Goal: Task Accomplishment & Management: Use online tool/utility

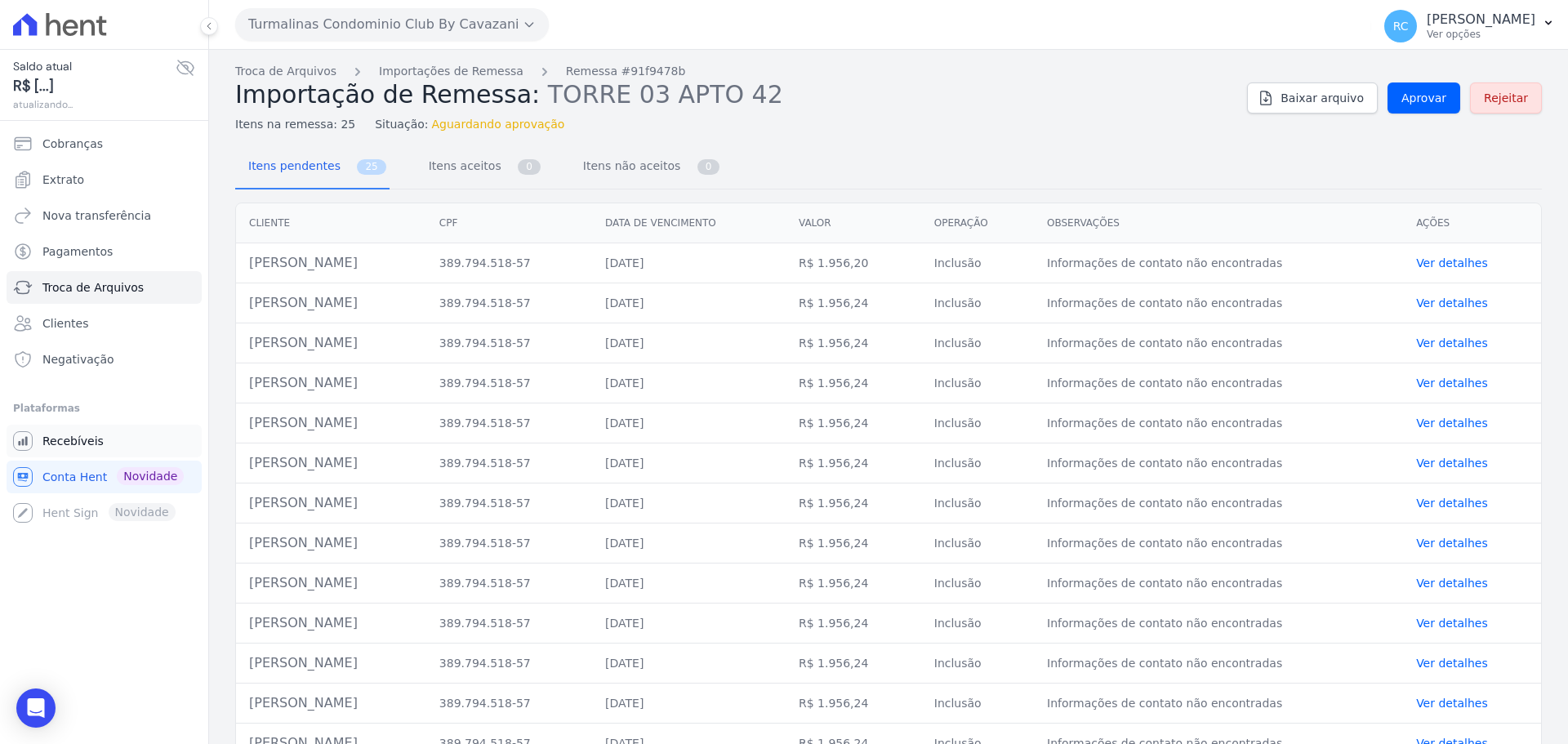
click at [99, 448] on link "Recebíveis" at bounding box center [104, 440] width 195 height 32
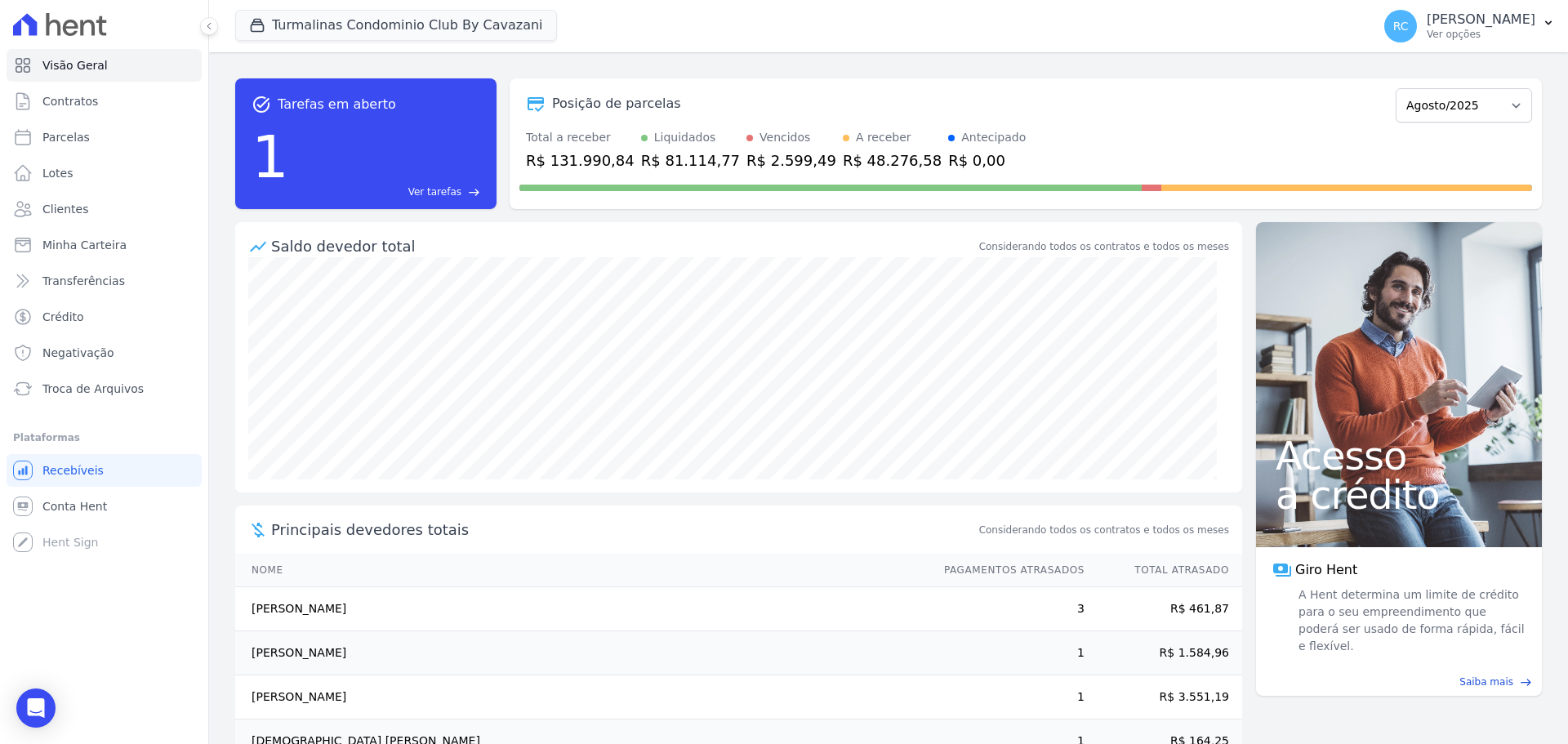
click at [469, 195] on span "east" at bounding box center [473, 192] width 12 height 12
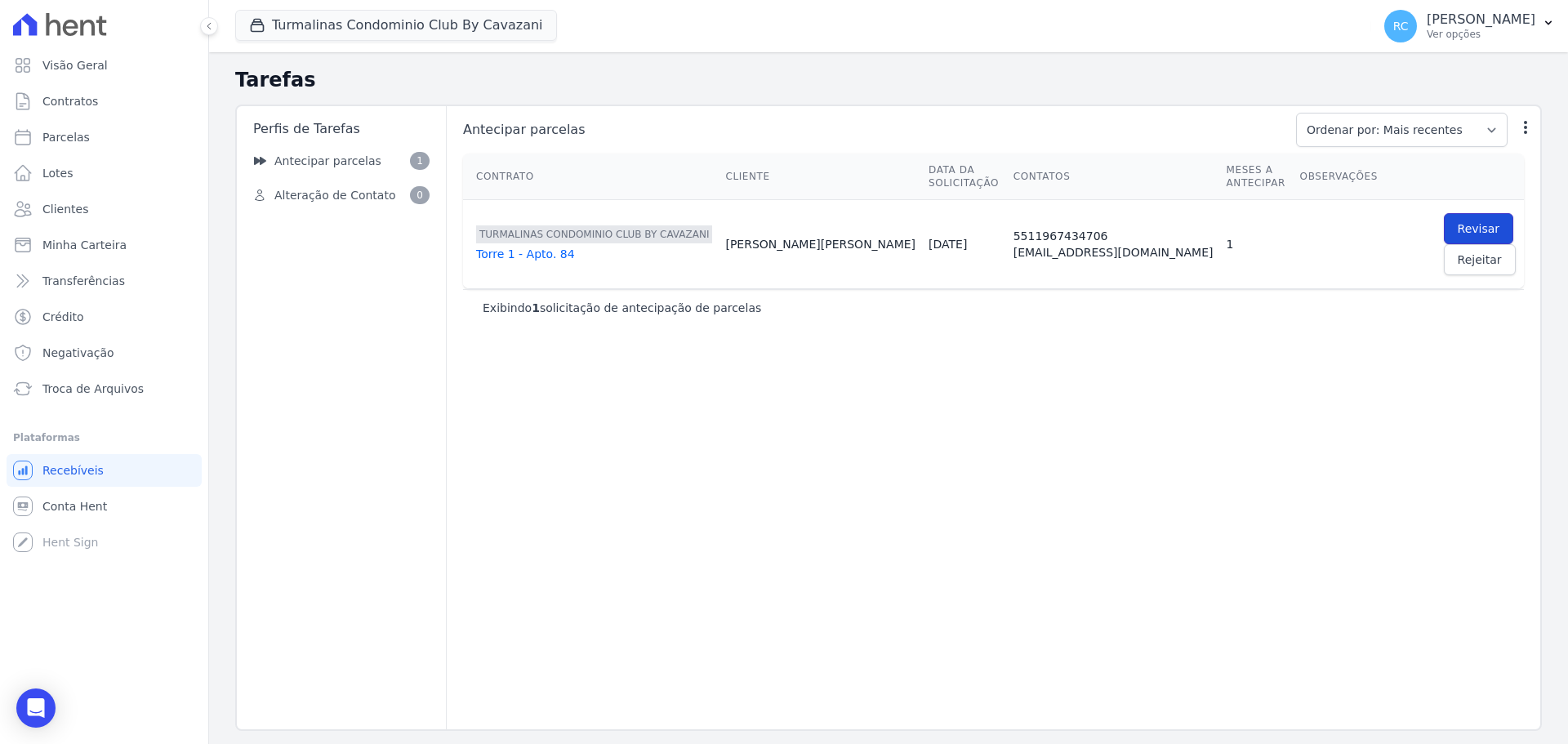
click at [1444, 213] on link "Revisar" at bounding box center [1479, 228] width 70 height 31
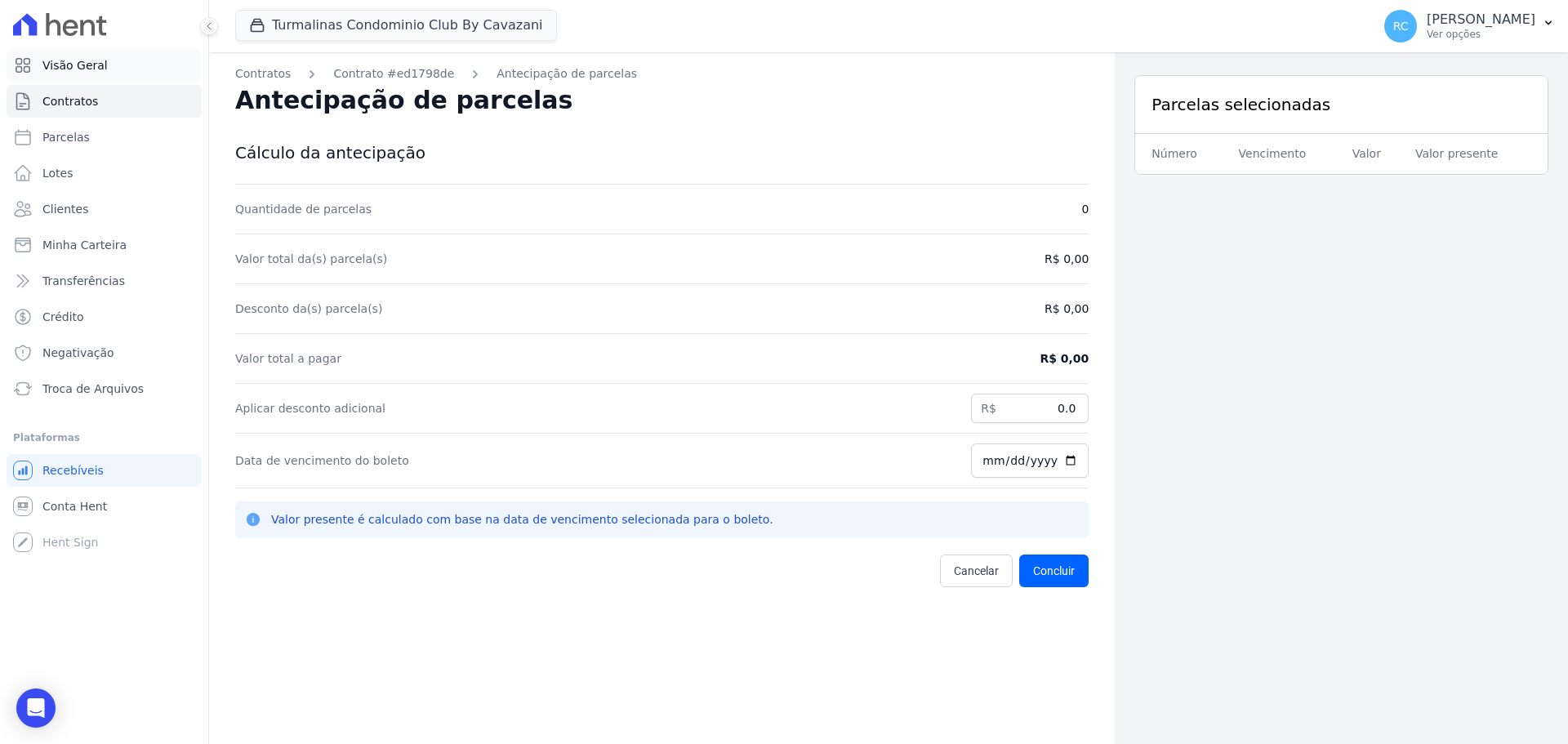
click at [57, 52] on link "Visão Geral" at bounding box center [104, 64] width 195 height 32
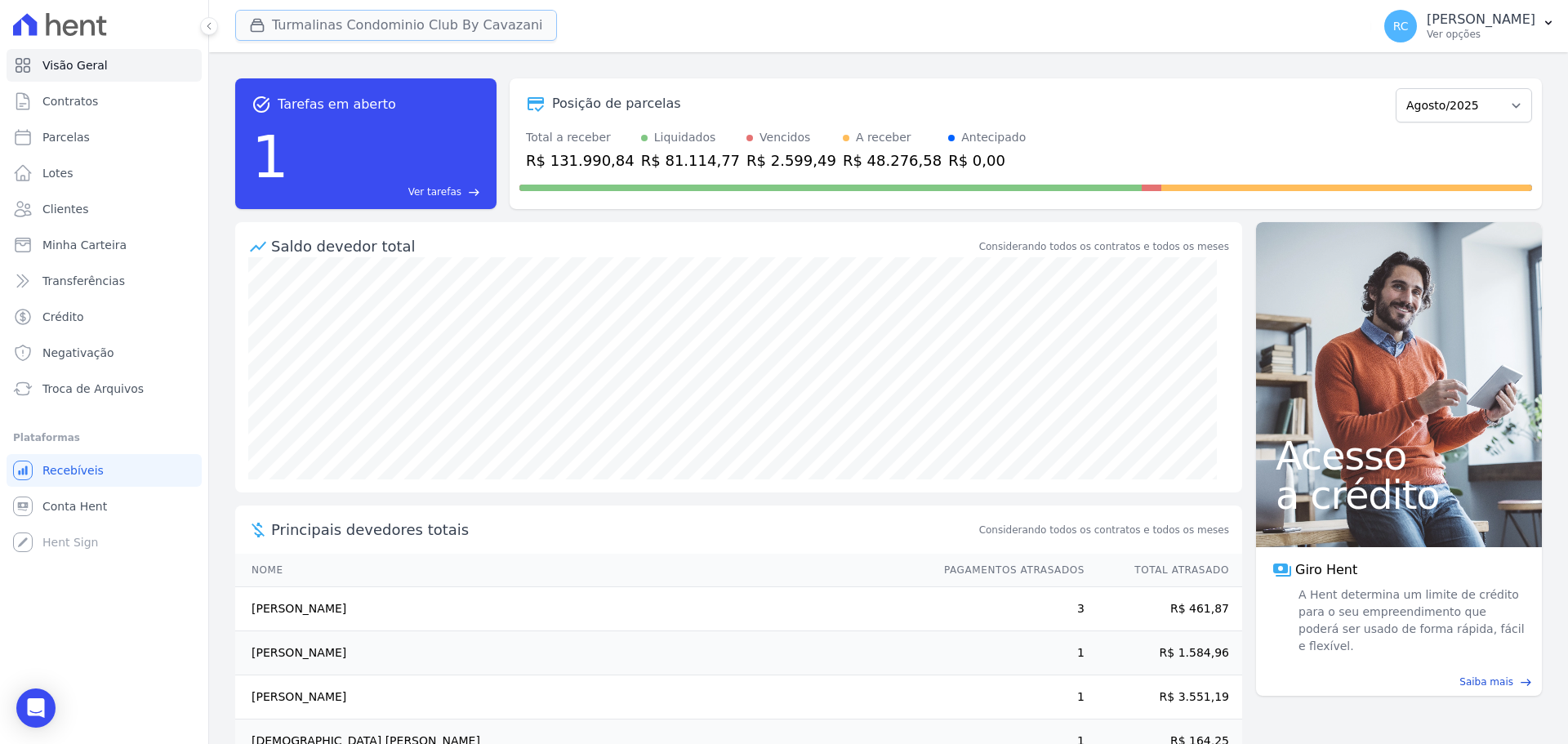
click at [289, 31] on button "Turmalinas Condominio Club By Cavazani" at bounding box center [395, 26] width 321 height 31
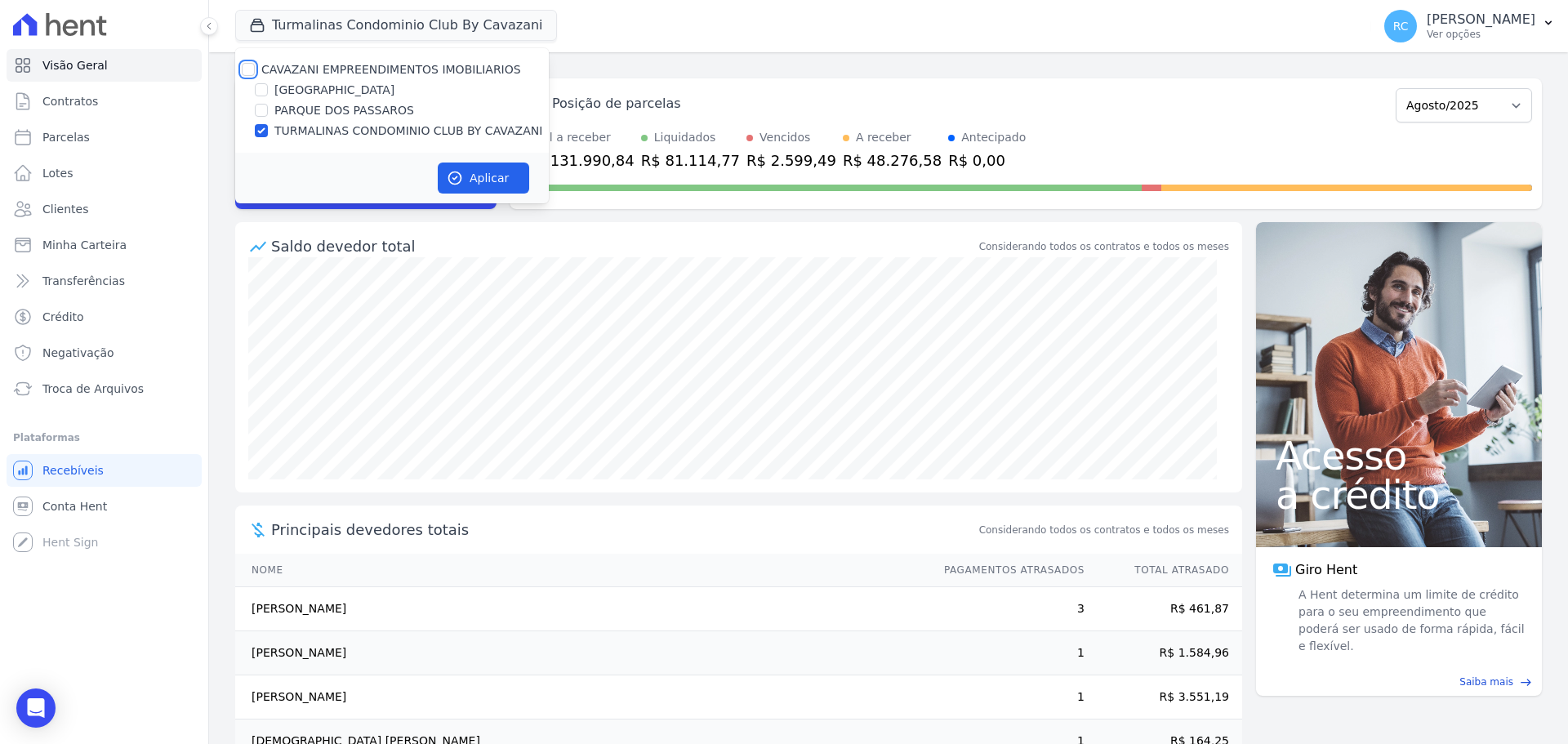
click at [242, 75] on input "CAVAZANI EMPREENDIMENTOS IMOBILIARIOS" at bounding box center [249, 69] width 13 height 13
checkbox input "true"
click at [470, 178] on button "Aplicar" at bounding box center [482, 178] width 91 height 31
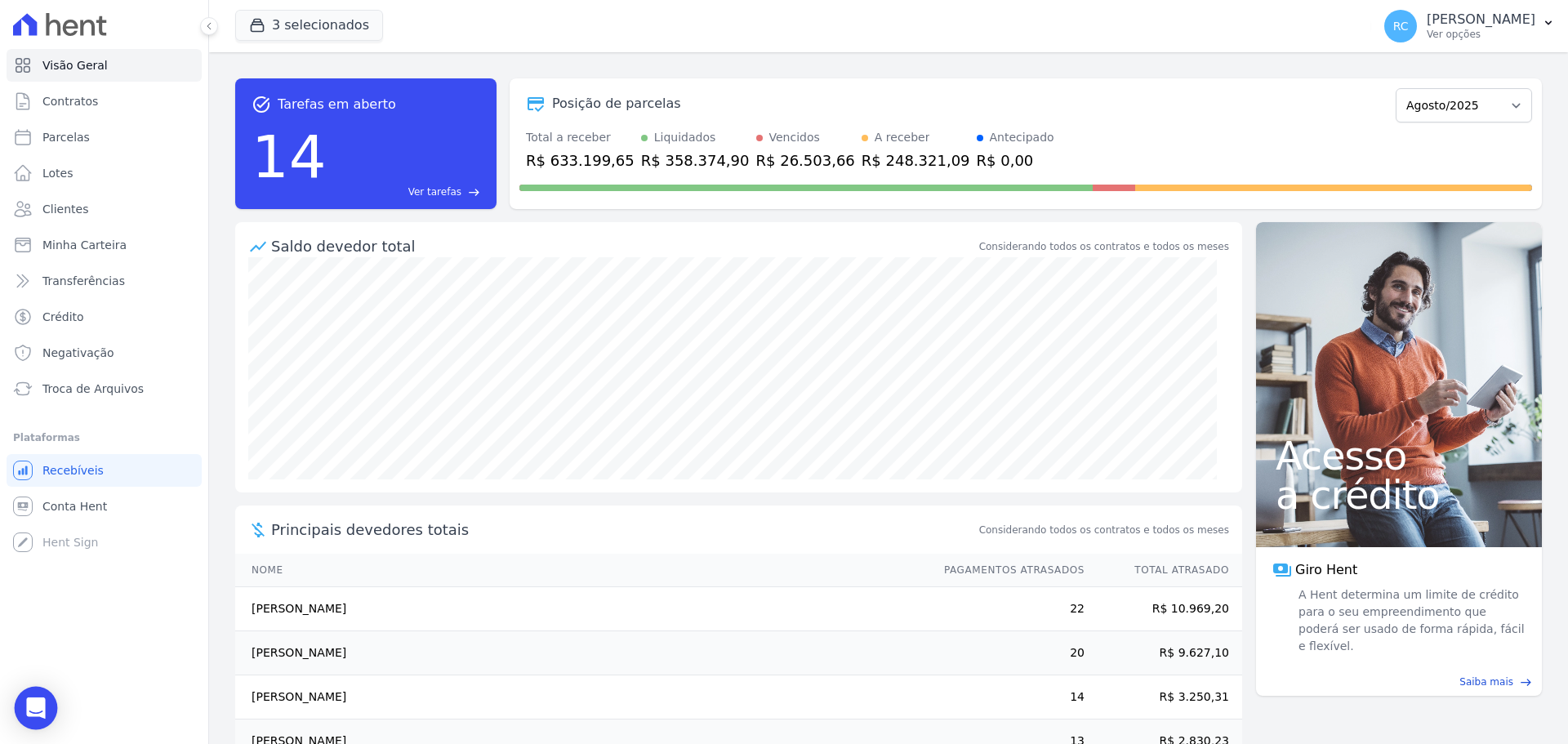
click at [21, 711] on div "Open Intercom Messenger" at bounding box center [36, 708] width 43 height 43
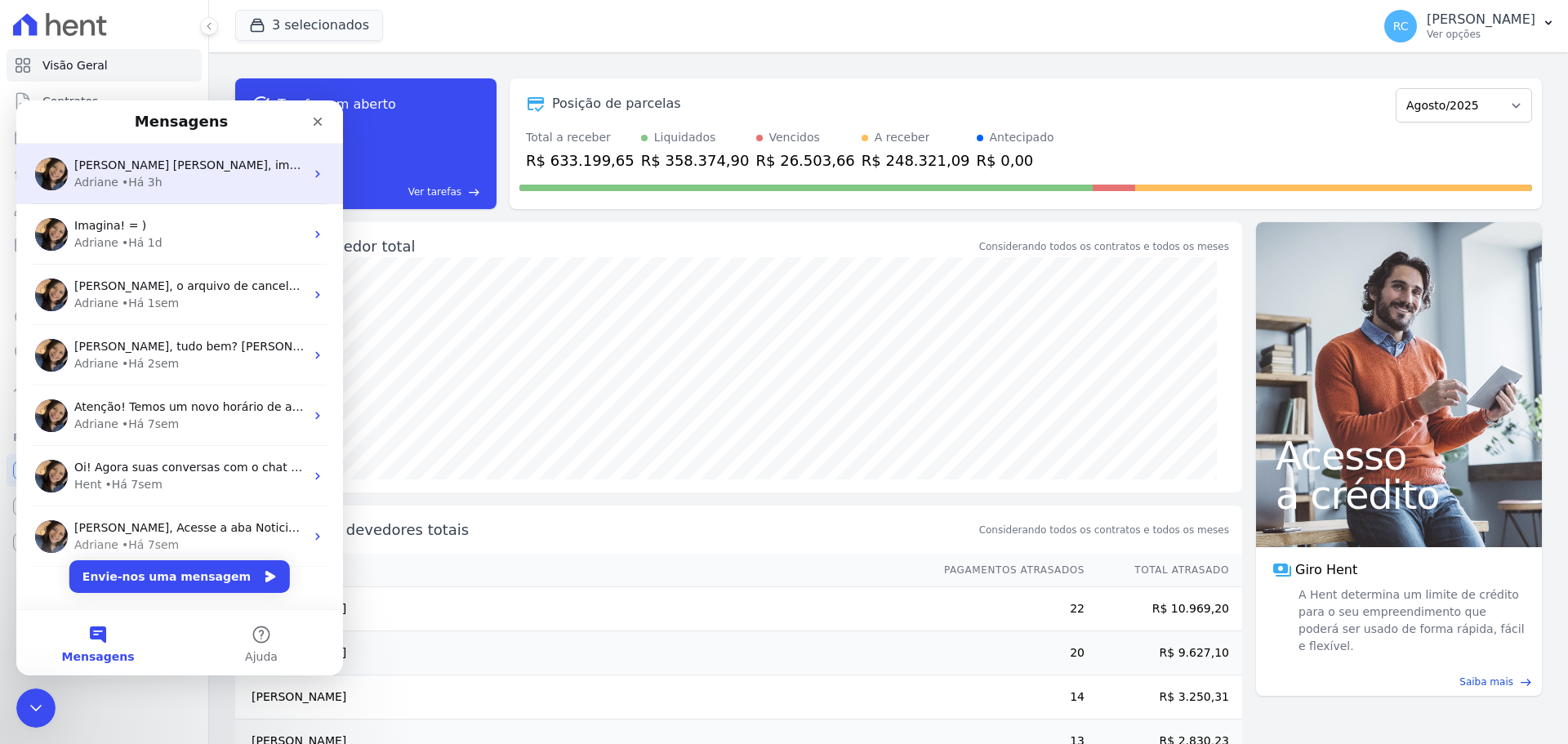
click at [177, 181] on div "Adriane • Há 3h" at bounding box center [190, 182] width 230 height 17
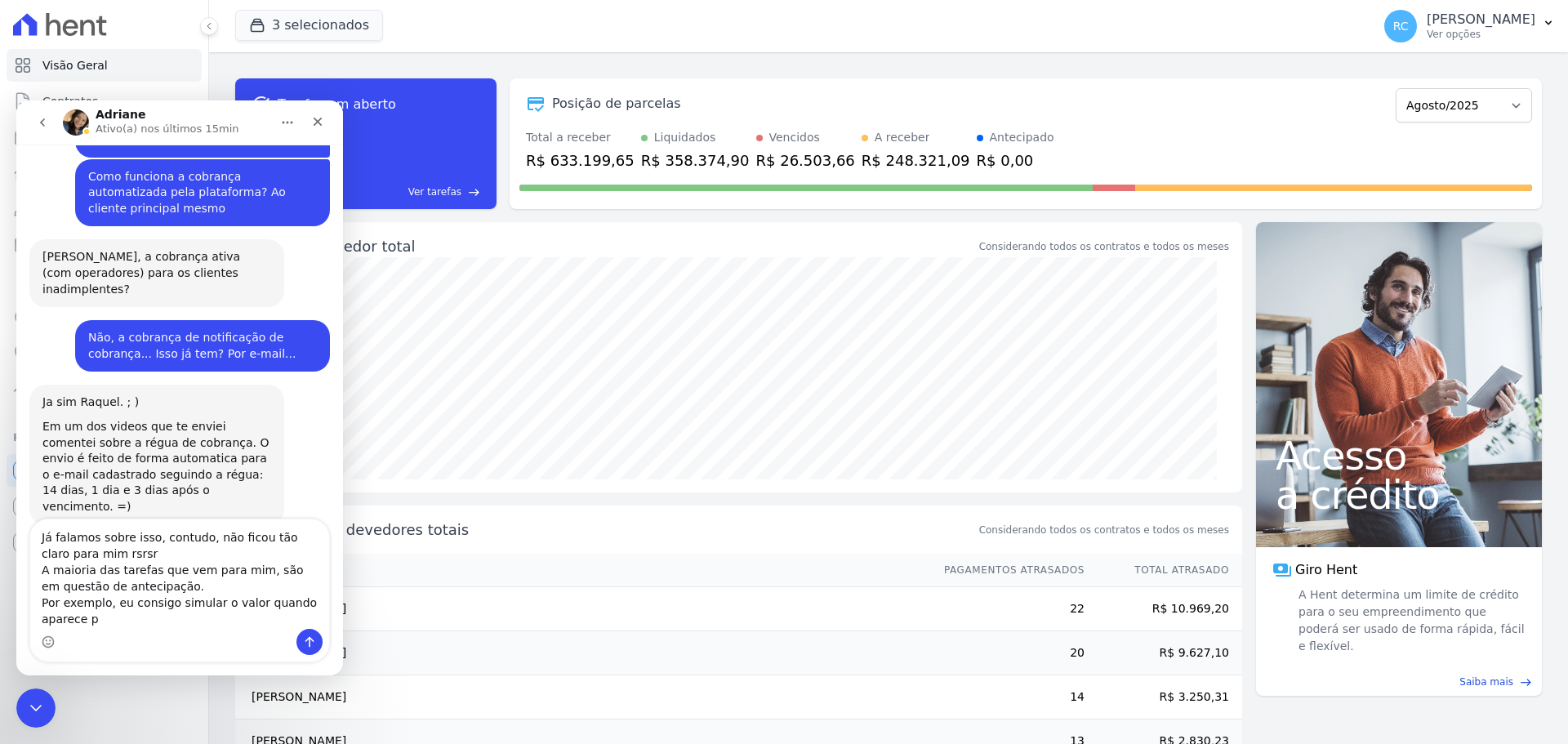
scroll to position [6135, 0]
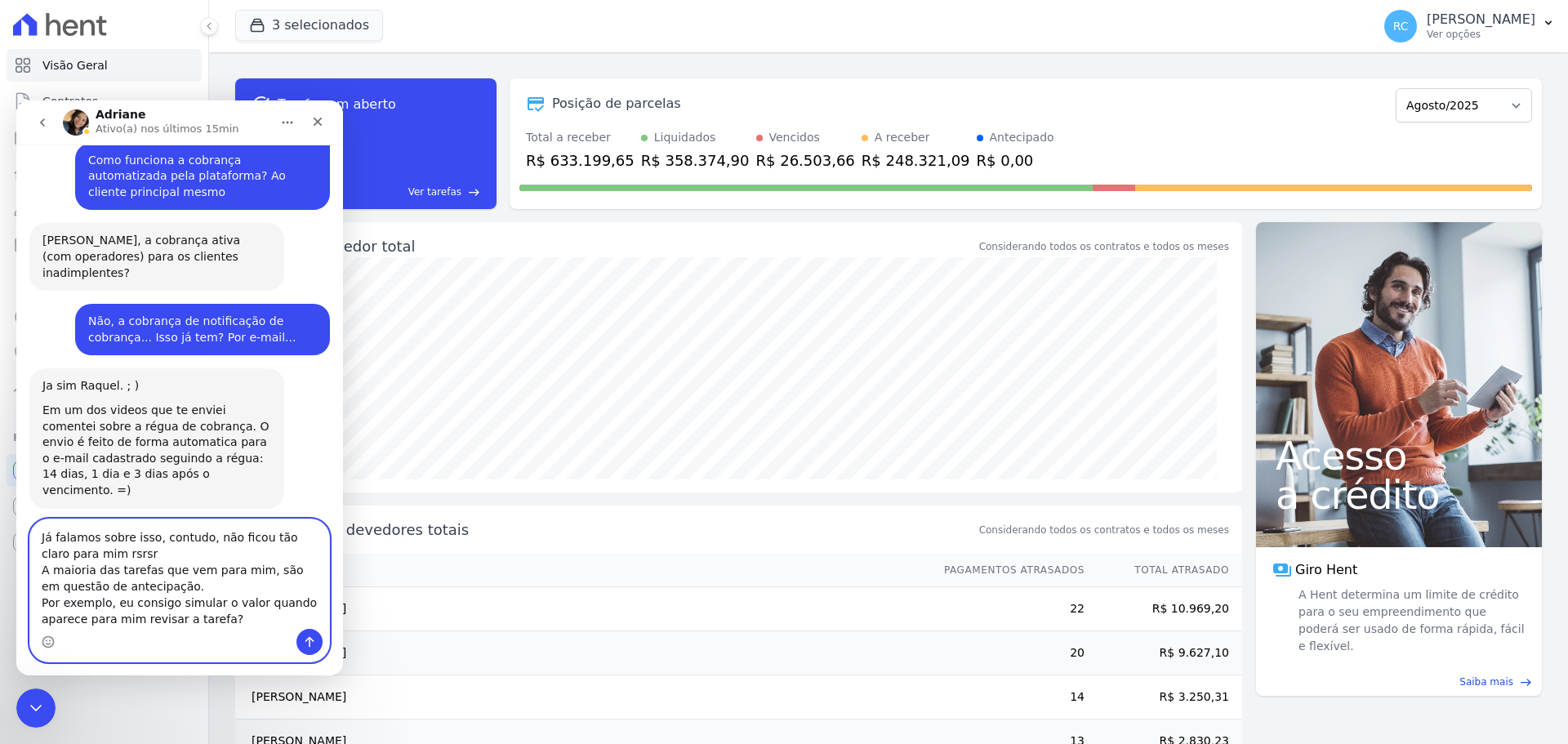
click at [279, 625] on textarea "Já falamos sobre isso, contudo, não ficou tão claro para mim rsrsr A maioria da…" at bounding box center [180, 574] width 299 height 110
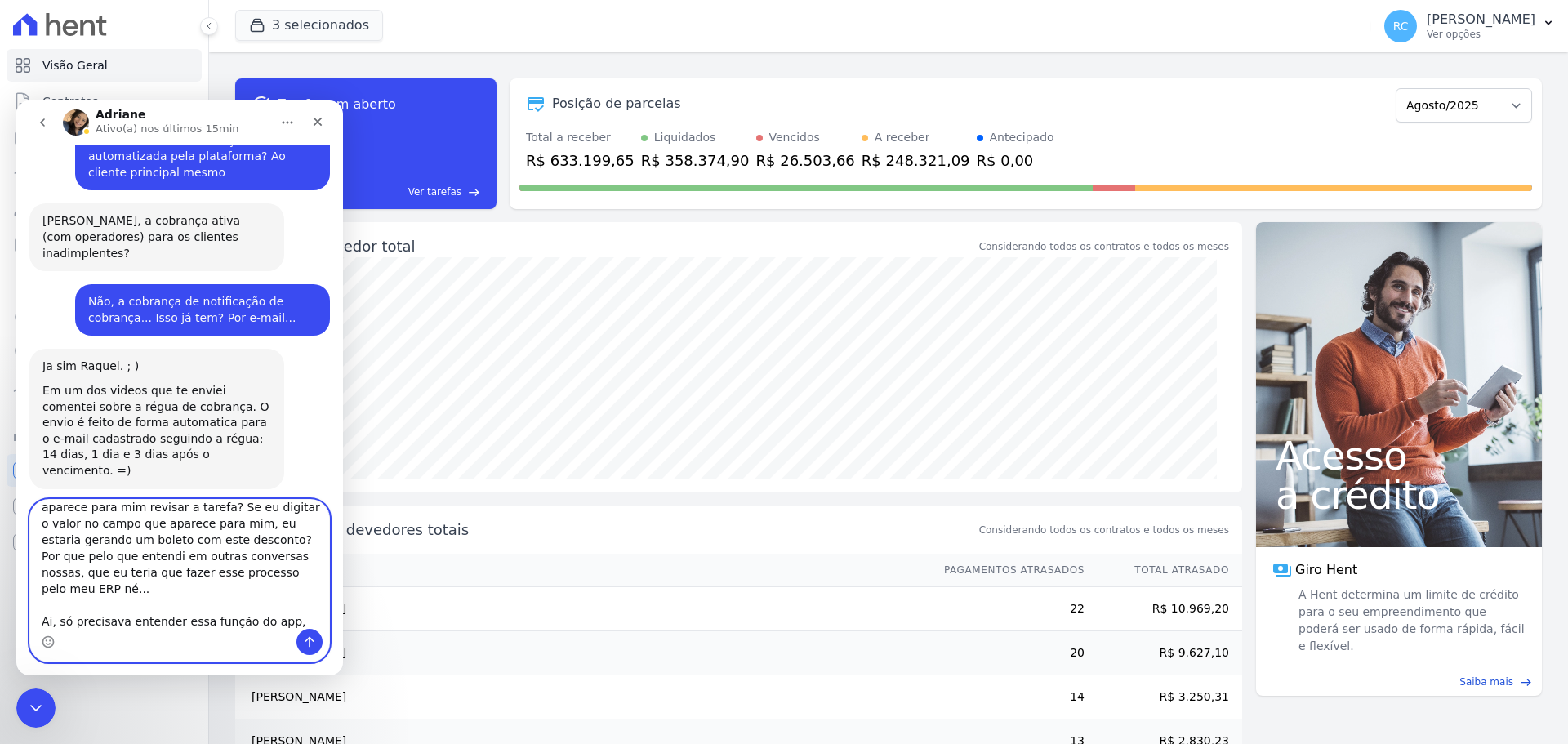
scroll to position [109, 0]
type textarea "Já falamos sobre isso, contudo, não ficou tão claro para mim rsrsr A maioria da…"
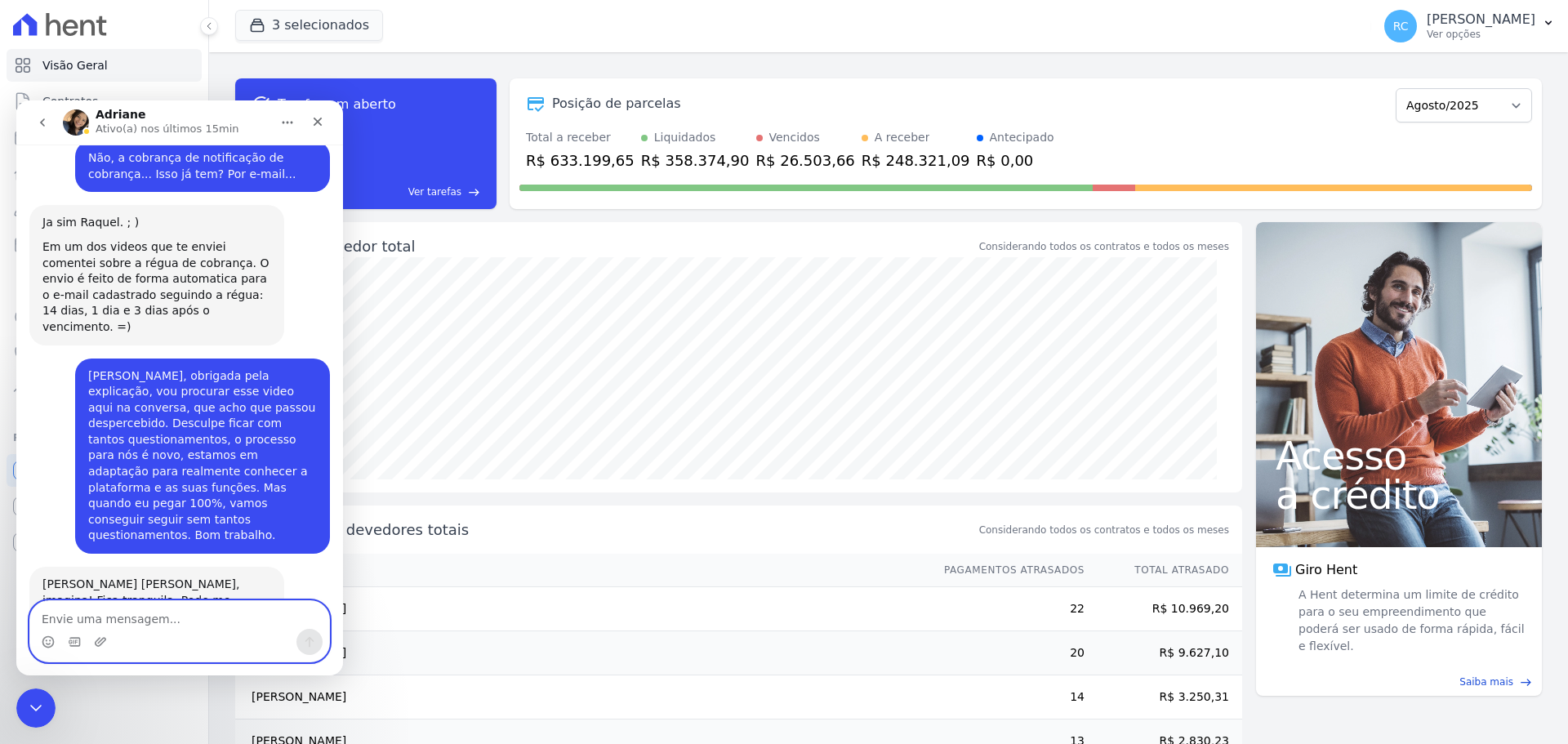
scroll to position [6323, 0]
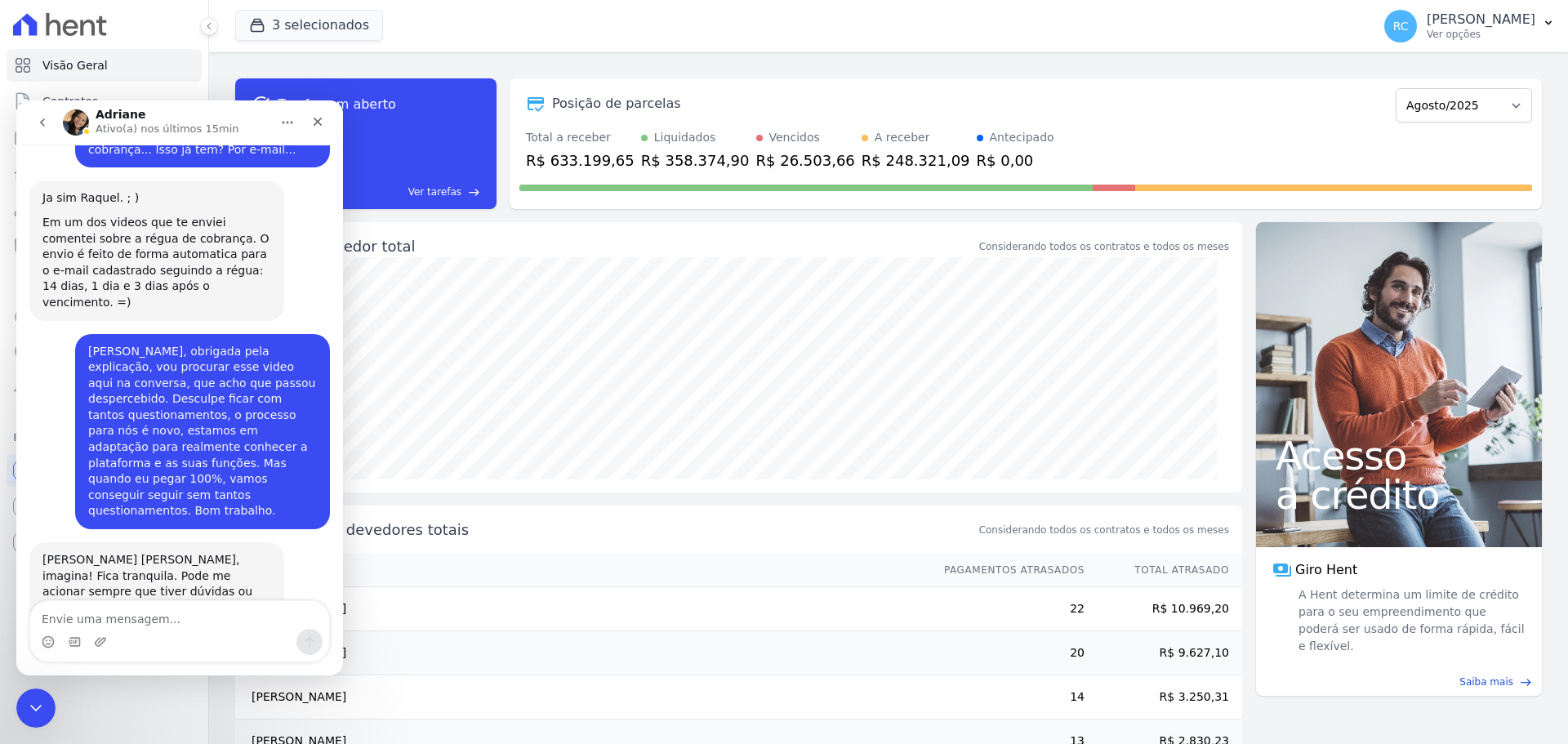
click at [453, 199] on div "task_alt Tarefas em aberto 14 Ver tarefas east" at bounding box center [366, 144] width 261 height 131
click at [452, 189] on span "Ver tarefas" at bounding box center [435, 192] width 53 height 15
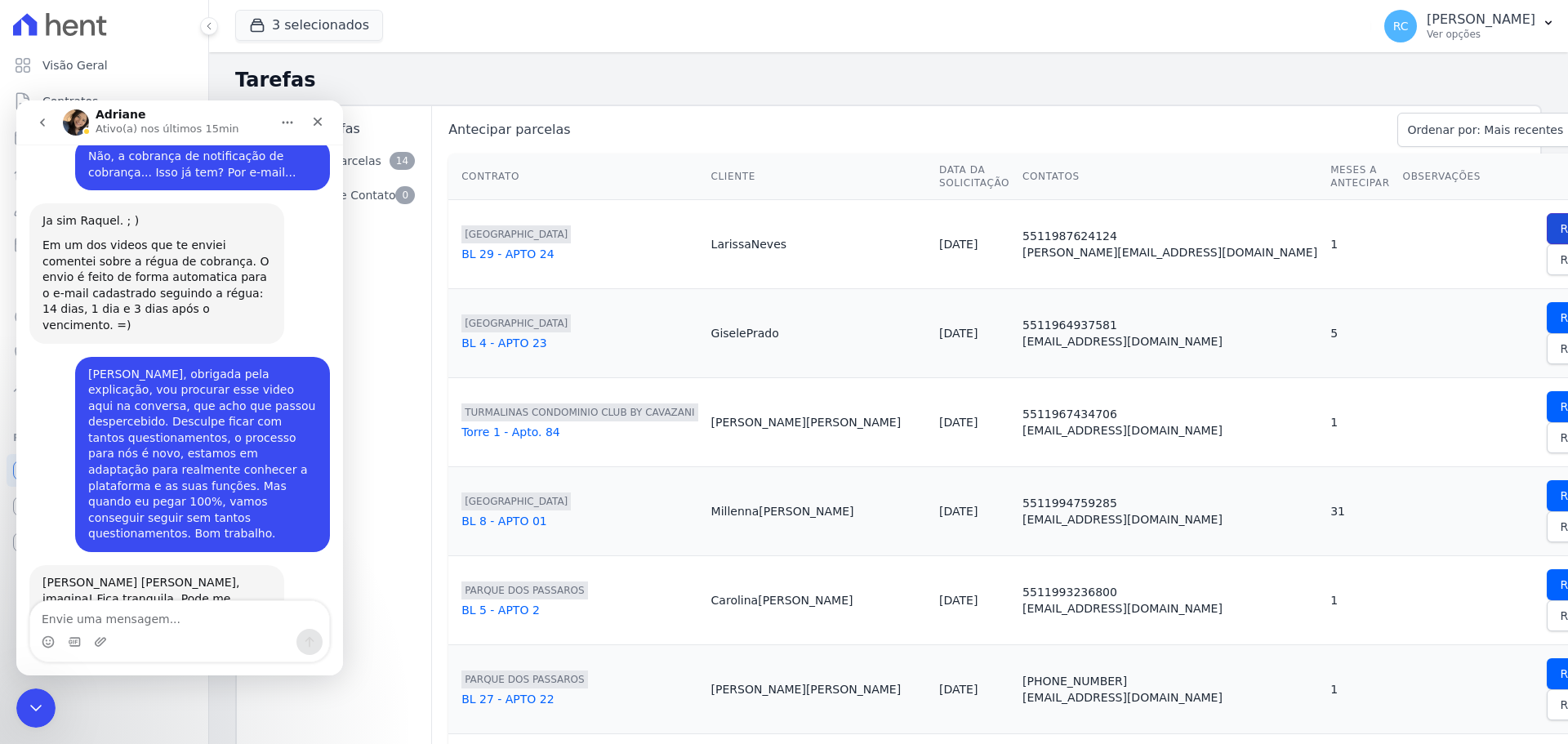
scroll to position [6303, 0]
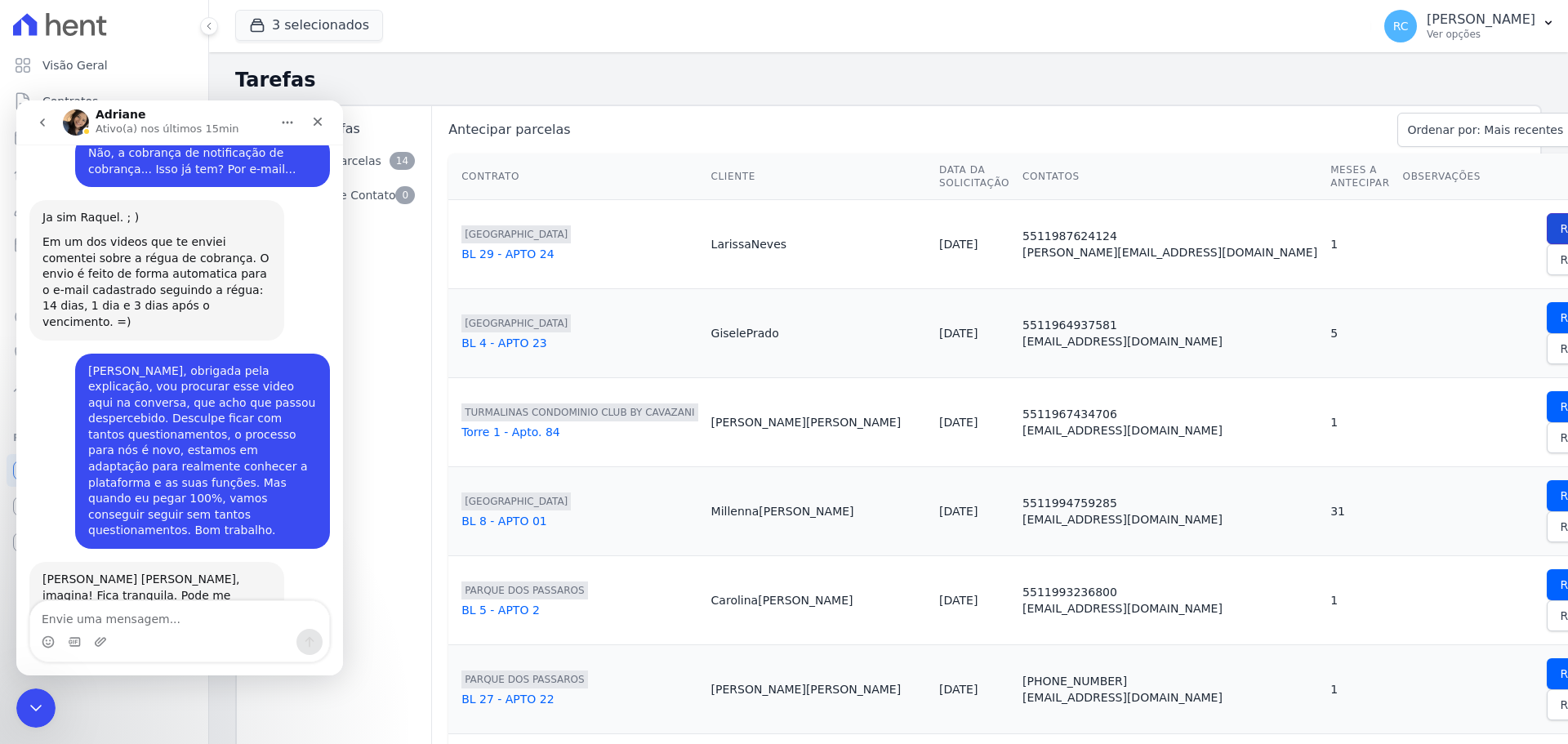
click at [1561, 221] on span "Revisar" at bounding box center [1582, 228] width 42 height 17
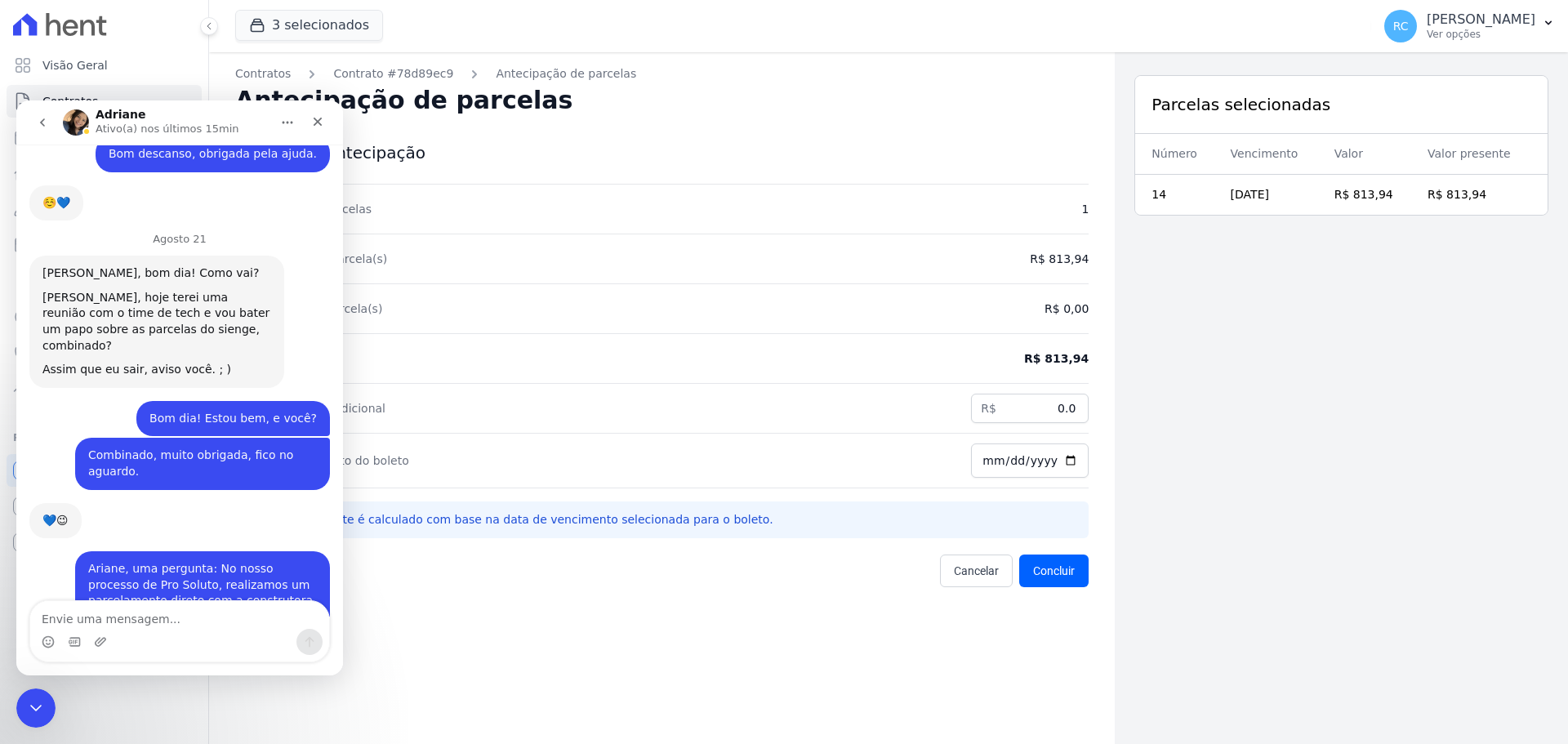
click at [538, 247] on div "Valor total da(s) parcela(s) R$ 813,94" at bounding box center [661, 260] width 854 height 50
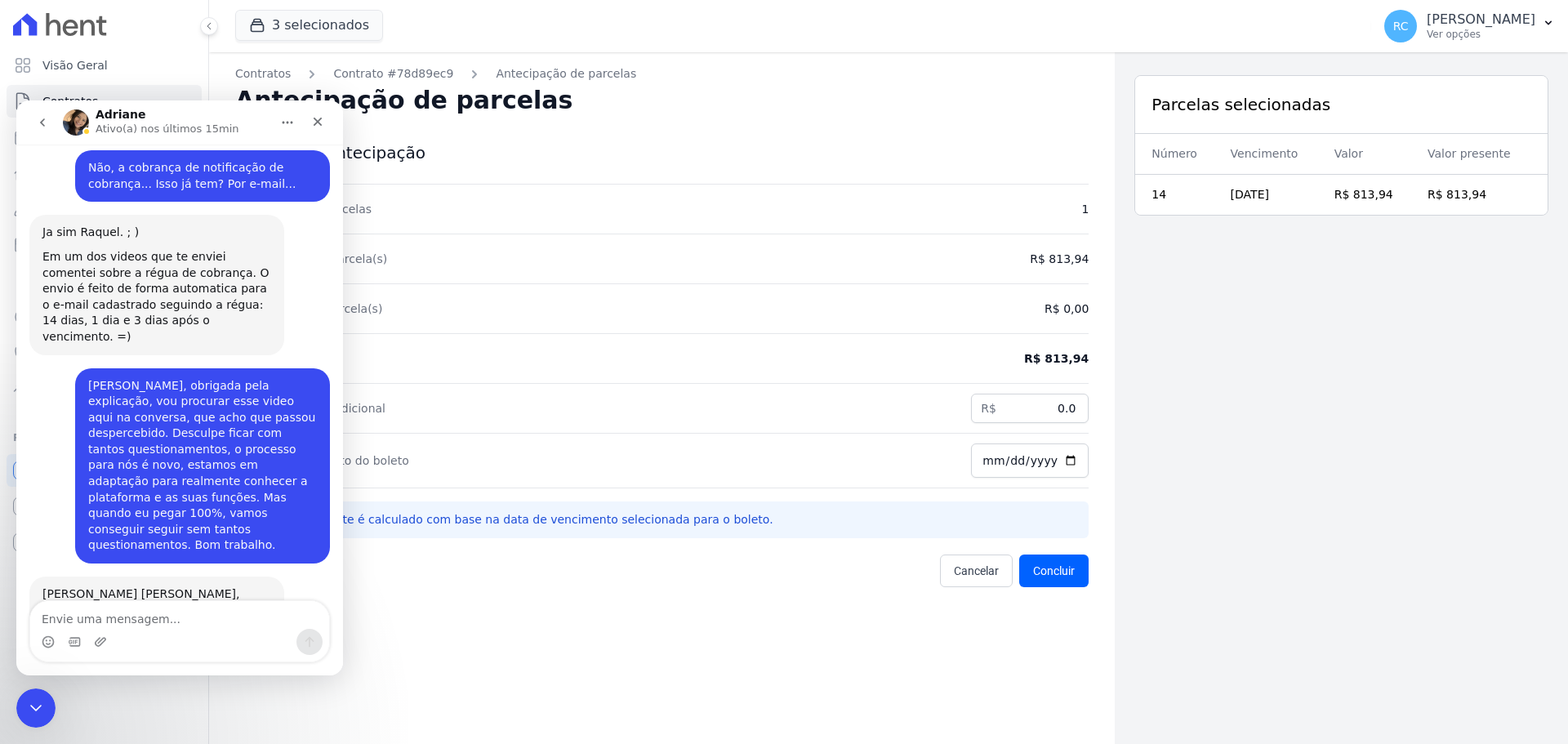
scroll to position [6303, 0]
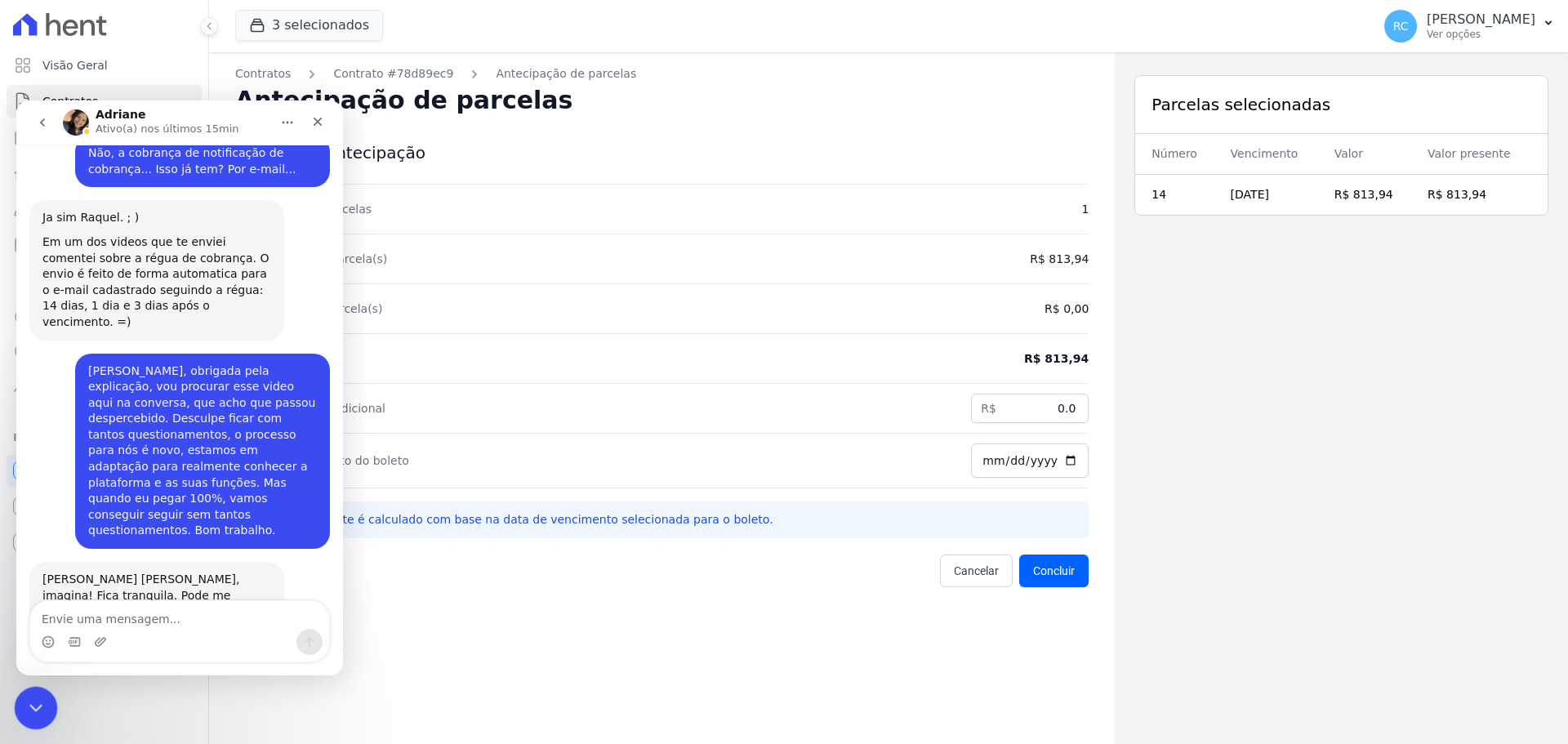
click at [46, 709] on div "Fechar mensagem da Intercom" at bounding box center [33, 705] width 40 height 40
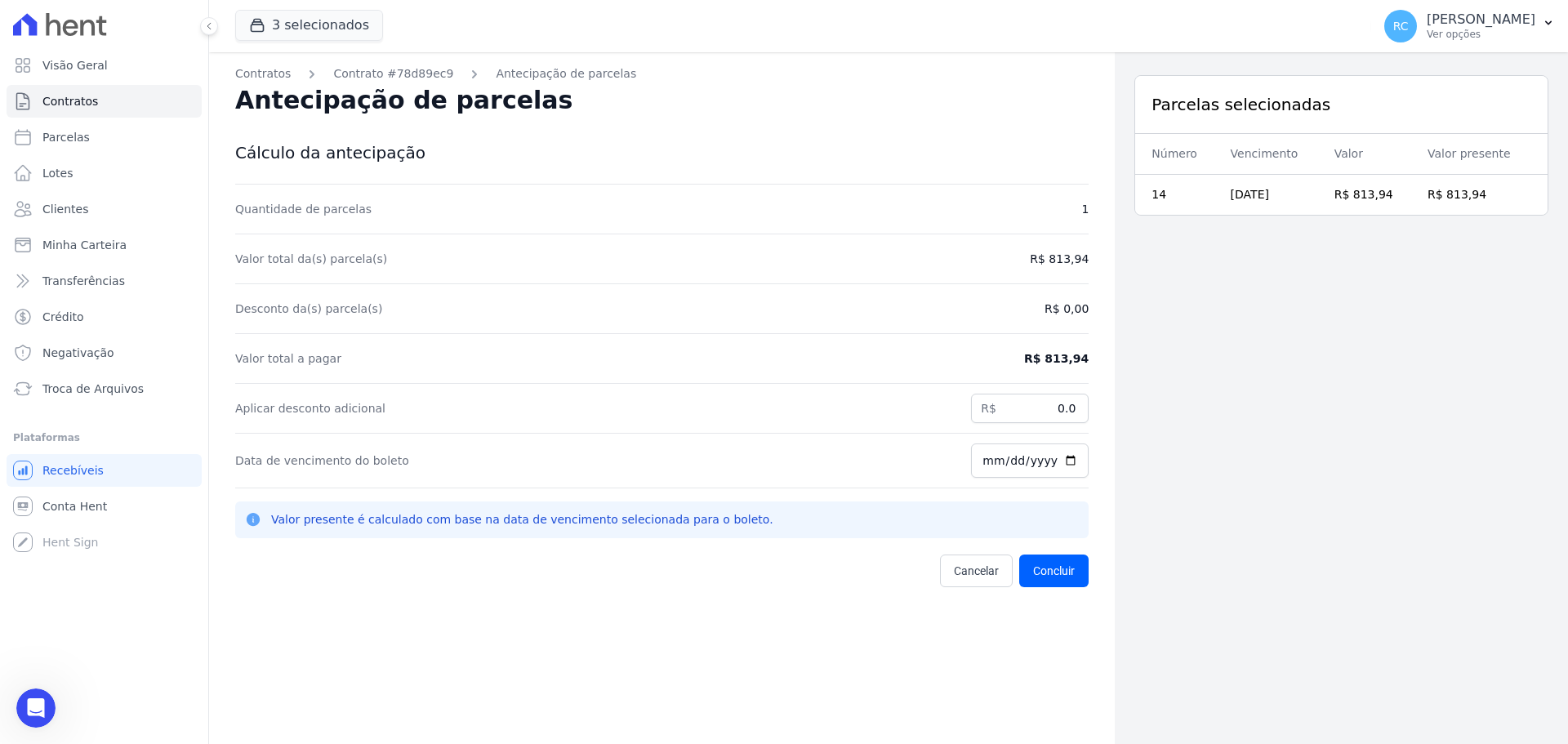
scroll to position [6323, 0]
click at [26, 703] on icon "Abrir mensagem da Intercom" at bounding box center [33, 705] width 27 height 27
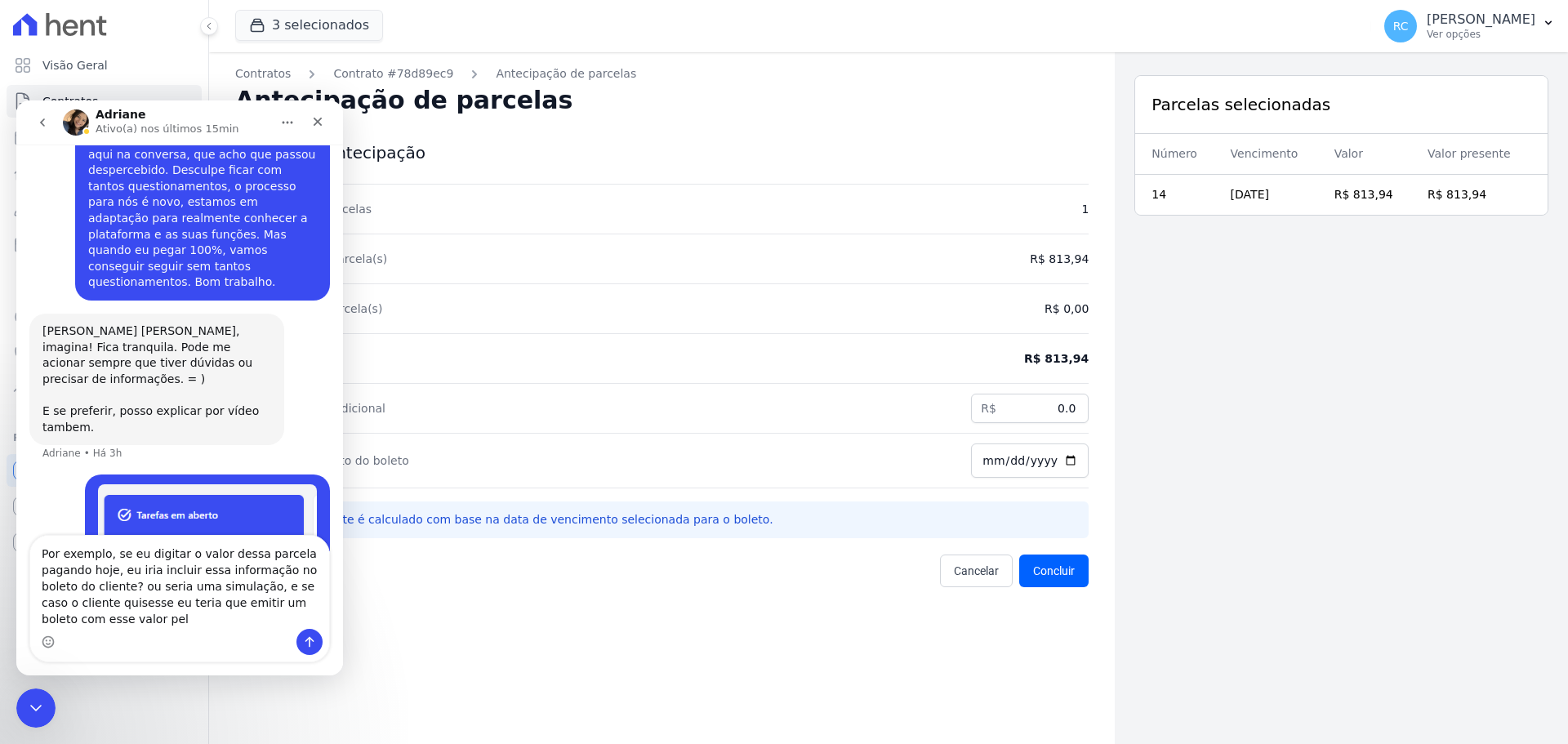
scroll to position [6568, 0]
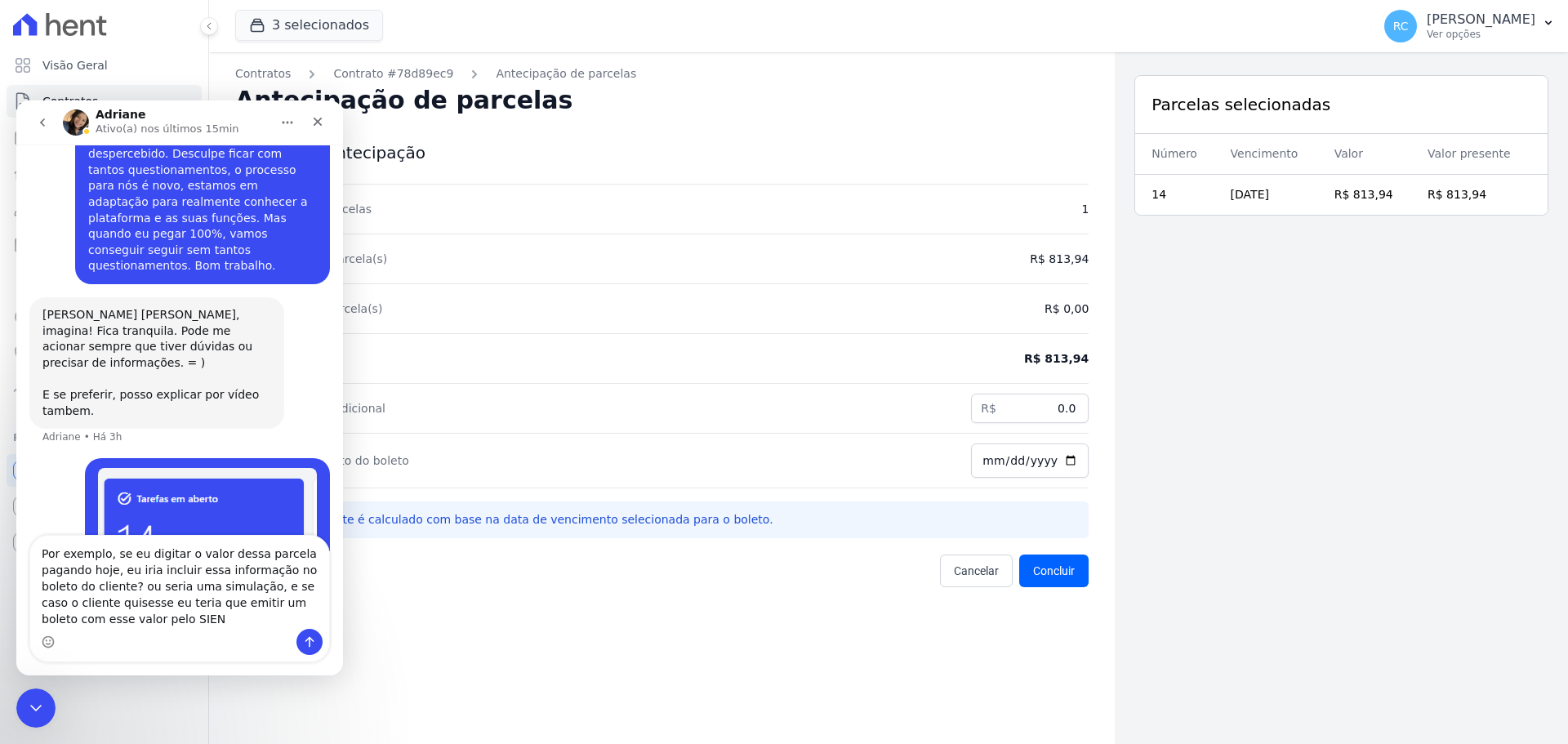
type textarea "Por exemplo, se eu digitar o valor dessa parcela pagando hoje, eu iria incluir …"
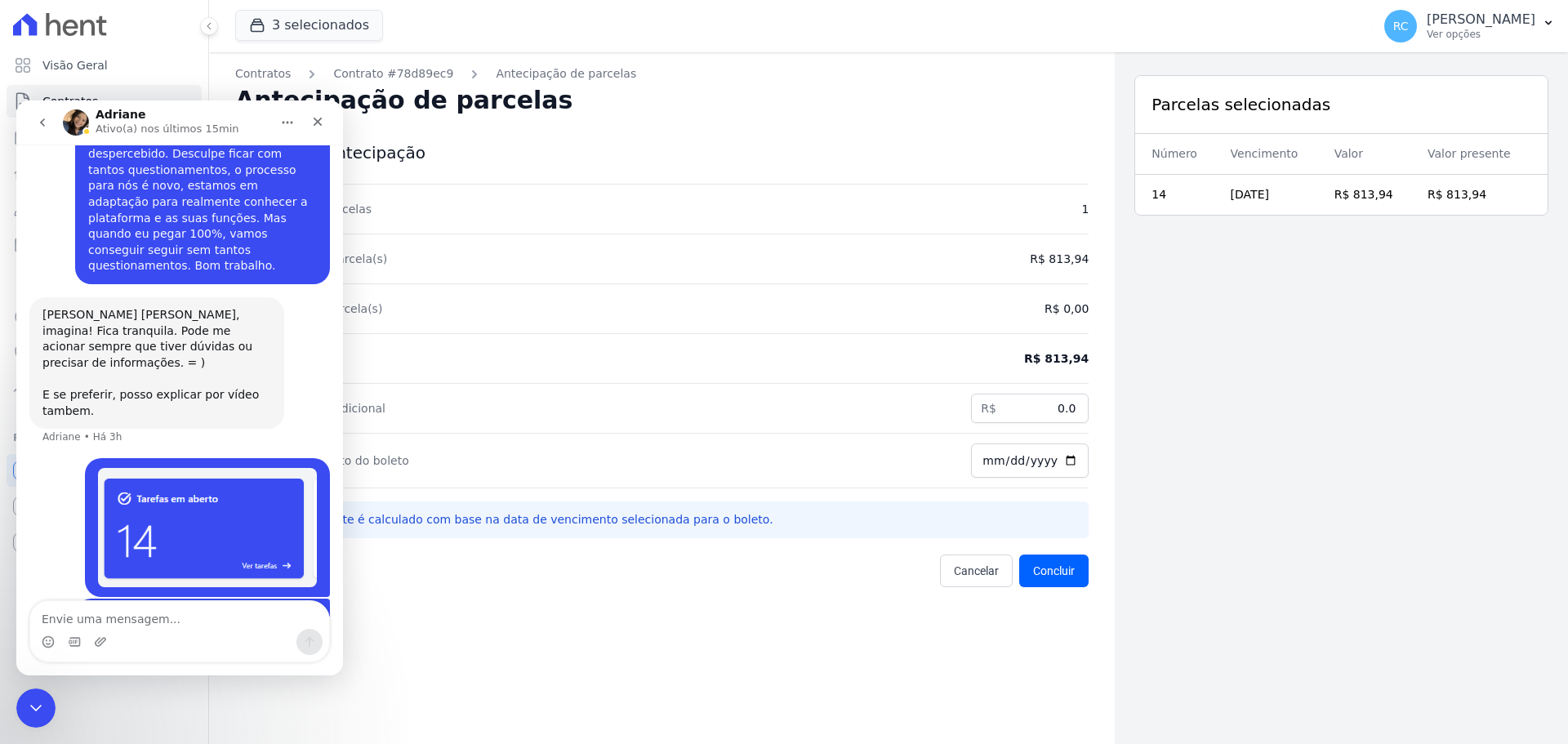
scroll to position [6620, 0]
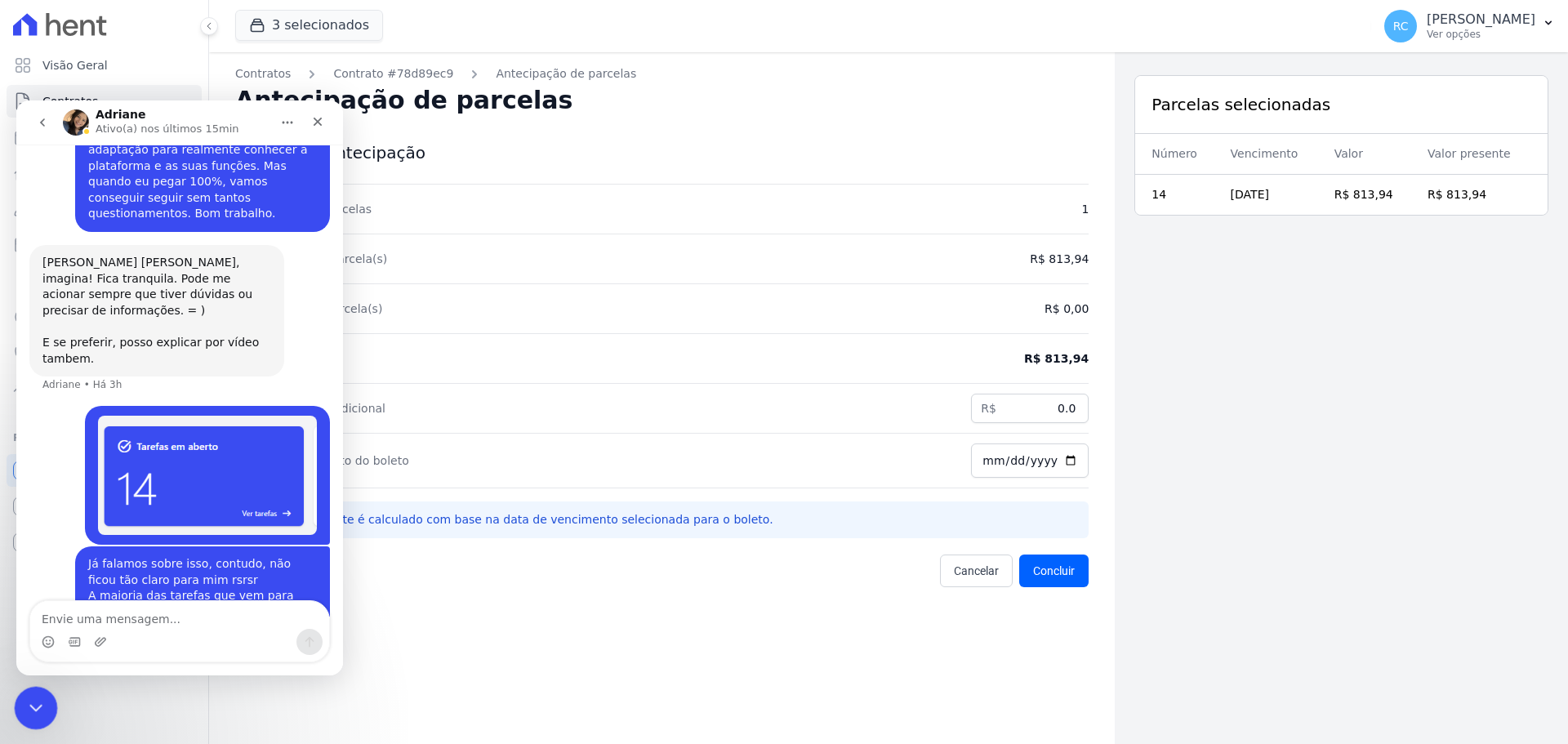
click at [31, 699] on icon "Fechar mensagem da Intercom" at bounding box center [33, 705] width 19 height 19
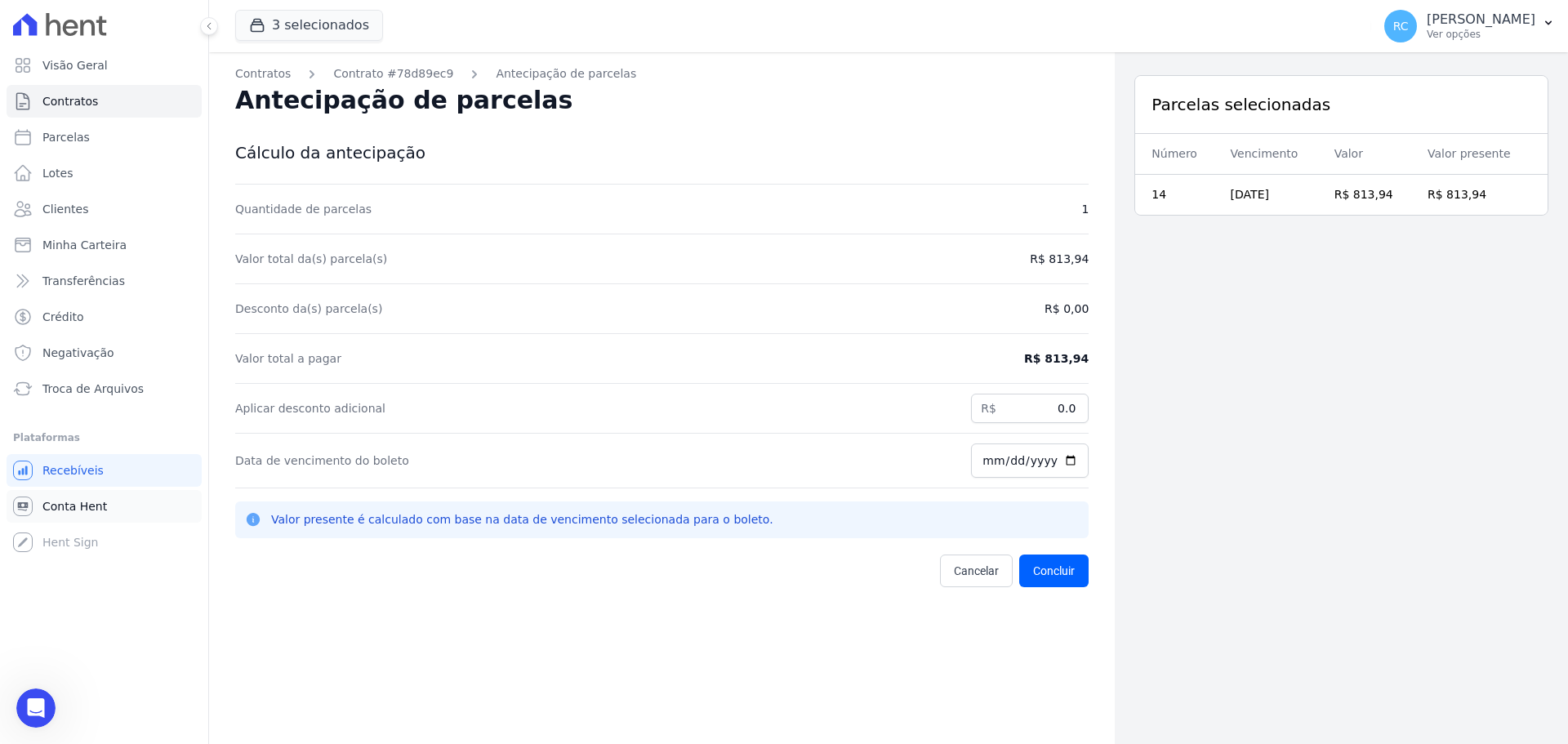
click at [98, 509] on span "Conta Hent" at bounding box center [75, 506] width 64 height 17
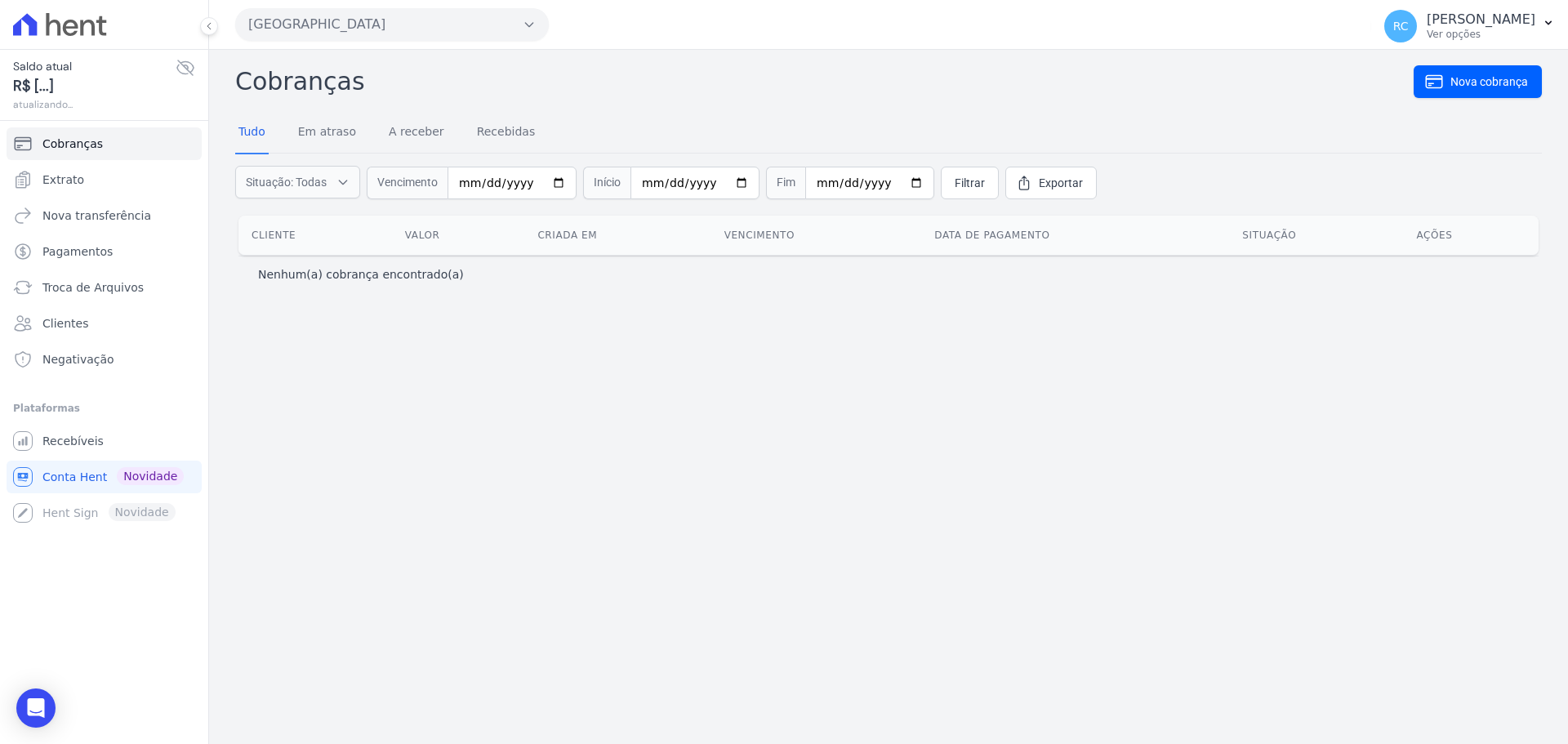
click at [376, 32] on button "Parque Dos Passaros" at bounding box center [391, 24] width 314 height 32
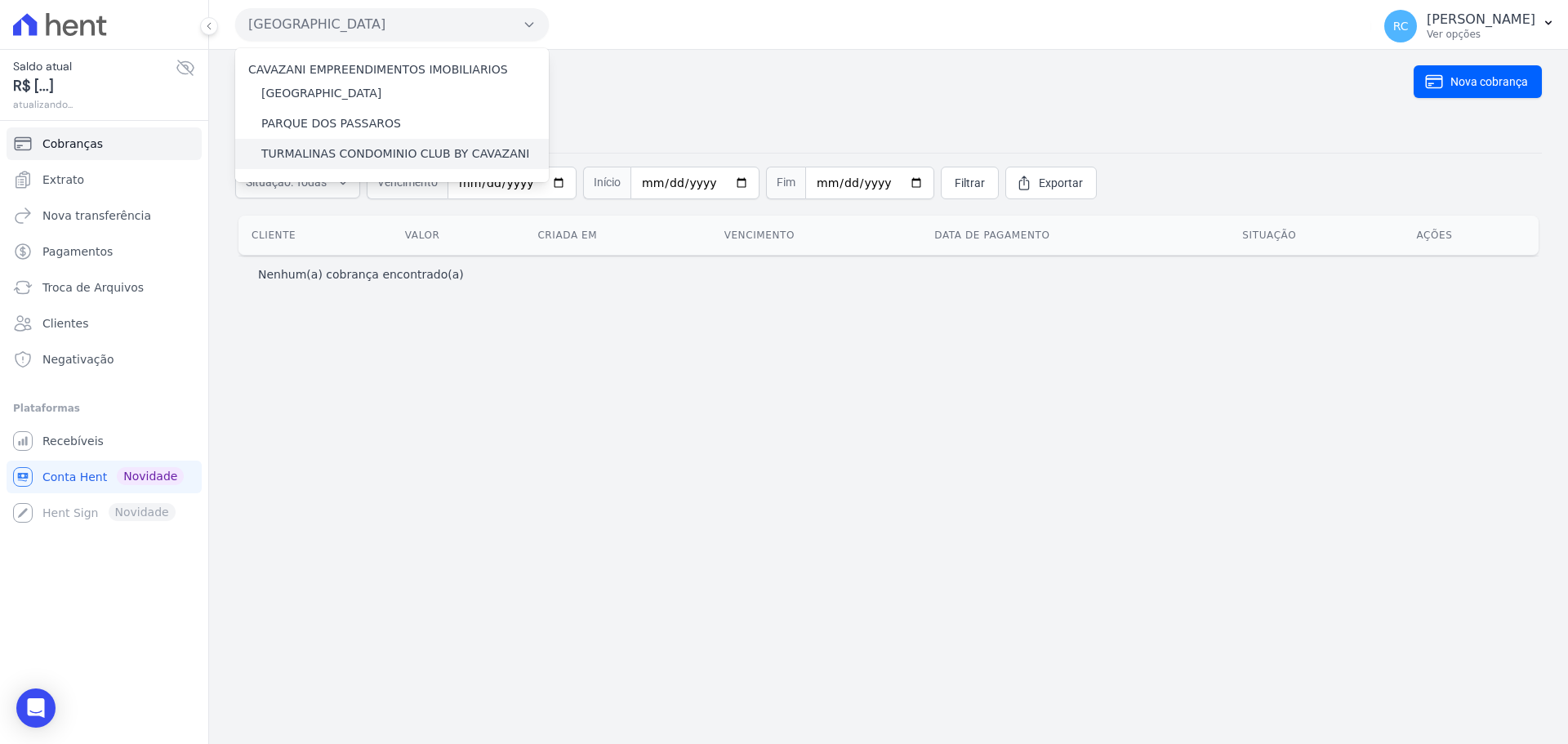
click at [299, 153] on label "TURMALINAS CONDOMINIO CLUB BY CAVAZANI" at bounding box center [395, 154] width 268 height 17
click at [0, 0] on input "TURMALINAS CONDOMINIO CLUB BY CAVAZANI" at bounding box center [0, 0] width 0 height 0
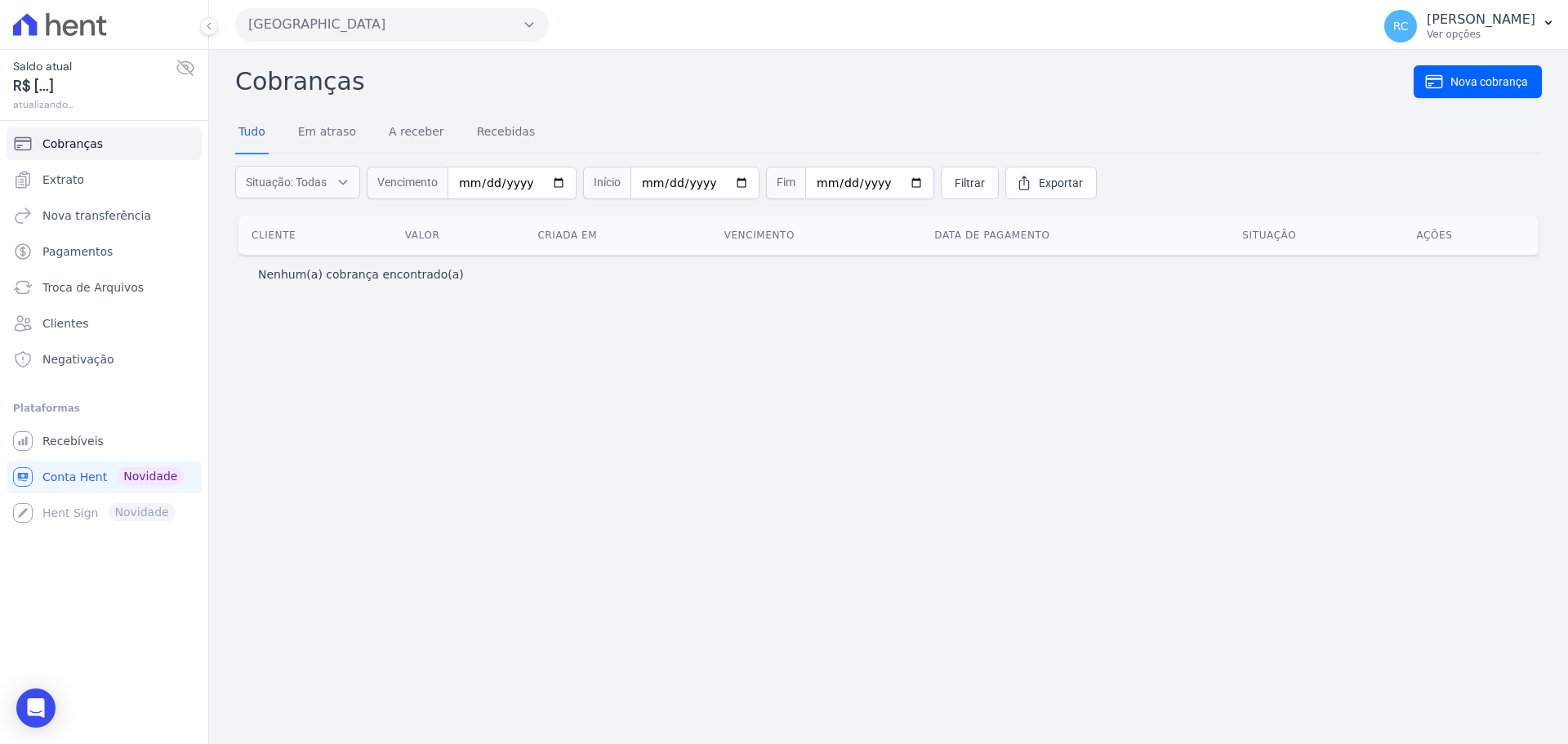
click at [387, 20] on button "Parque Dos Passaros" at bounding box center [391, 24] width 314 height 32
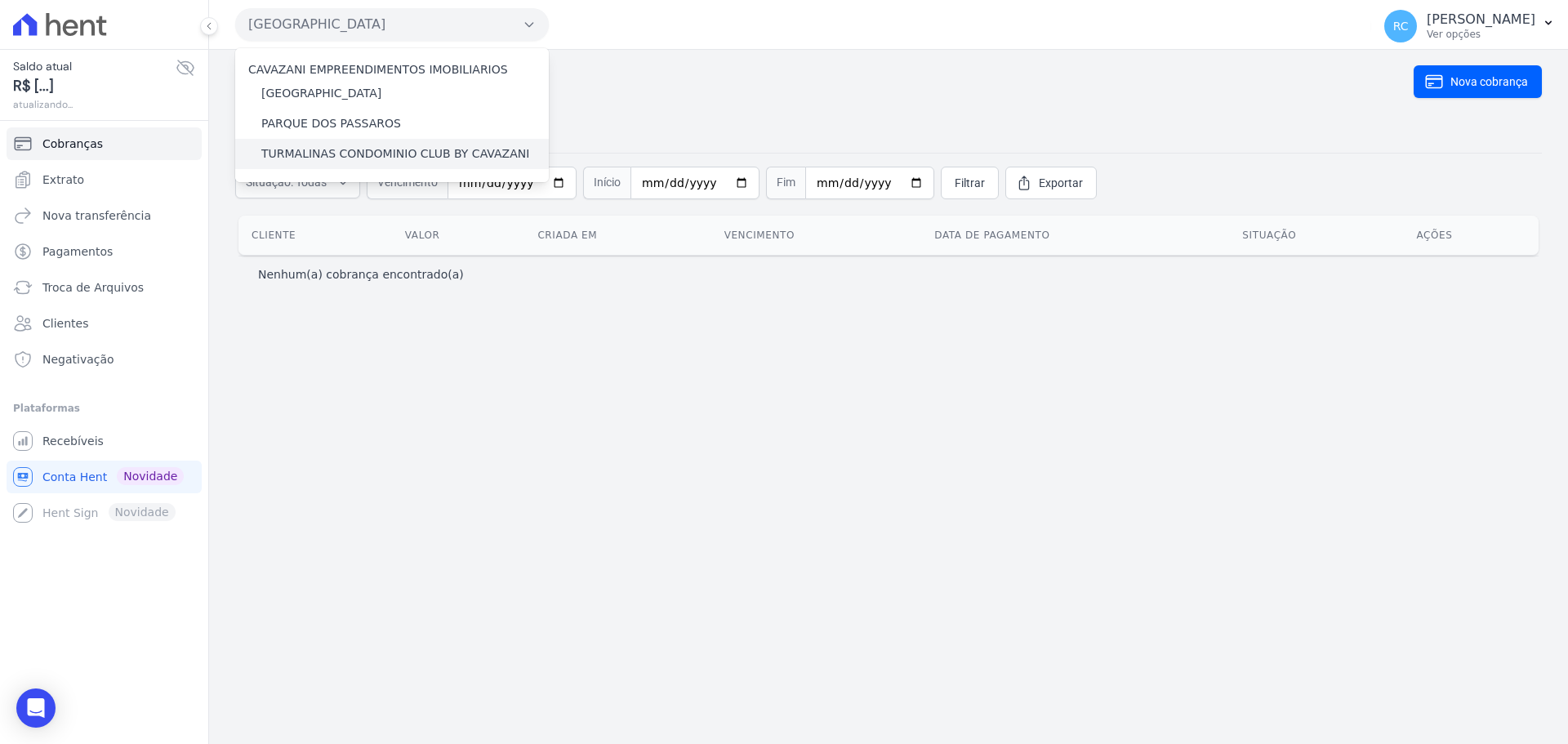
click at [317, 156] on label "TURMALINAS CONDOMINIO CLUB BY CAVAZANI" at bounding box center [395, 154] width 268 height 17
click at [0, 0] on input "TURMALINAS CONDOMINIO CLUB BY CAVAZANI" at bounding box center [0, 0] width 0 height 0
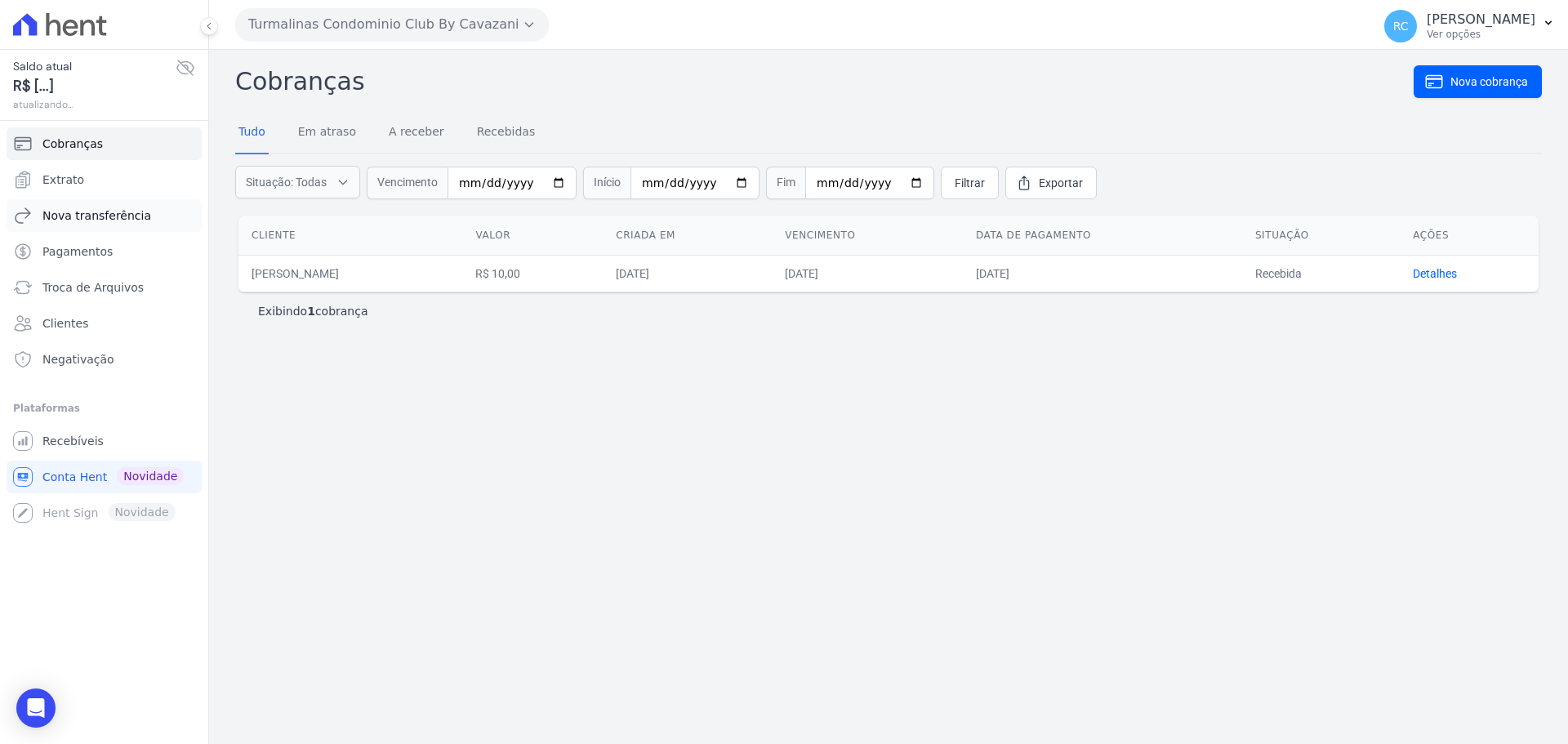
click at [103, 213] on span "Nova transferência" at bounding box center [97, 215] width 109 height 17
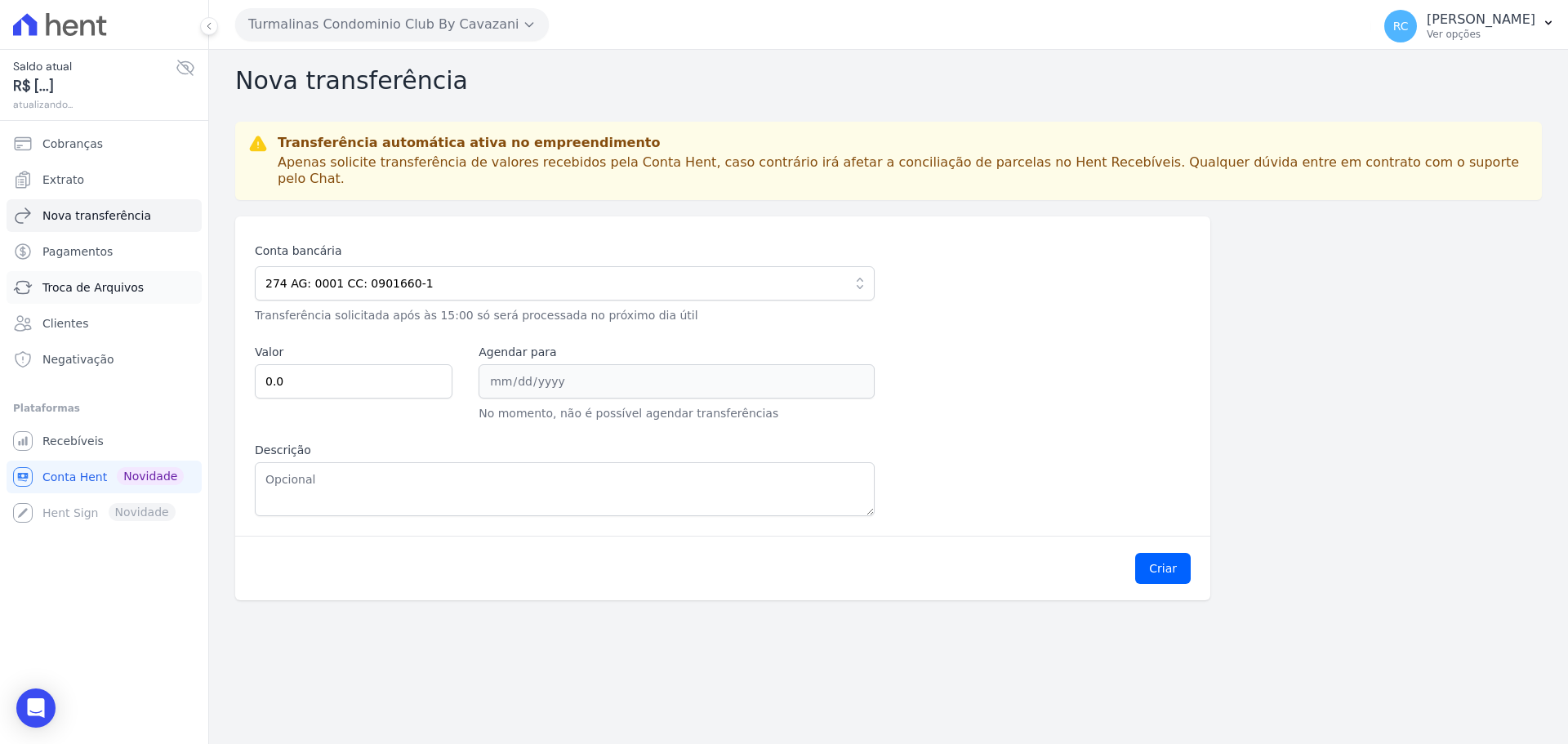
click at [93, 288] on span "Troca de Arquivos" at bounding box center [93, 287] width 101 height 17
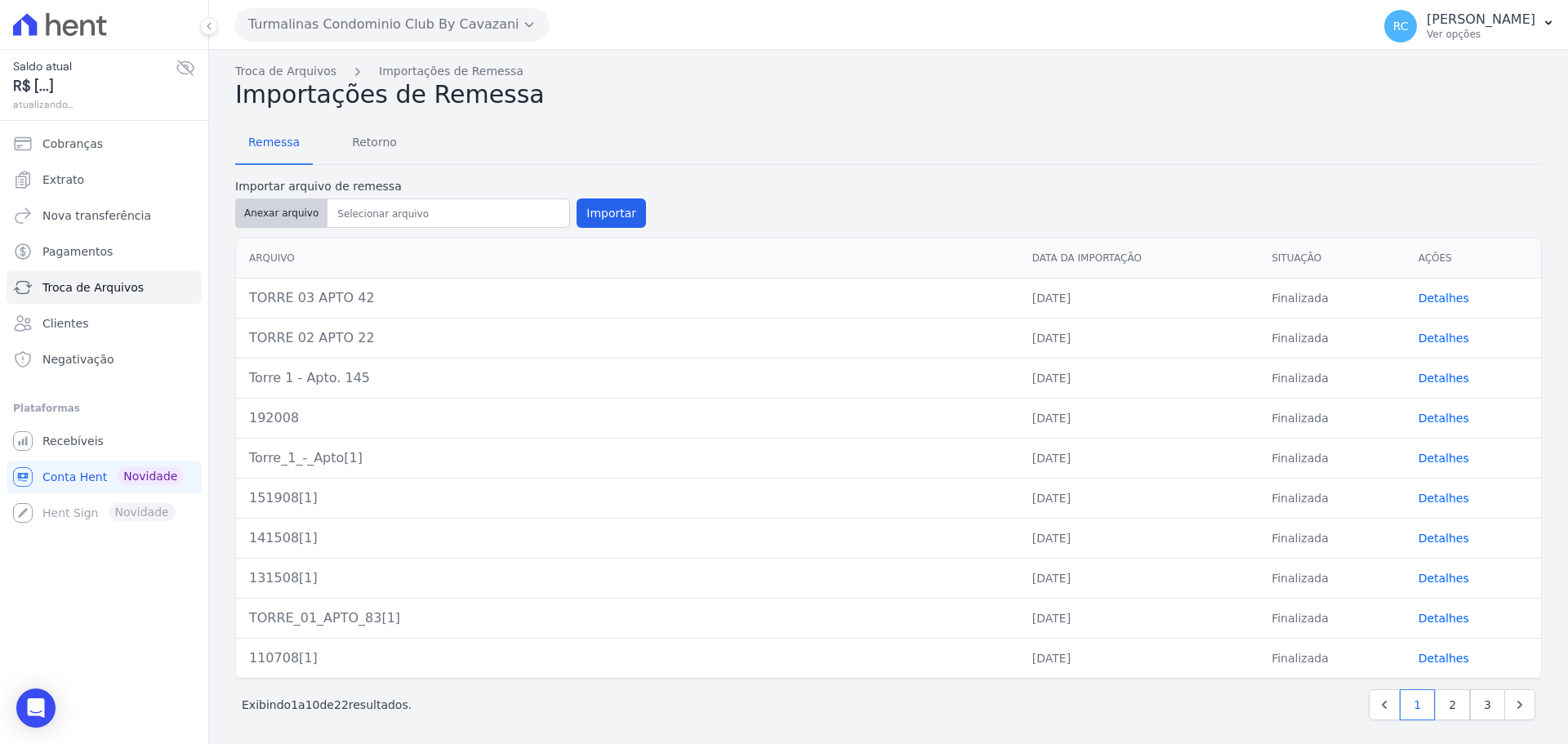
click at [265, 223] on button "Anexar arquivo" at bounding box center [281, 214] width 92 height 29
type input "TORRE 01 APTO 162"
click at [603, 217] on button "Importar" at bounding box center [610, 214] width 69 height 29
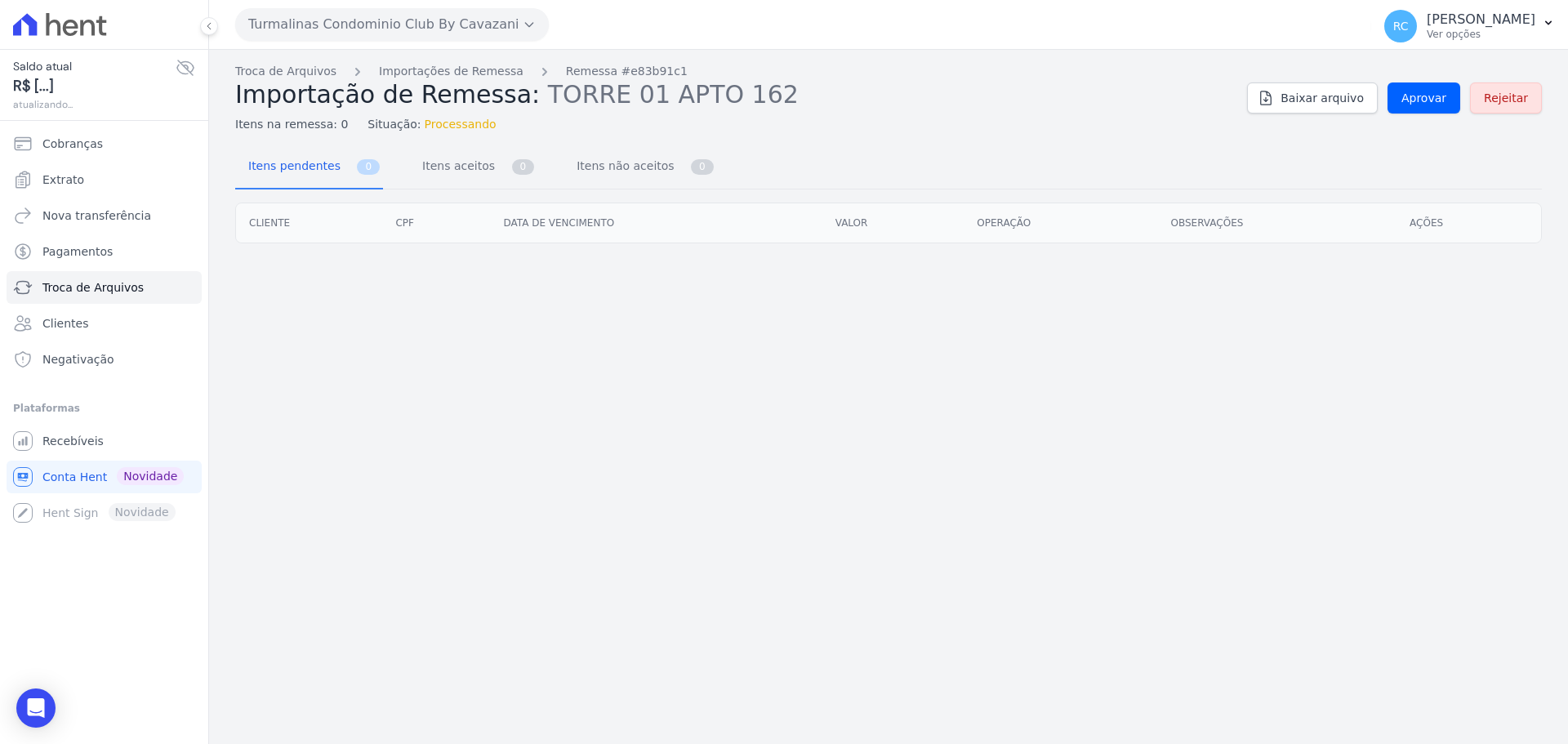
click at [1171, 129] on div "Itens na remessa: 0 Situação: Processando" at bounding box center [734, 122] width 999 height 24
click at [1423, 107] on link "Aprovar" at bounding box center [1423, 99] width 73 height 31
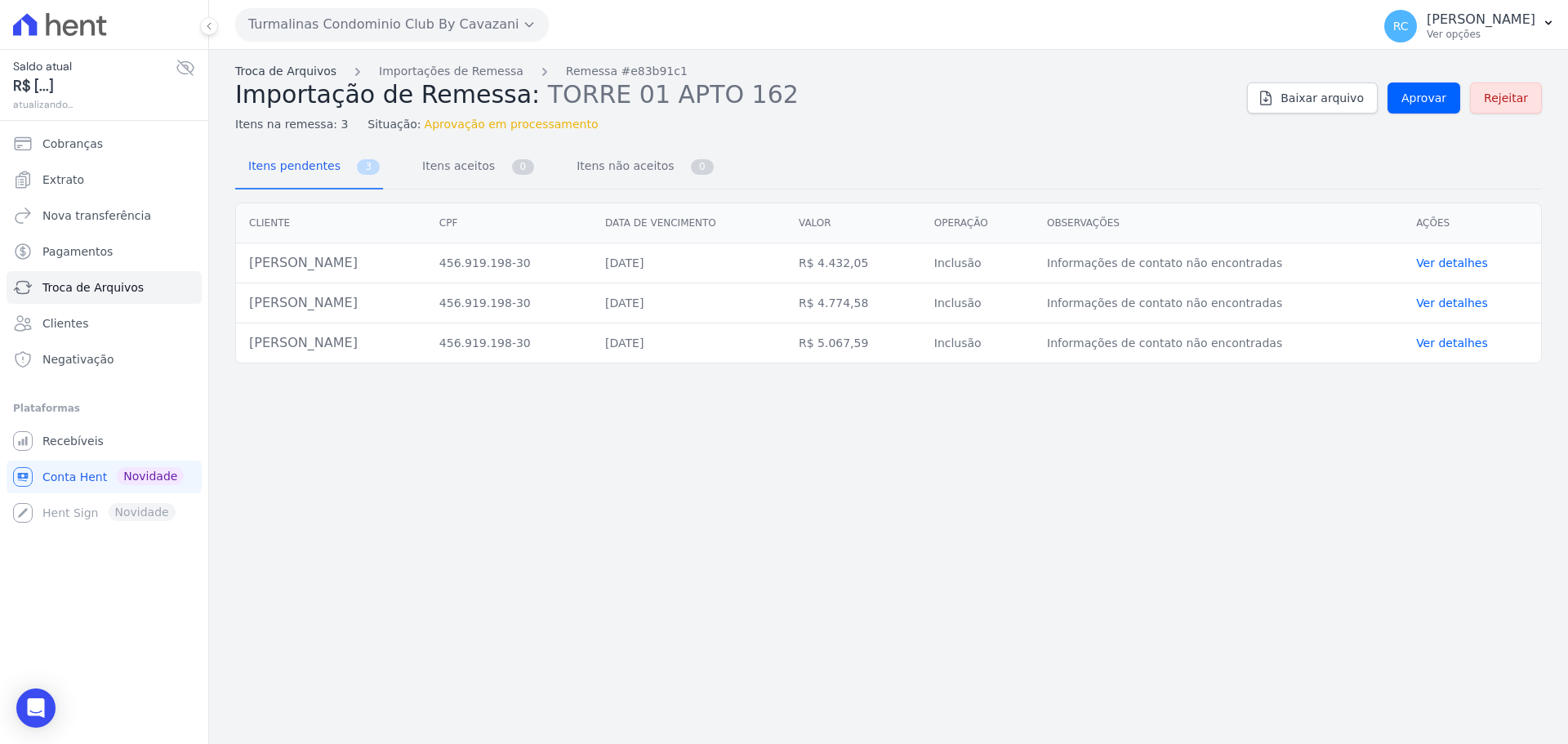
click at [286, 69] on link "Troca de Arquivos" at bounding box center [285, 71] width 101 height 17
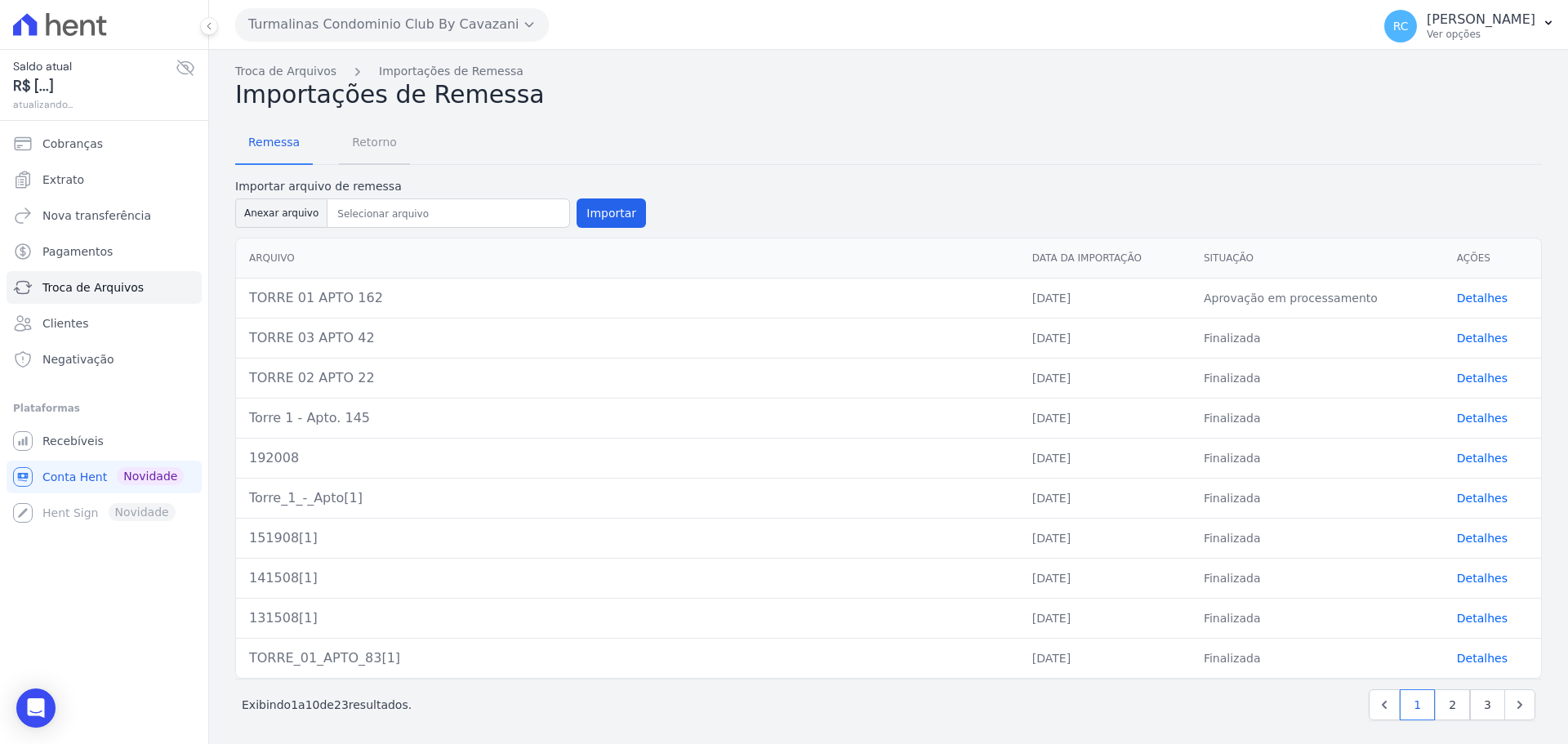
click at [372, 139] on span "Retorno" at bounding box center [375, 142] width 64 height 32
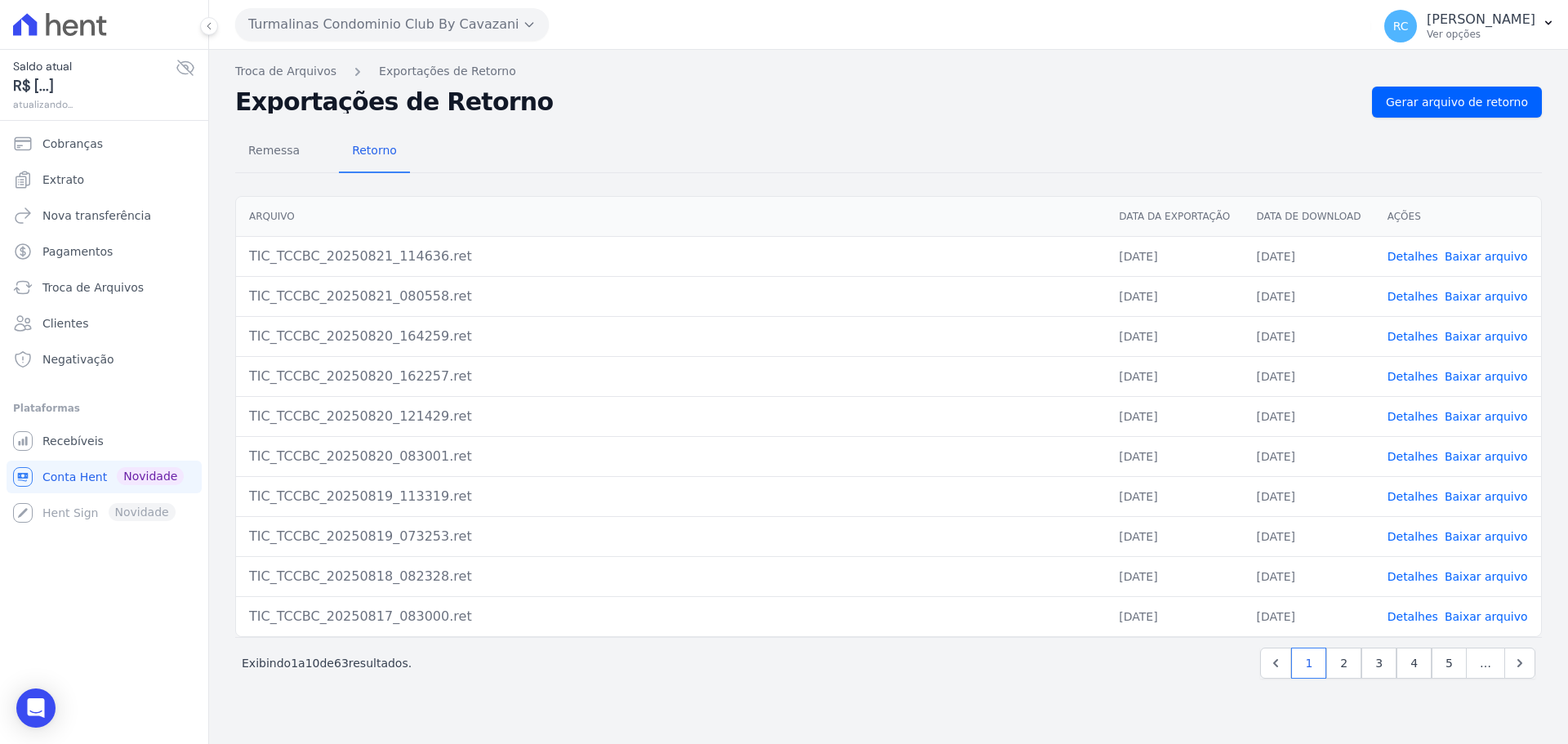
click at [749, 722] on div "Troca de Arquivos Exportações de Retorno Exportações de Retorno Gerar arquivo d…" at bounding box center [889, 397] width 1359 height 694
click at [365, 148] on span "Retorno" at bounding box center [375, 149] width 64 height 32
click at [1449, 100] on span "Gerar arquivo de retorno" at bounding box center [1457, 102] width 142 height 17
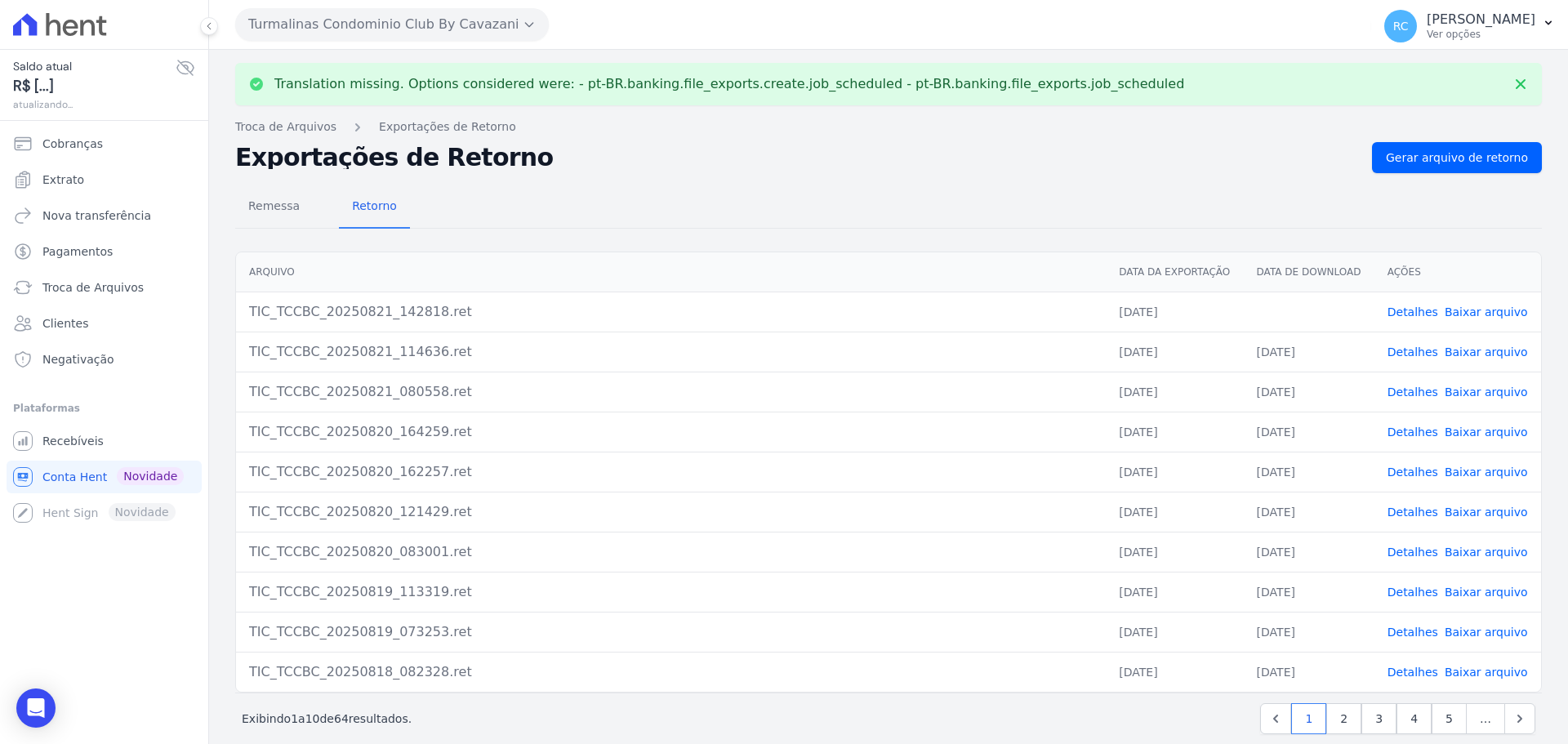
click at [1468, 313] on link "Baixar arquivo" at bounding box center [1486, 312] width 83 height 13
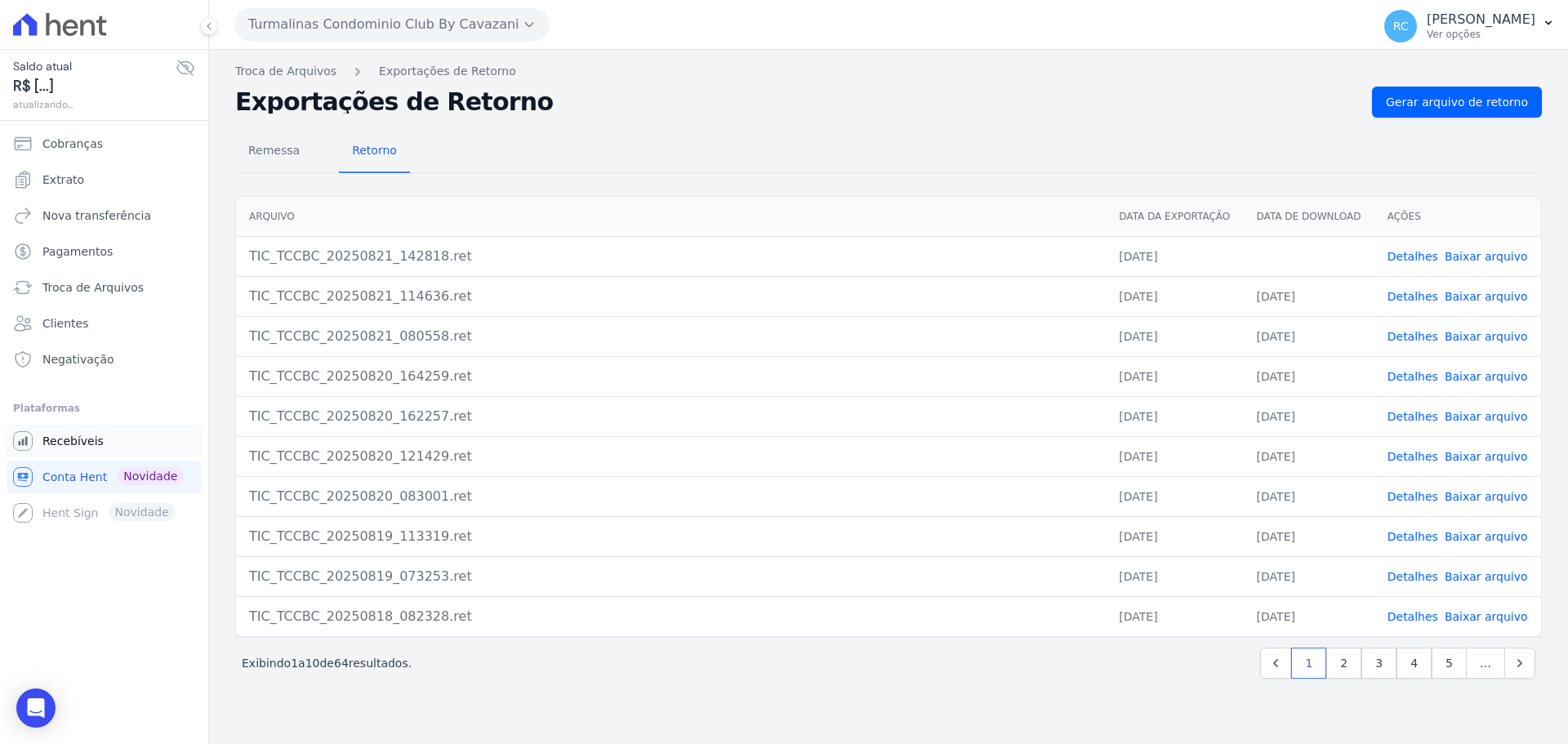
click at [89, 453] on link "Recebíveis" at bounding box center [104, 440] width 195 height 32
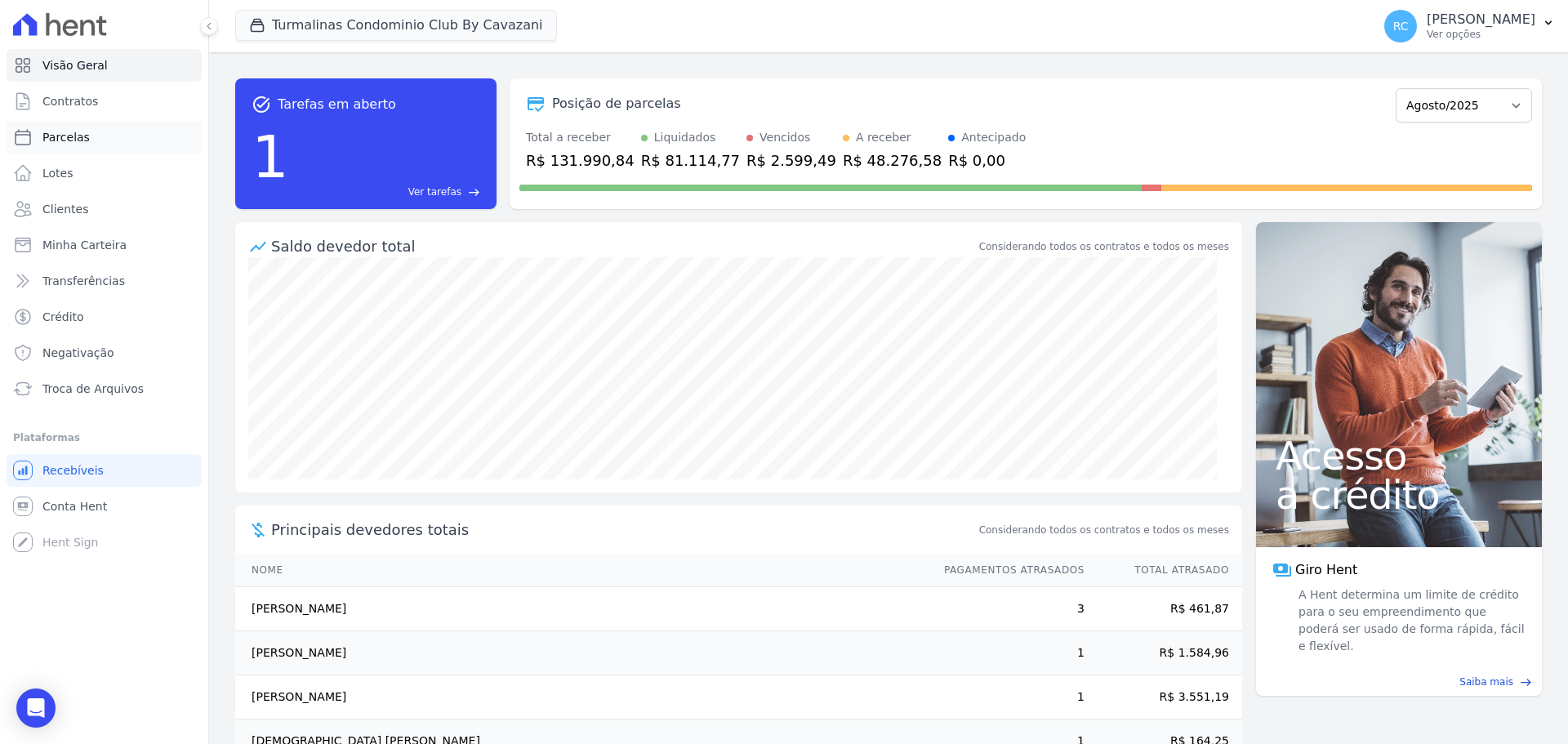
click at [123, 149] on link "Parcelas" at bounding box center [104, 136] width 195 height 32
select select
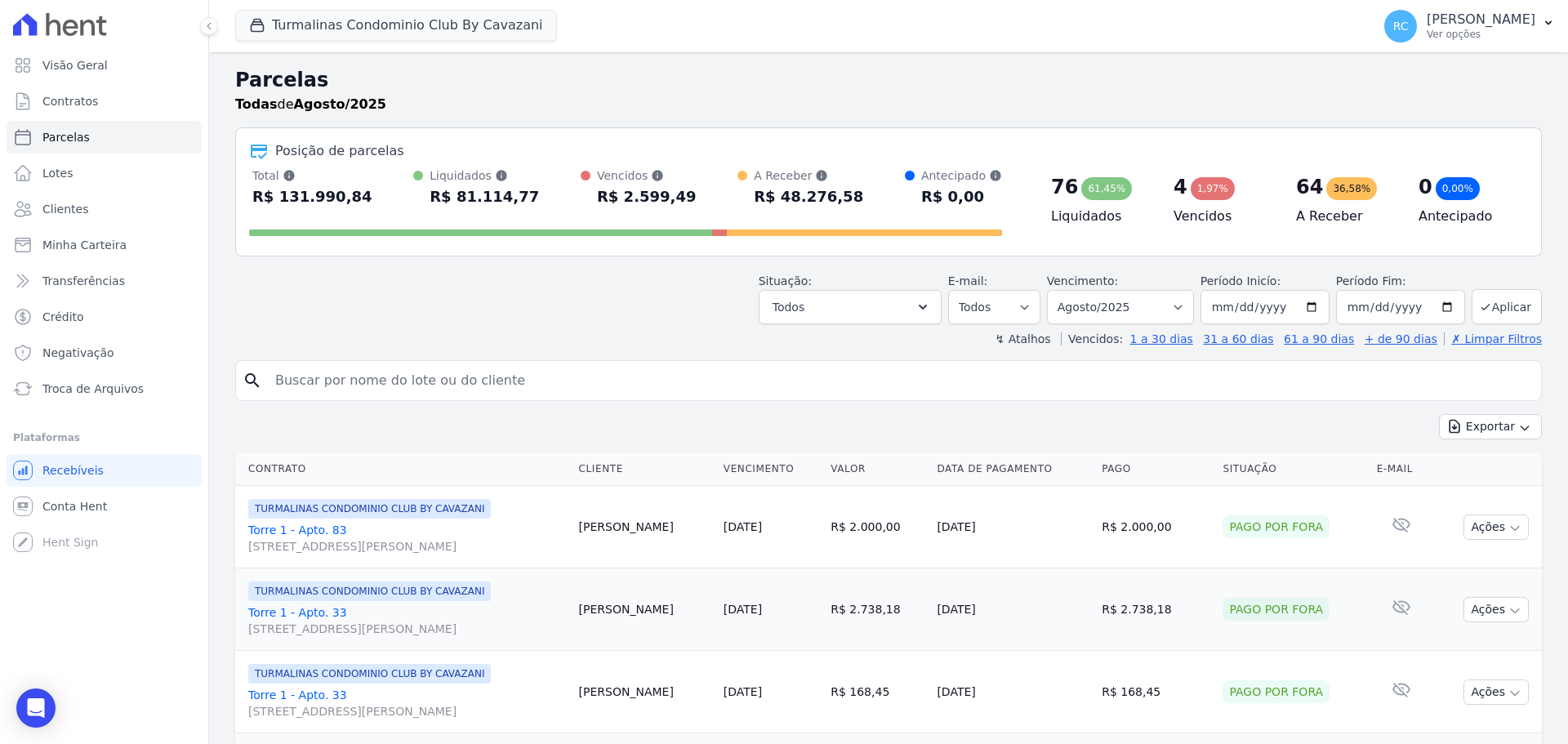
drag, startPoint x: 343, startPoint y: 379, endPoint x: 362, endPoint y: 370, distance: 21.0
click at [343, 379] on input "search" at bounding box center [900, 380] width 1269 height 32
paste input "[PERSON_NAME]"
type input "[PERSON_NAME]"
select select
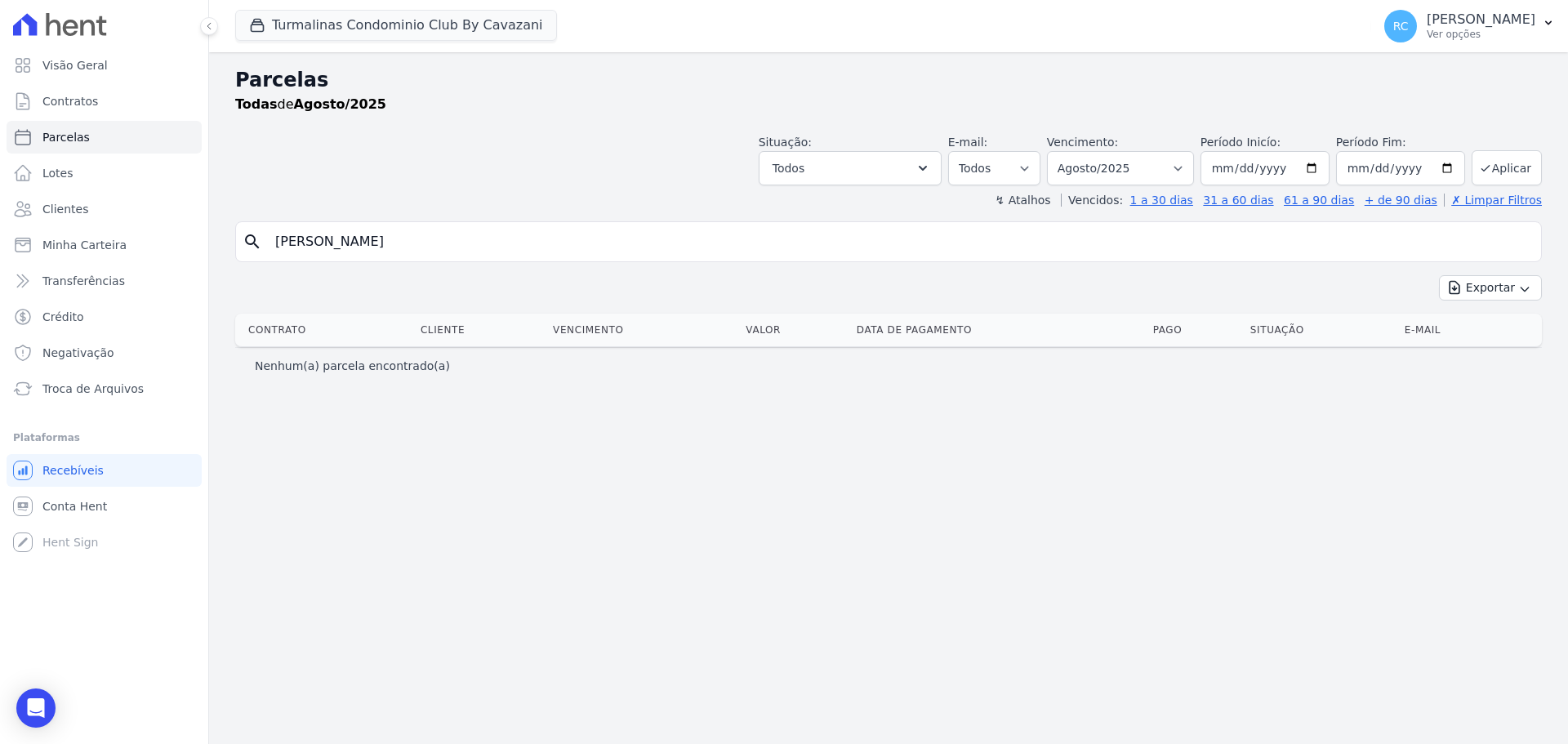
click at [1120, 184] on header "Parcelas Todas de Agosto/2025 Situação: Agendado Em Aberto Pago Processando Can…" at bounding box center [888, 136] width 1307 height 143
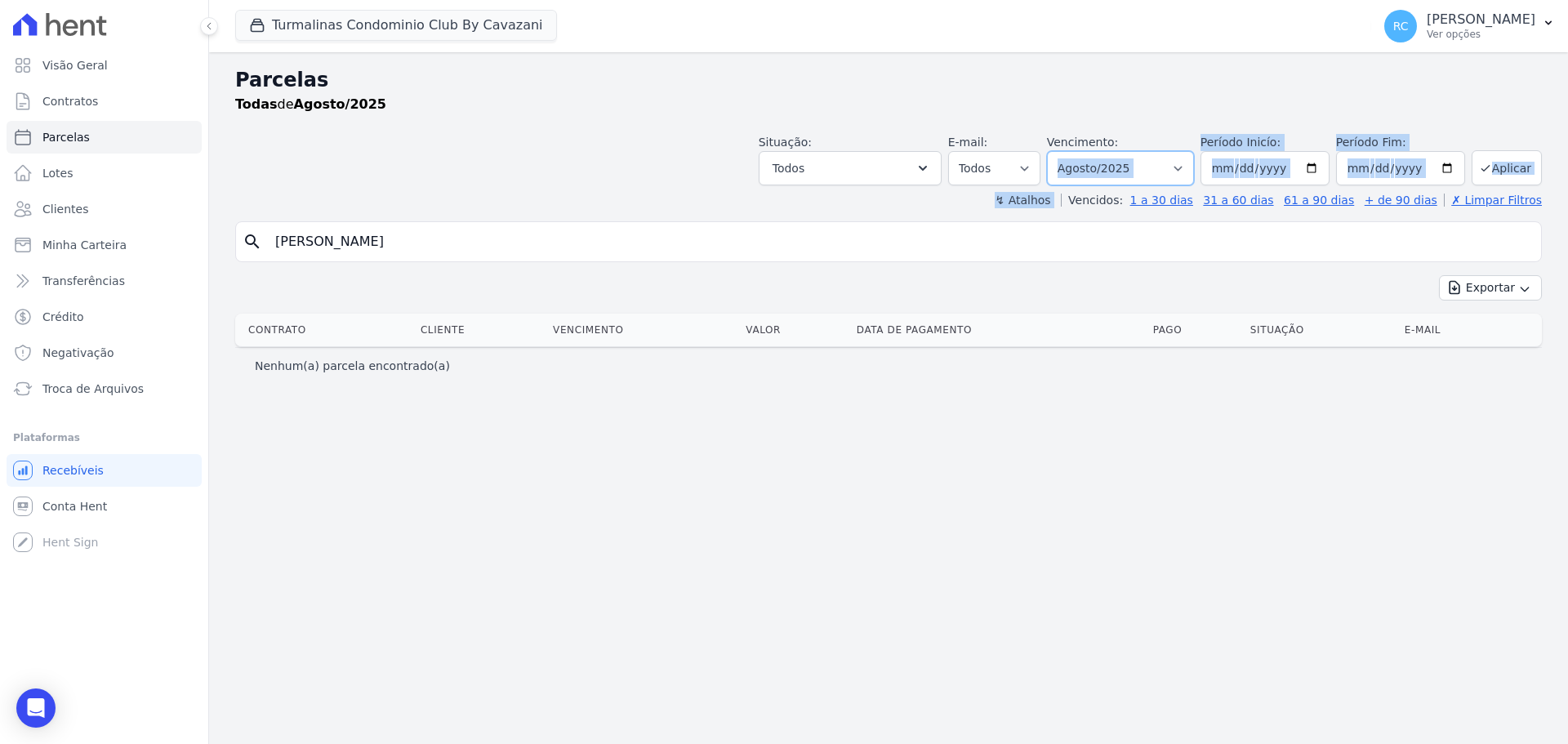
click at [1129, 177] on select "Filtrar por período ──────── Todos os meses Agosto/2024 Setembro/2024 Outubro/2…" at bounding box center [1121, 168] width 147 height 34
select select "all"
click at [1070, 151] on select "Filtrar por período ──────── Todos os meses Agosto/2024 Setembro/2024 Outubro/2…" at bounding box center [1121, 168] width 147 height 34
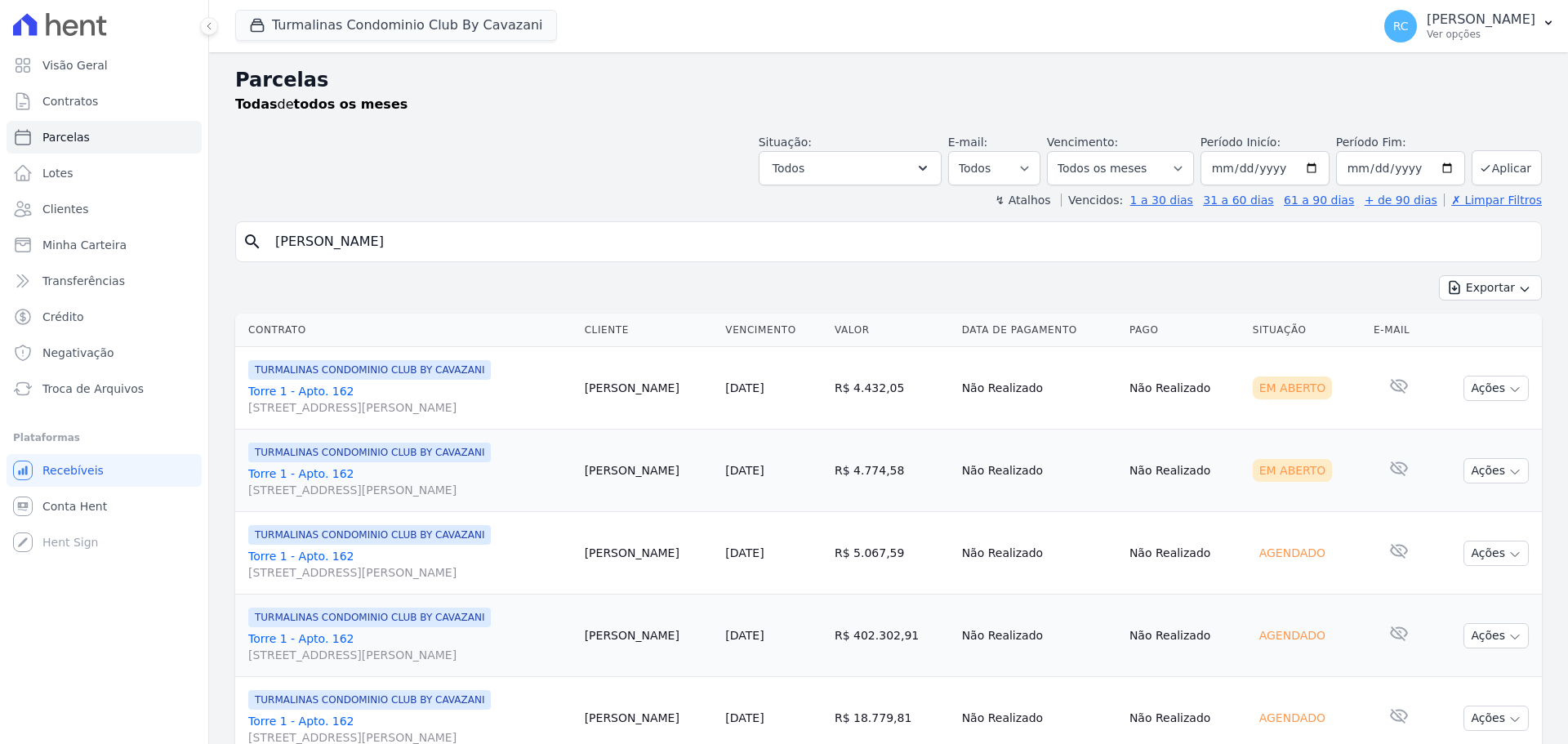
select select
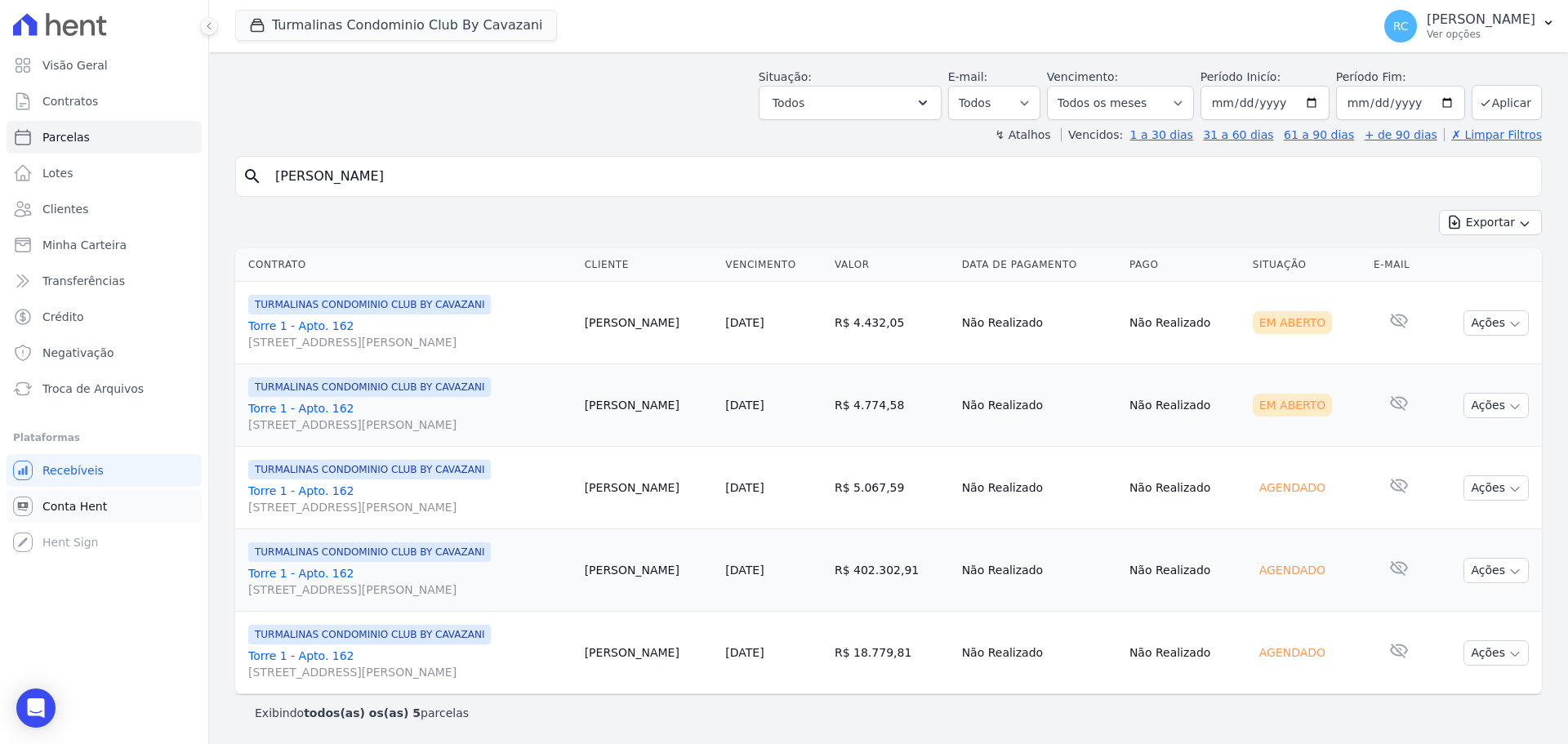
click at [83, 506] on span "Conta Hent" at bounding box center [75, 506] width 64 height 17
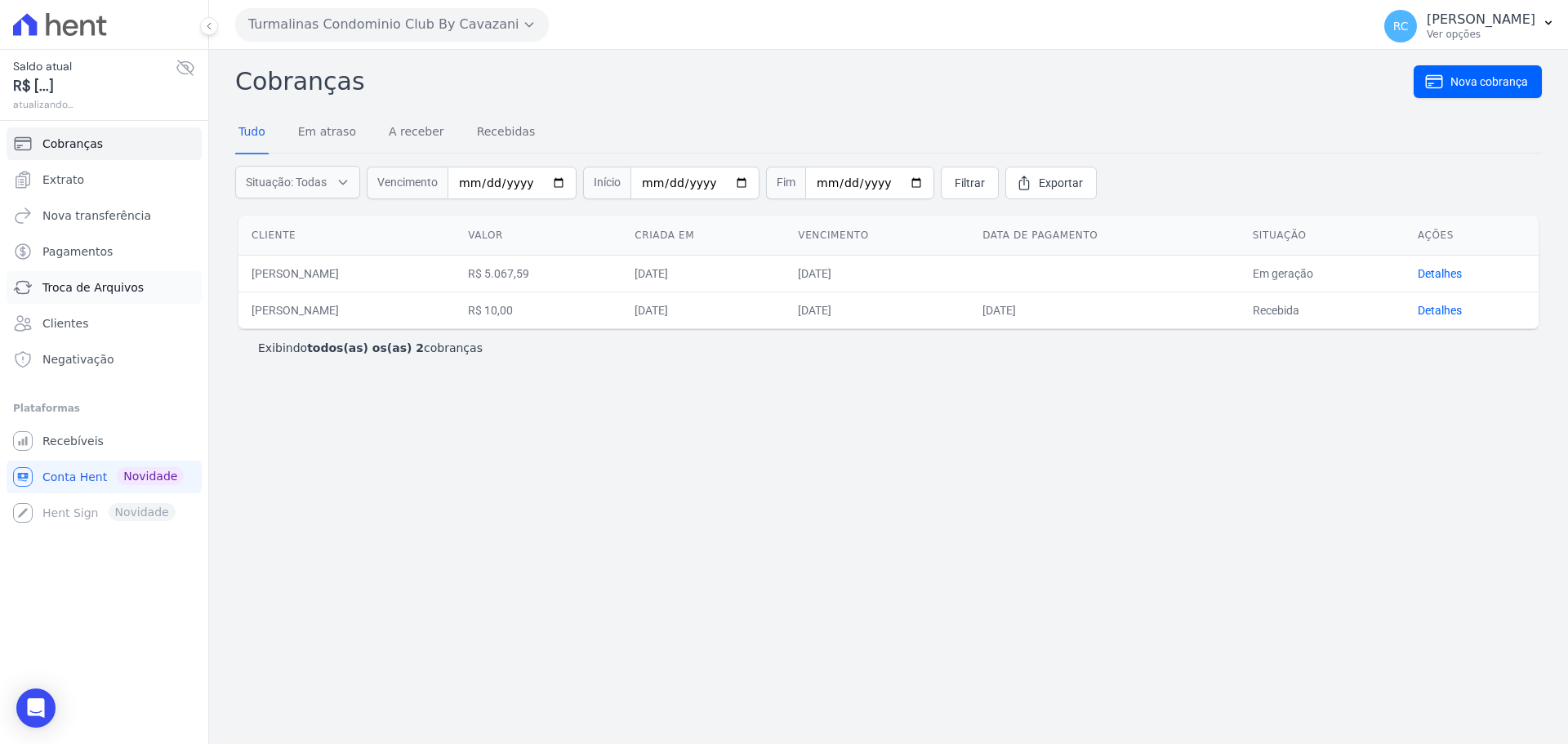
click at [94, 280] on span "Troca de Arquivos" at bounding box center [93, 287] width 101 height 17
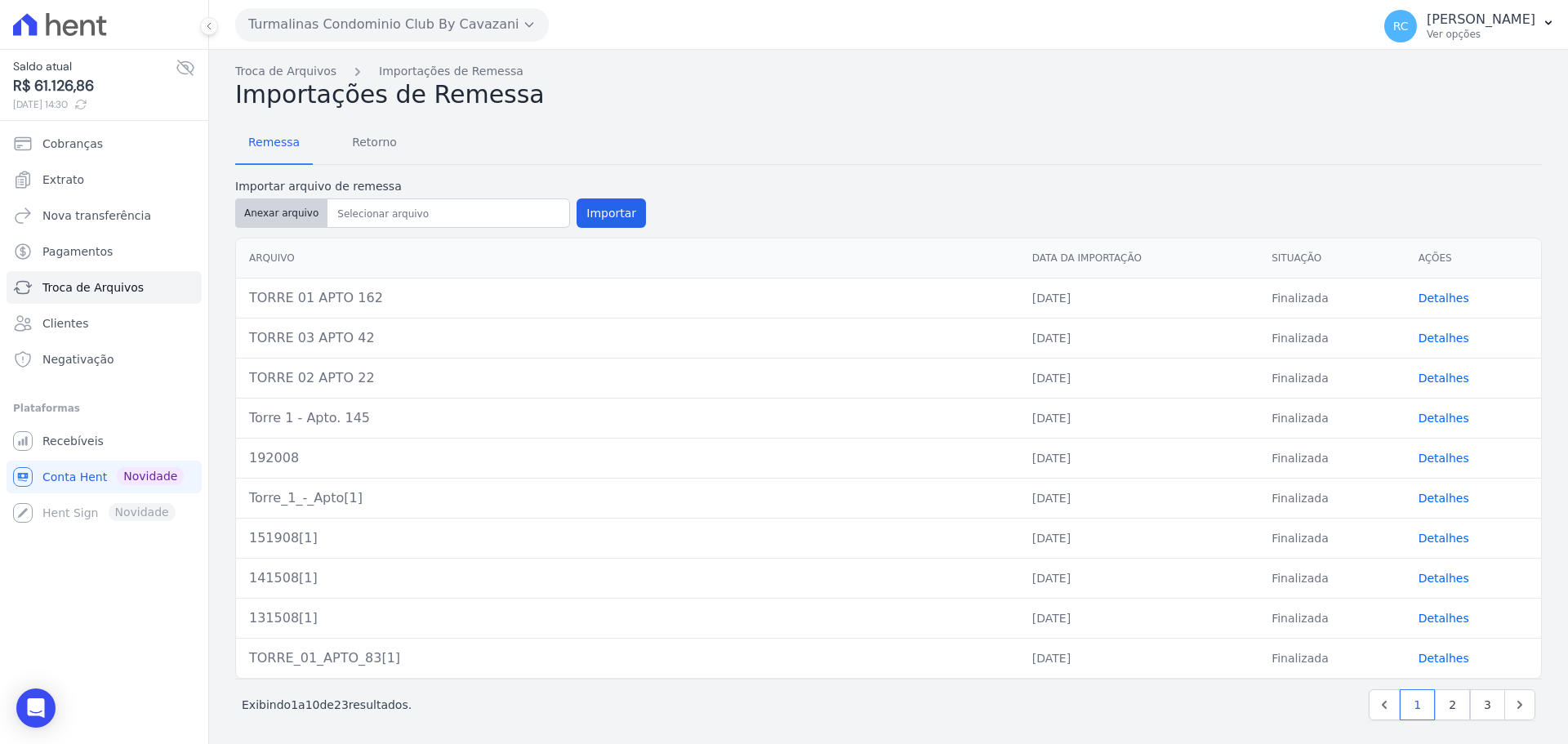
click at [297, 215] on button "Anexar arquivo" at bounding box center [281, 214] width 92 height 29
type input "252108"
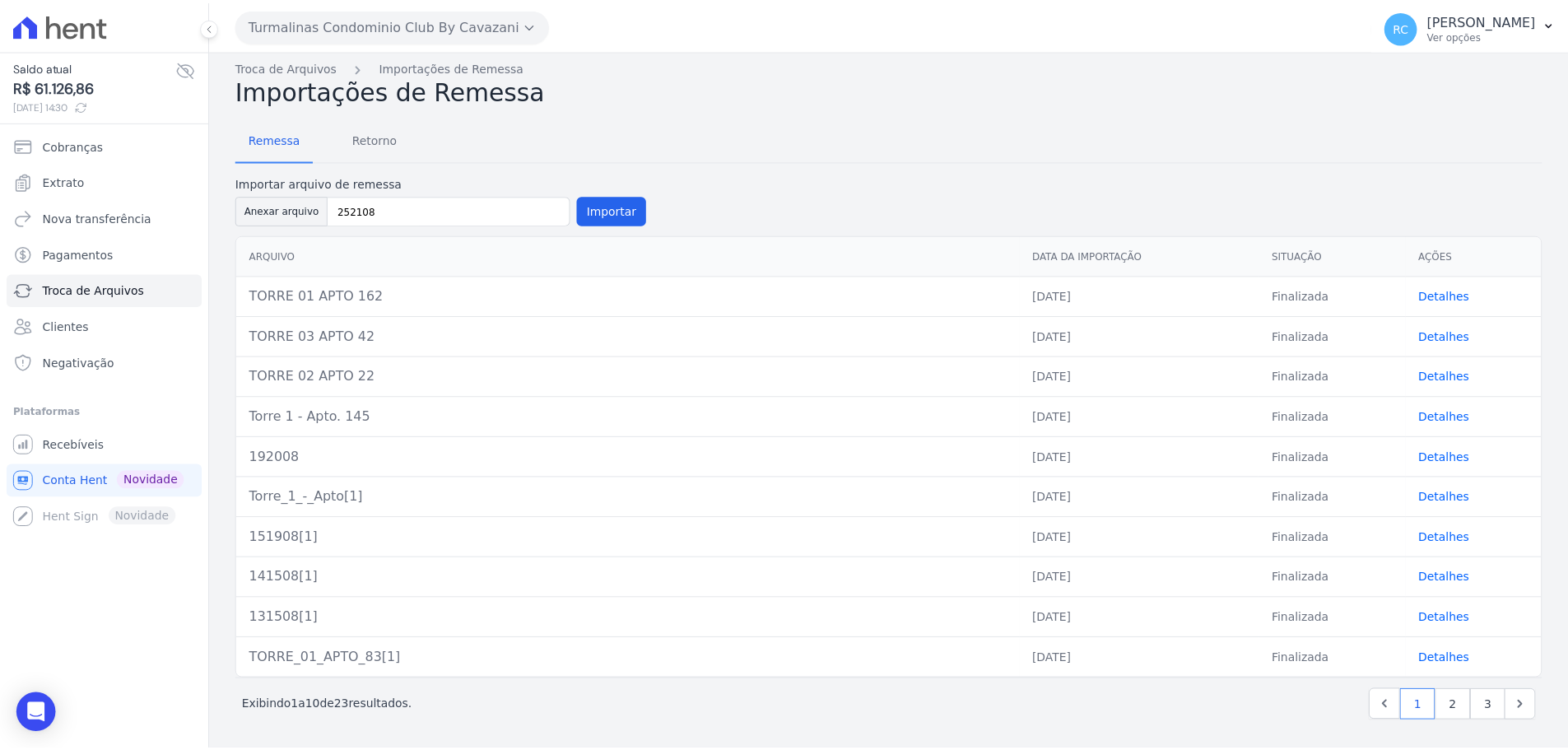
scroll to position [6, 0]
click at [627, 197] on button "Importar" at bounding box center [615, 209] width 70 height 30
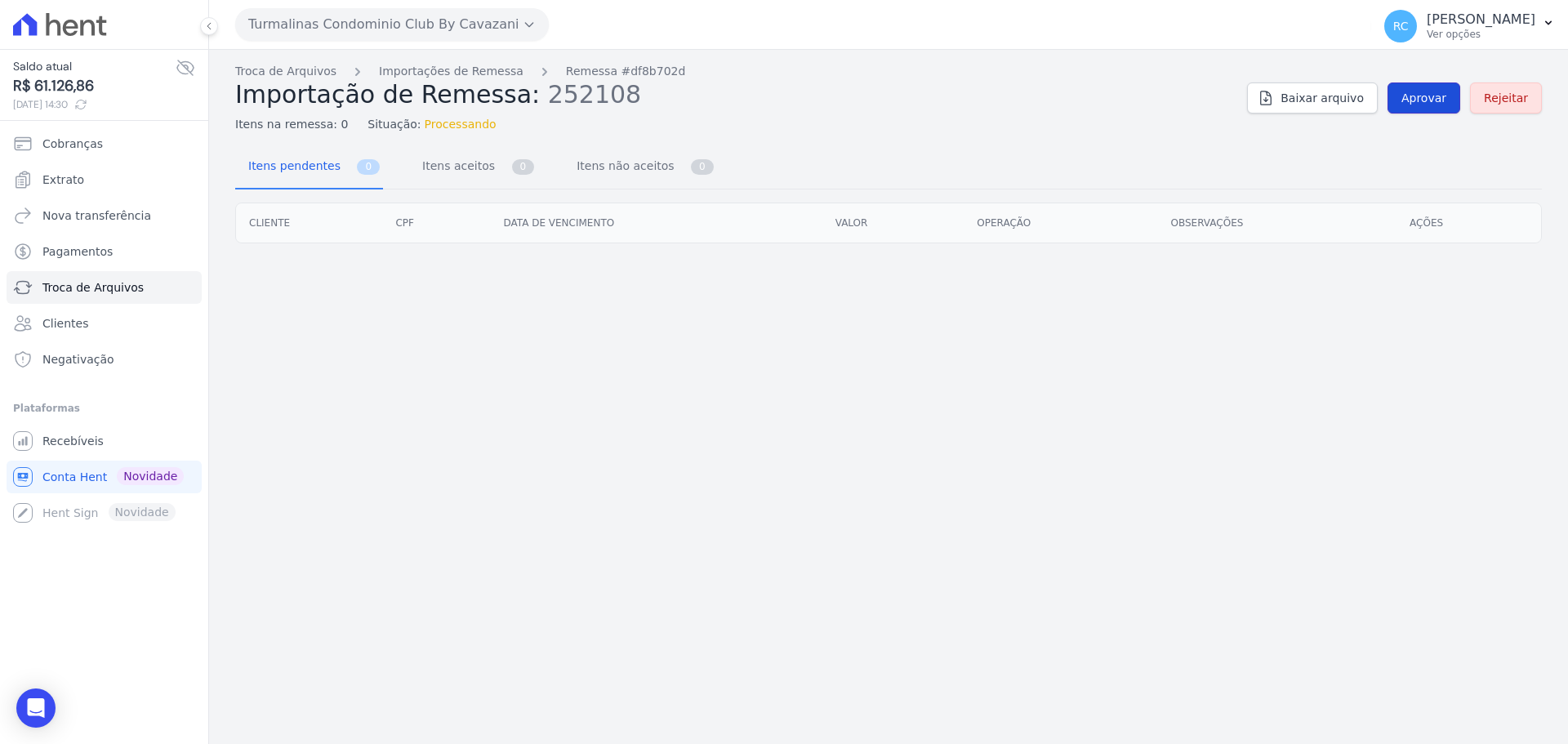
click at [1426, 110] on link "Aprovar" at bounding box center [1423, 99] width 73 height 31
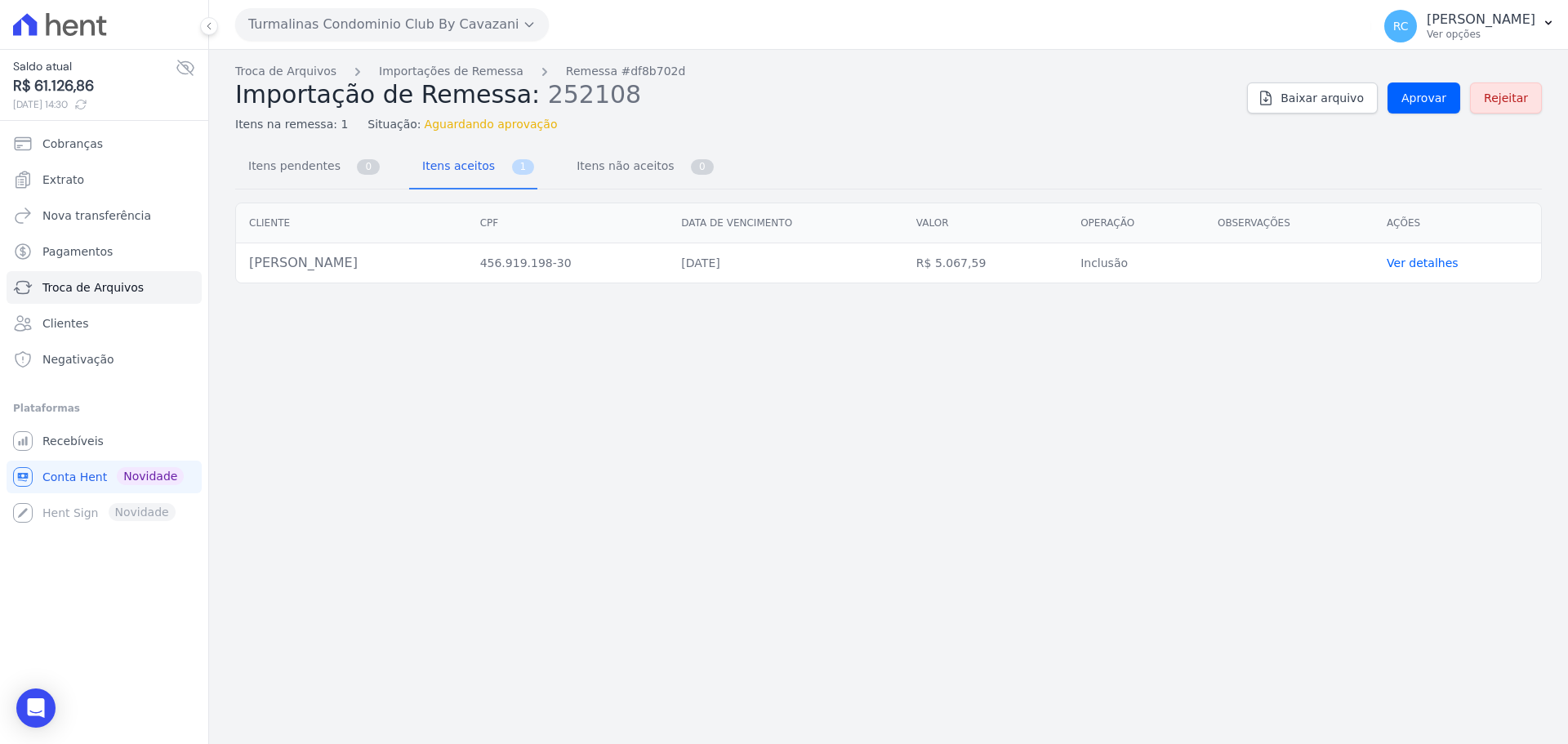
drag, startPoint x: 393, startPoint y: 264, endPoint x: 250, endPoint y: 270, distance: 143.1
click at [250, 270] on td "Guilherme Tullio Sellini" at bounding box center [351, 262] width 231 height 40
click at [273, 70] on link "Troca de Arquivos" at bounding box center [285, 71] width 101 height 17
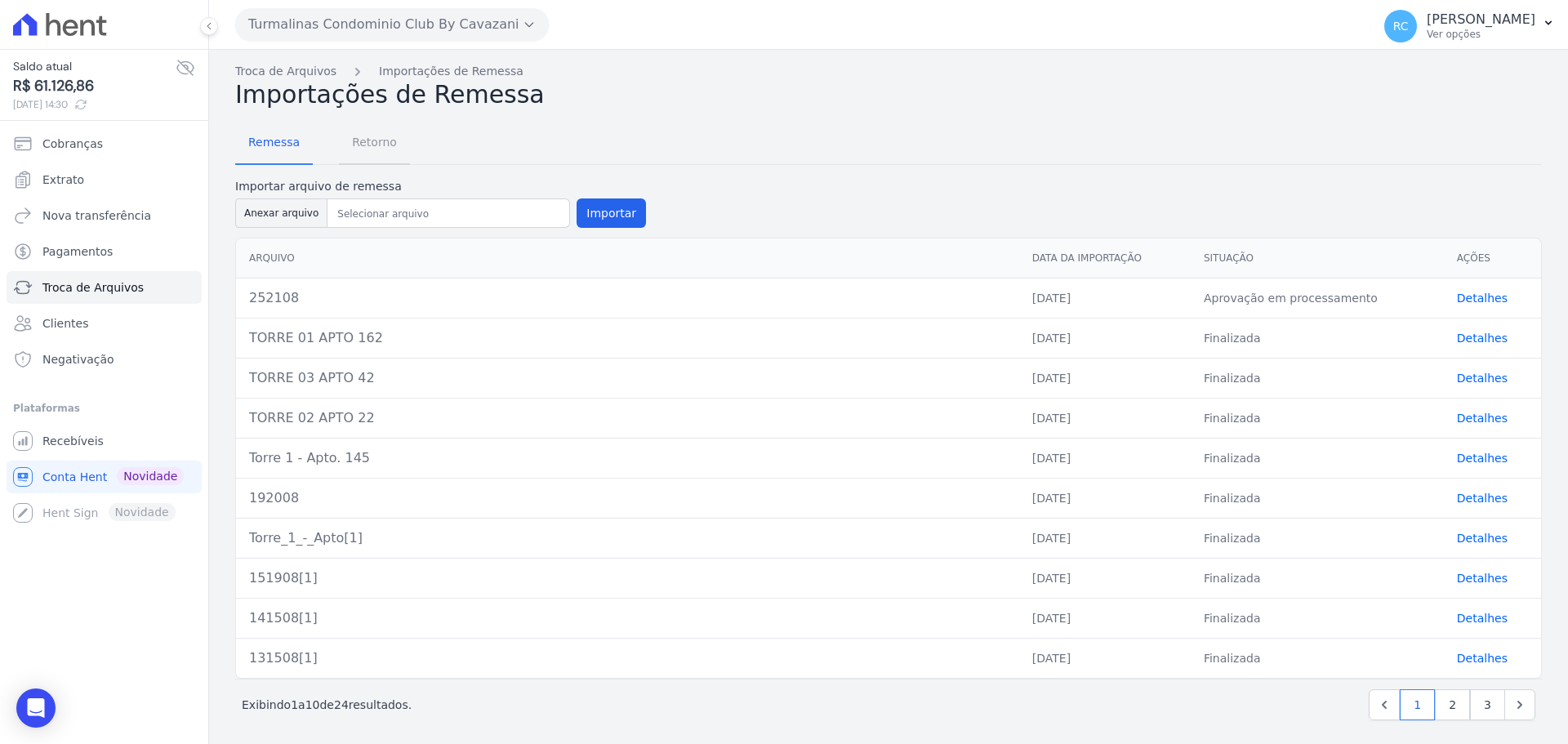
click at [355, 148] on span "Retorno" at bounding box center [375, 142] width 64 height 32
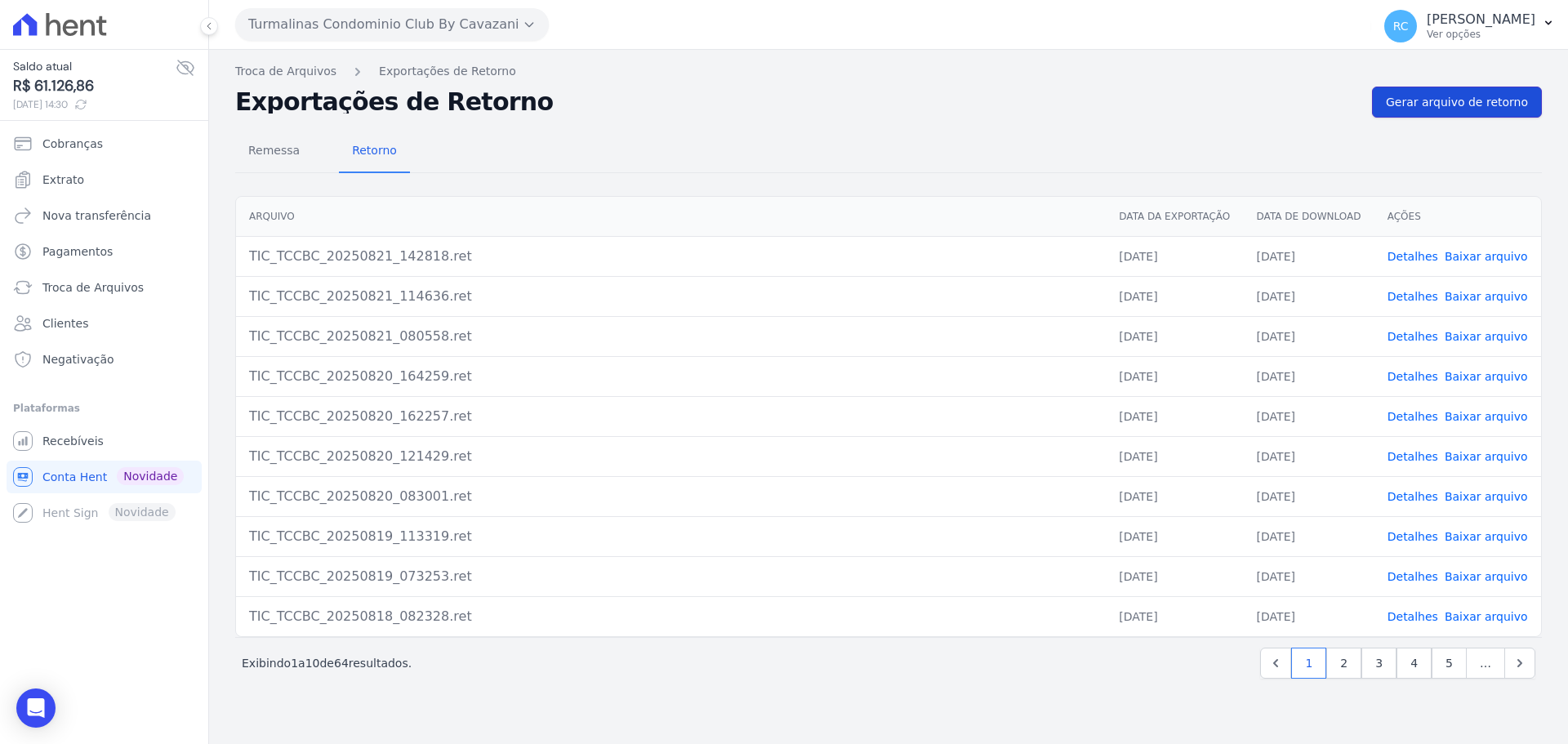
click at [1473, 112] on link "Gerar arquivo de retorno" at bounding box center [1457, 102] width 169 height 31
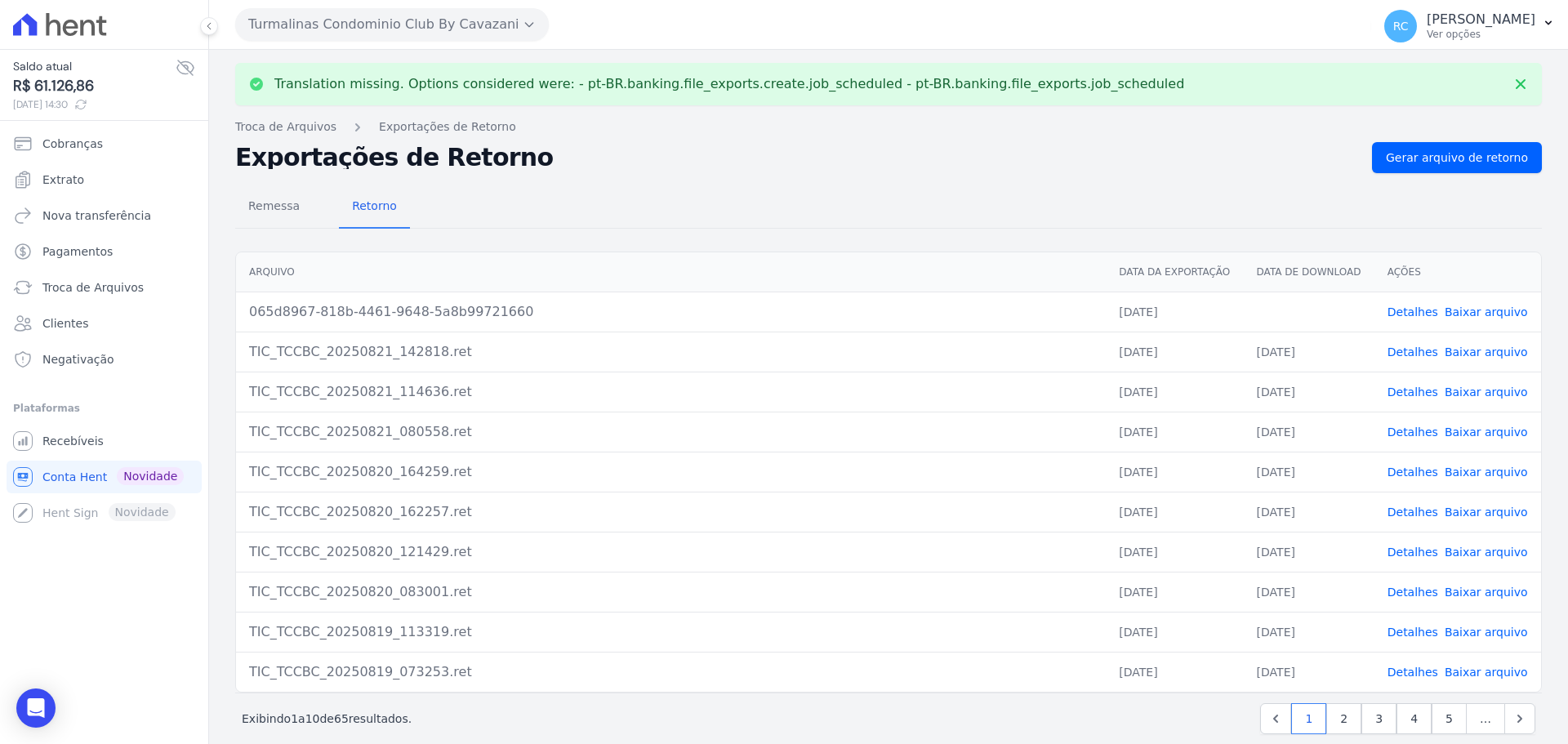
click at [1471, 314] on link "Baixar arquivo" at bounding box center [1486, 312] width 83 height 13
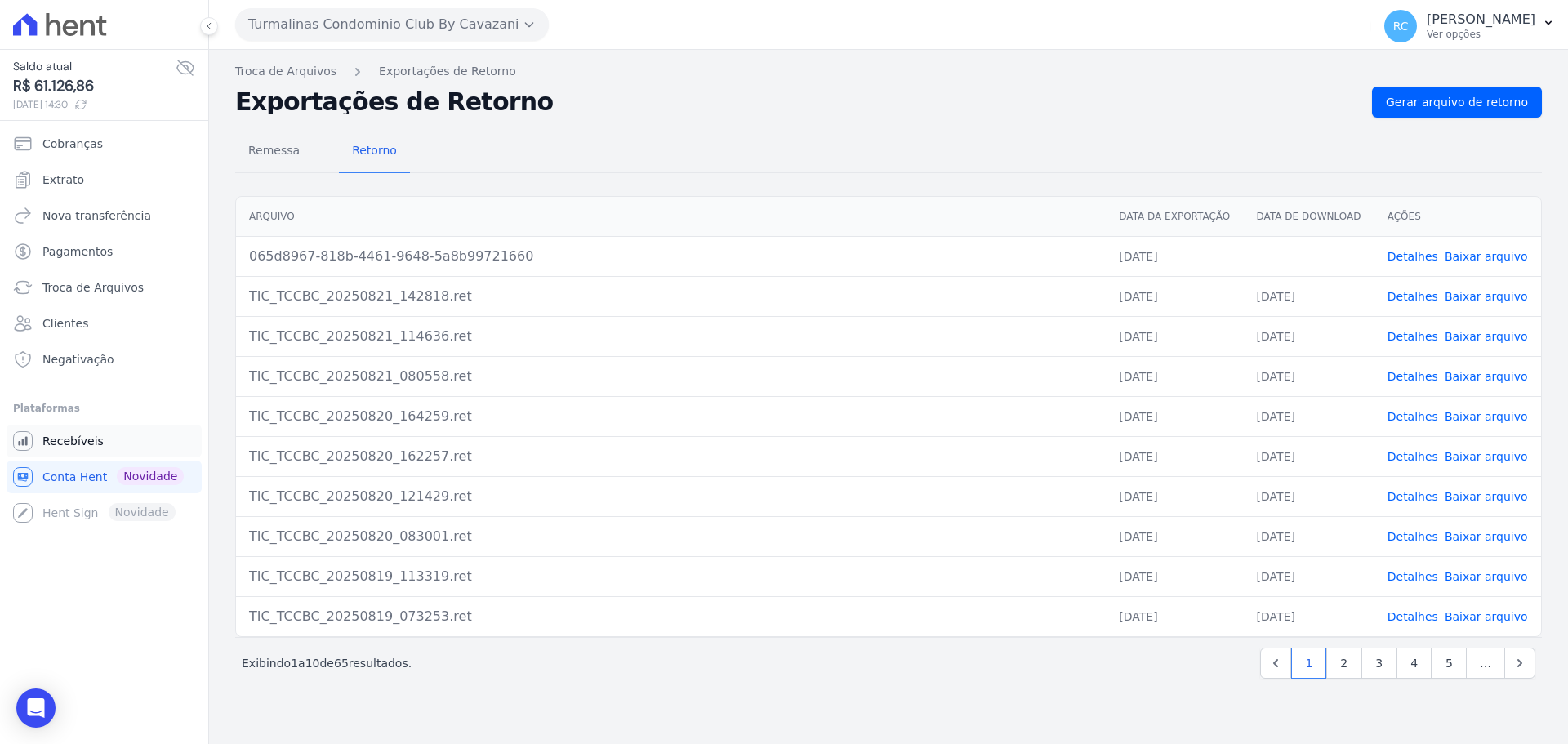
click at [92, 447] on span "Recebíveis" at bounding box center [73, 441] width 62 height 17
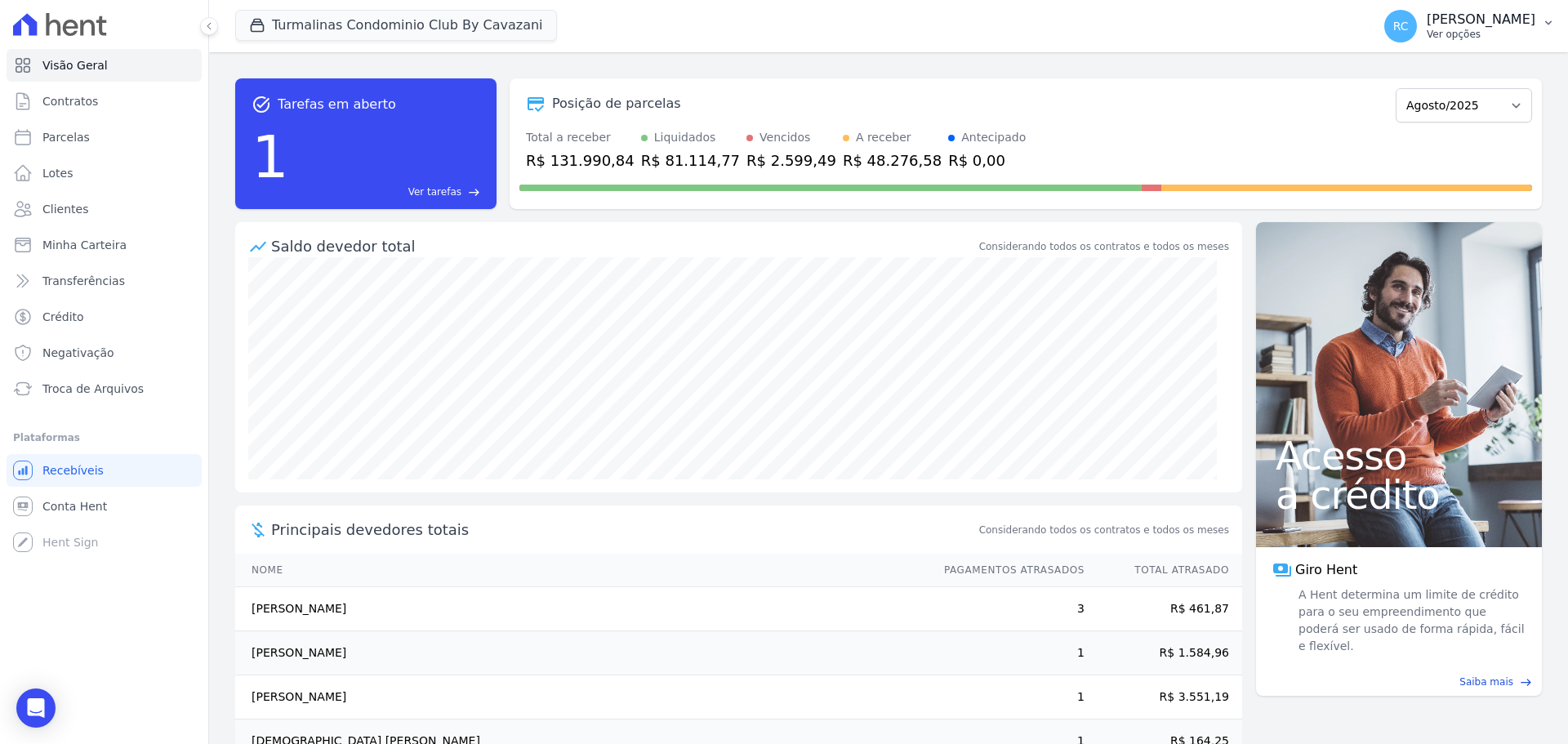
click at [1458, 34] on p "Ver opções" at bounding box center [1481, 34] width 109 height 13
click at [1423, 69] on link "Perfil do empreendimento" at bounding box center [1463, 70] width 209 height 29
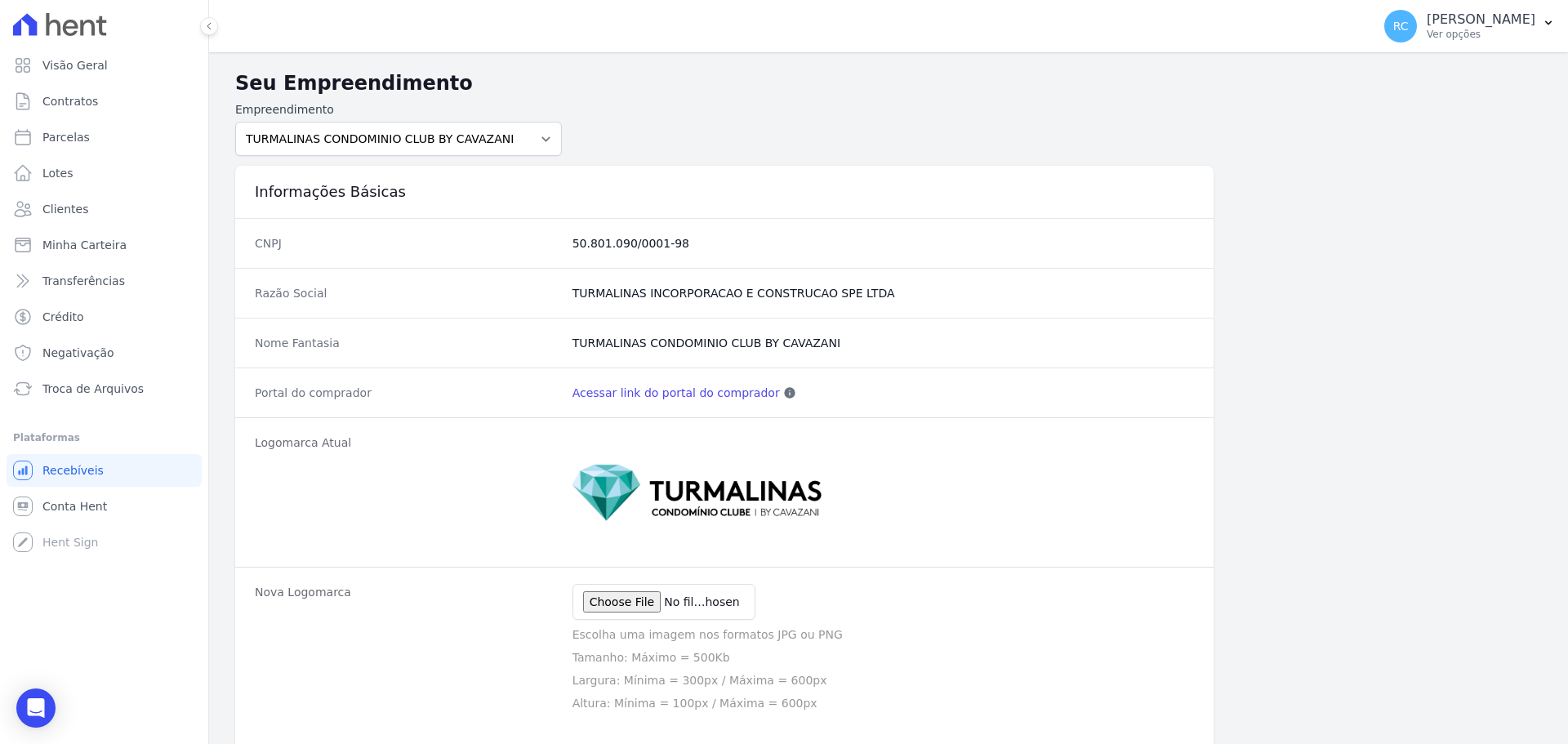
click at [658, 393] on link "Acessar link do portal do comprador" at bounding box center [676, 393] width 207 height 17
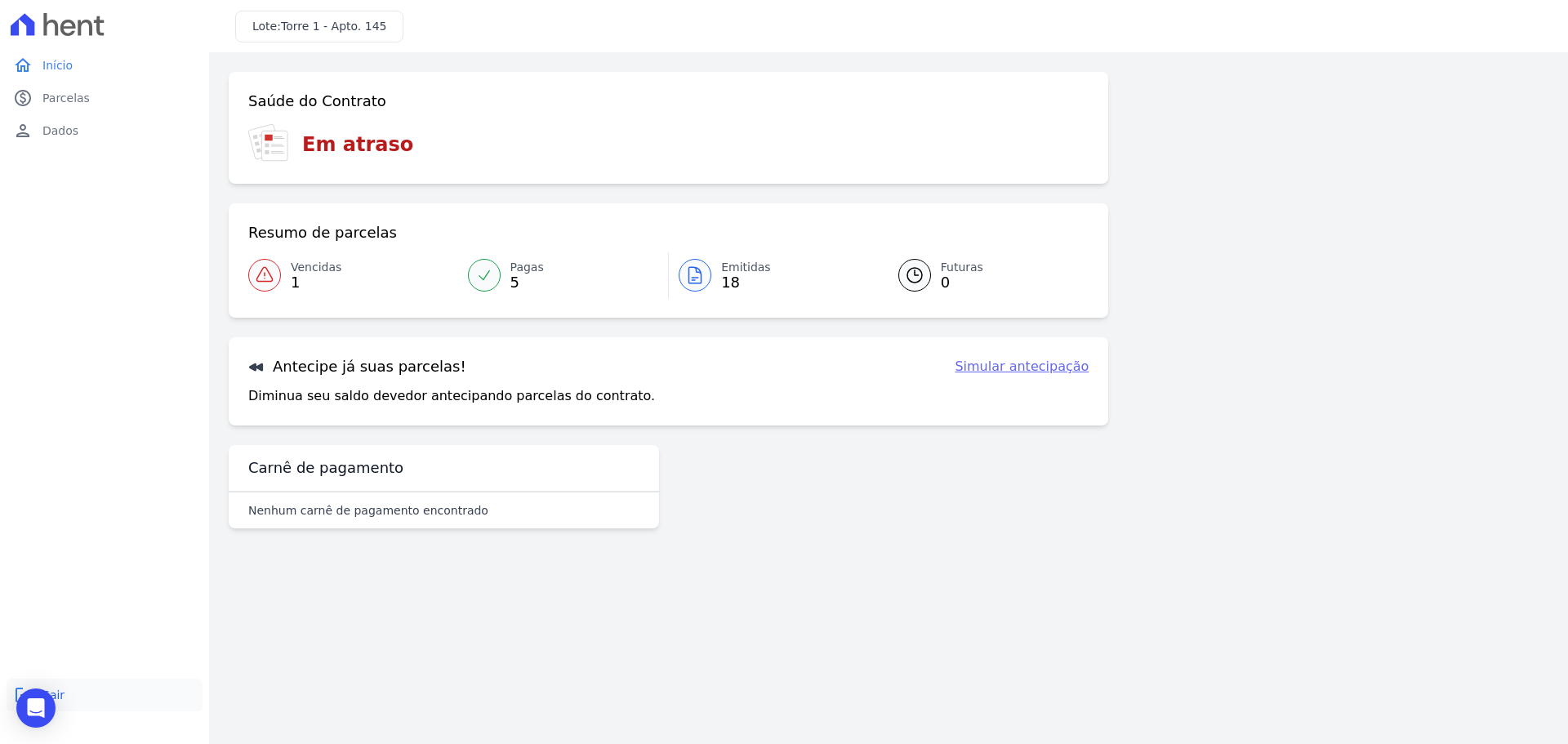
click at [77, 689] on link "logout Sair" at bounding box center [104, 694] width 196 height 32
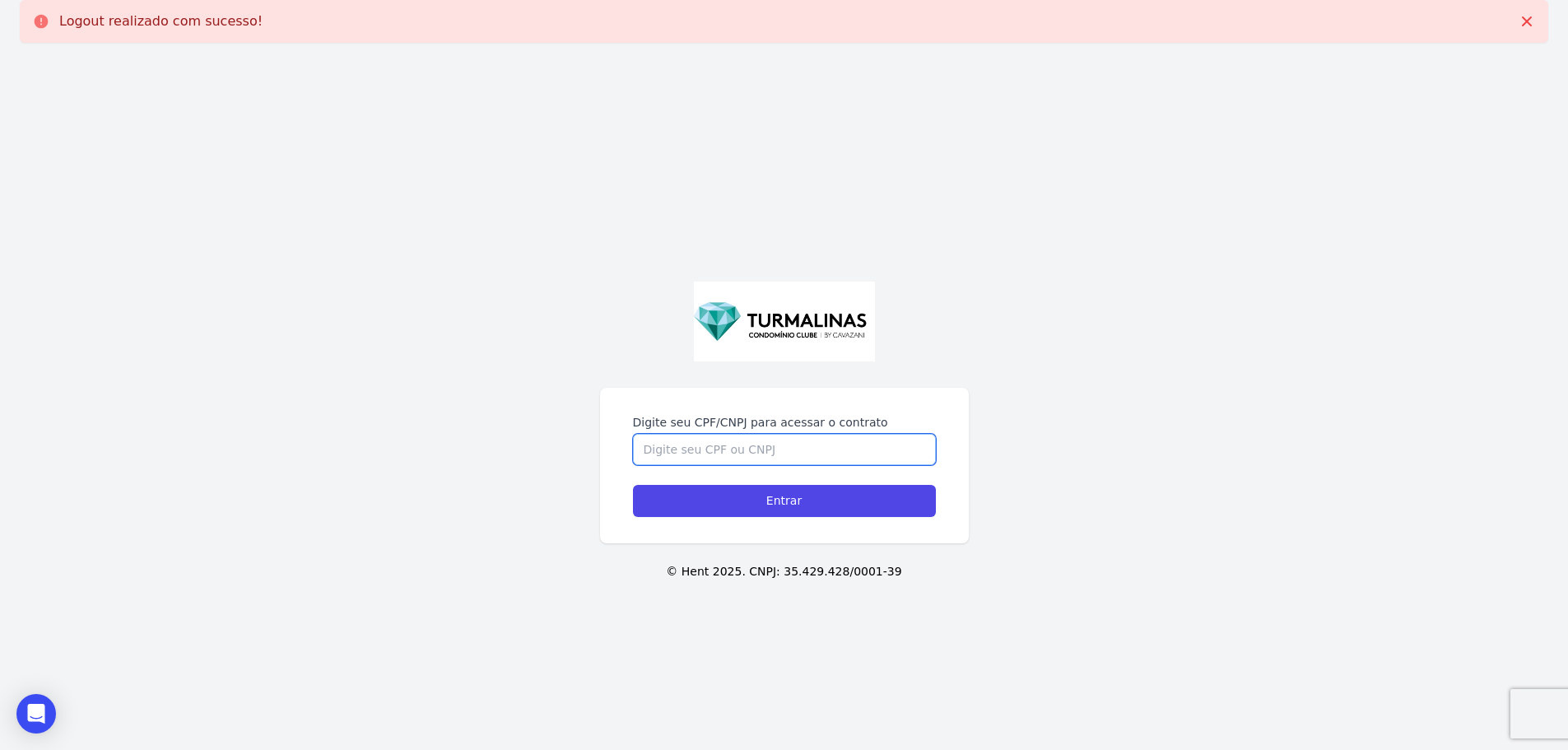
click at [795, 442] on input "Digite seu CPF/CNPJ para acessar o contrato" at bounding box center [784, 449] width 302 height 32
paste input "45691919830"
type input "45691919830"
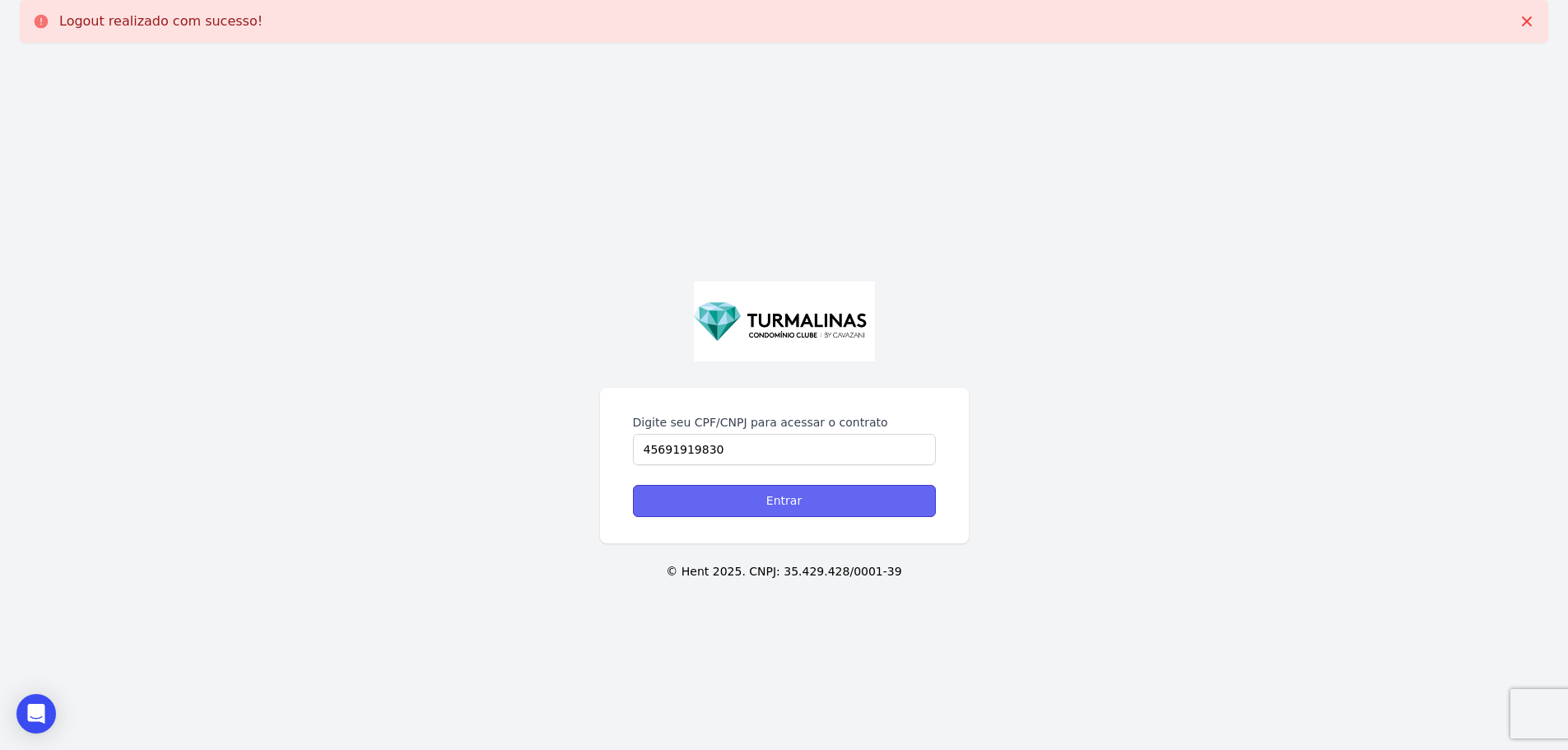
click at [751, 501] on input "Entrar" at bounding box center [784, 500] width 302 height 32
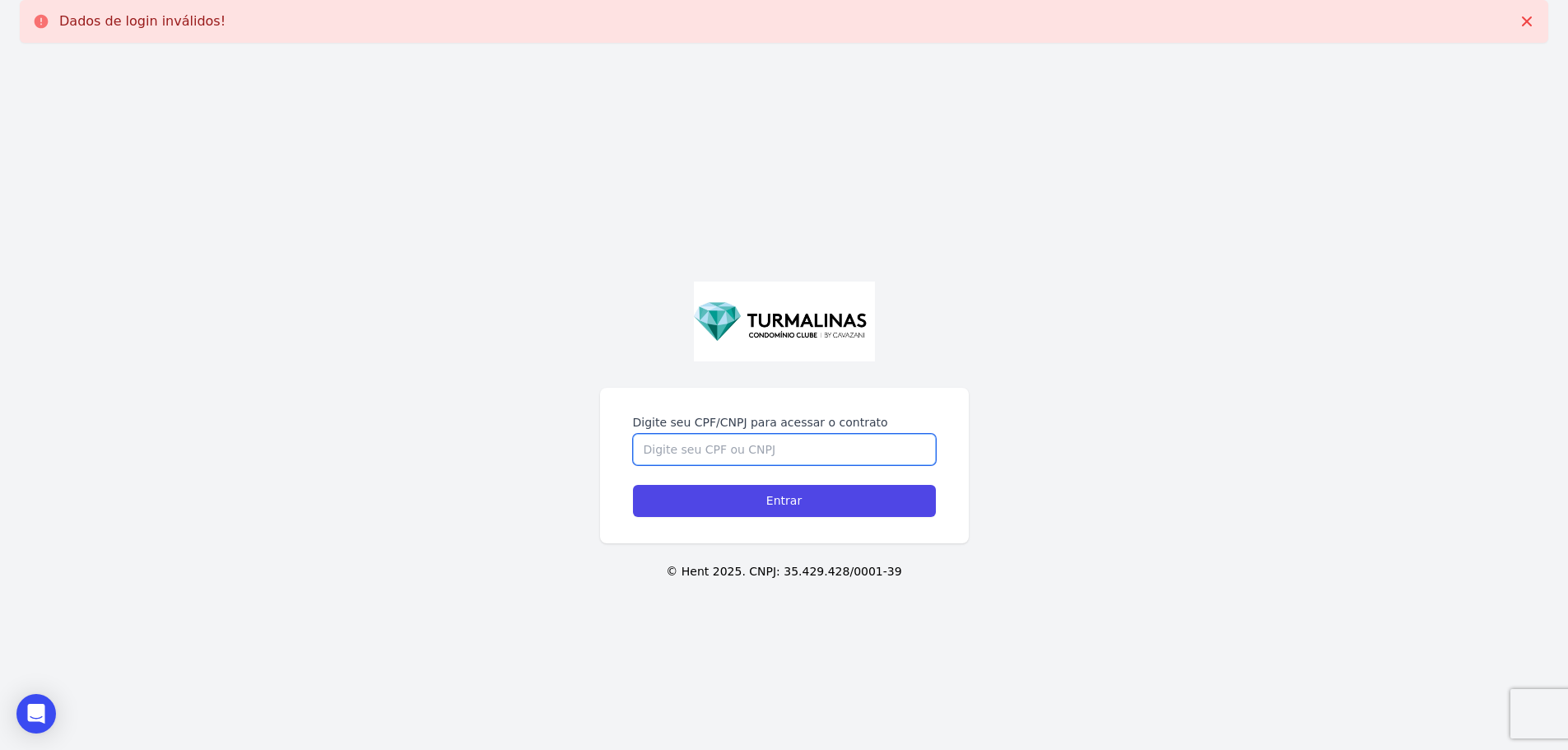
click at [760, 454] on input "Digite seu CPF/CNPJ para acessar o contrato" at bounding box center [784, 449] width 302 height 32
paste input "45691919830"
type input "45691919830"
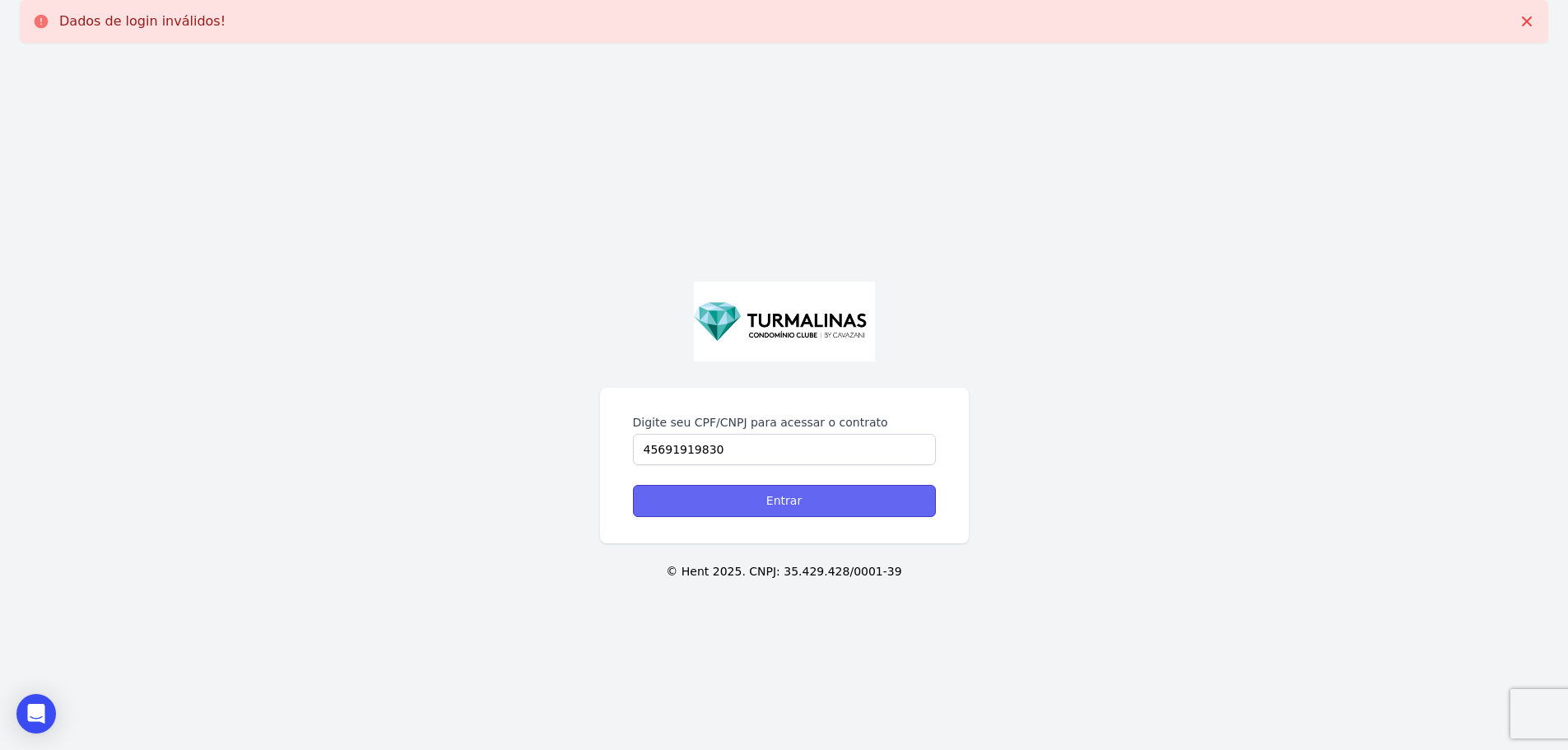
click at [703, 503] on input "Entrar" at bounding box center [784, 500] width 302 height 32
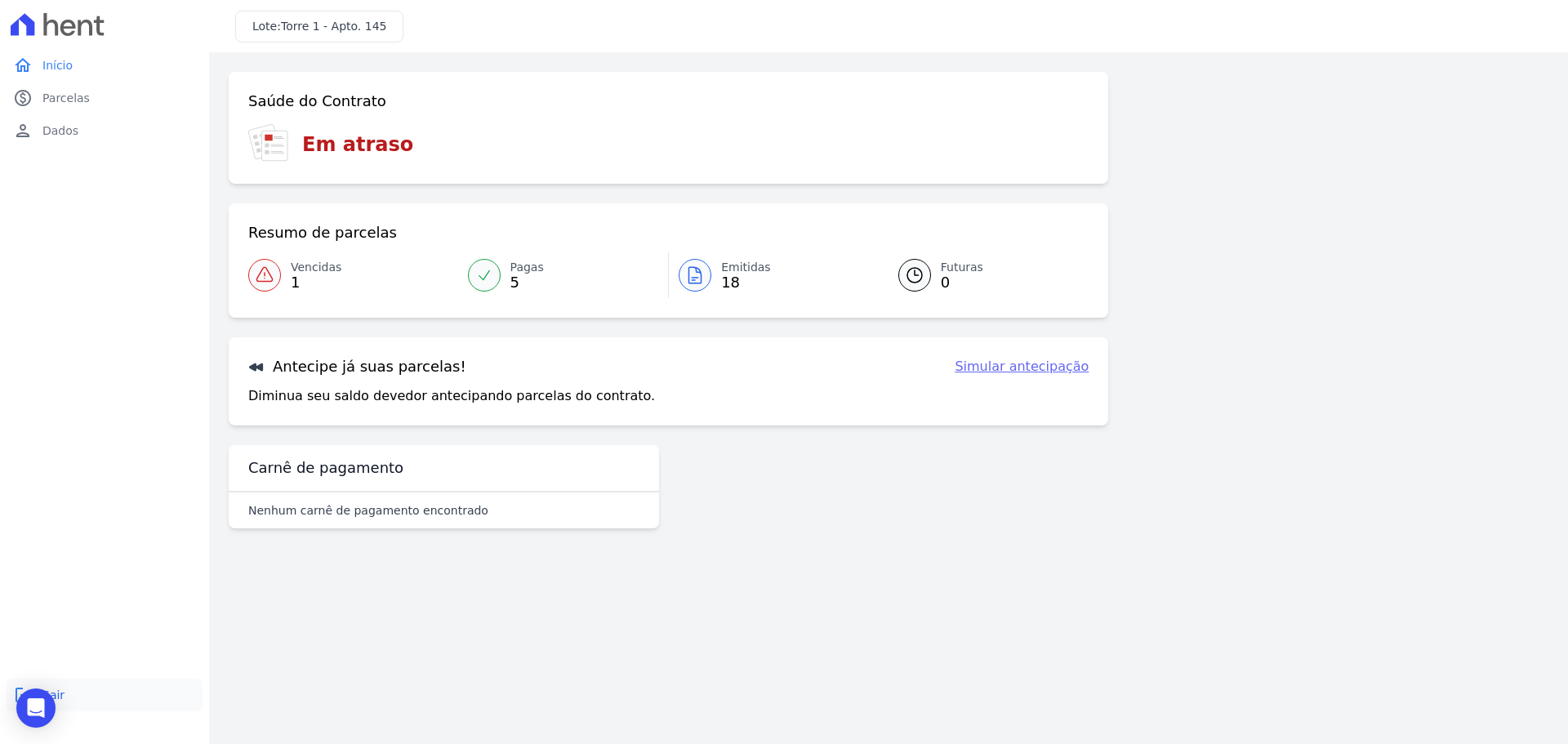
click at [70, 691] on link "logout Sair" at bounding box center [104, 694] width 196 height 32
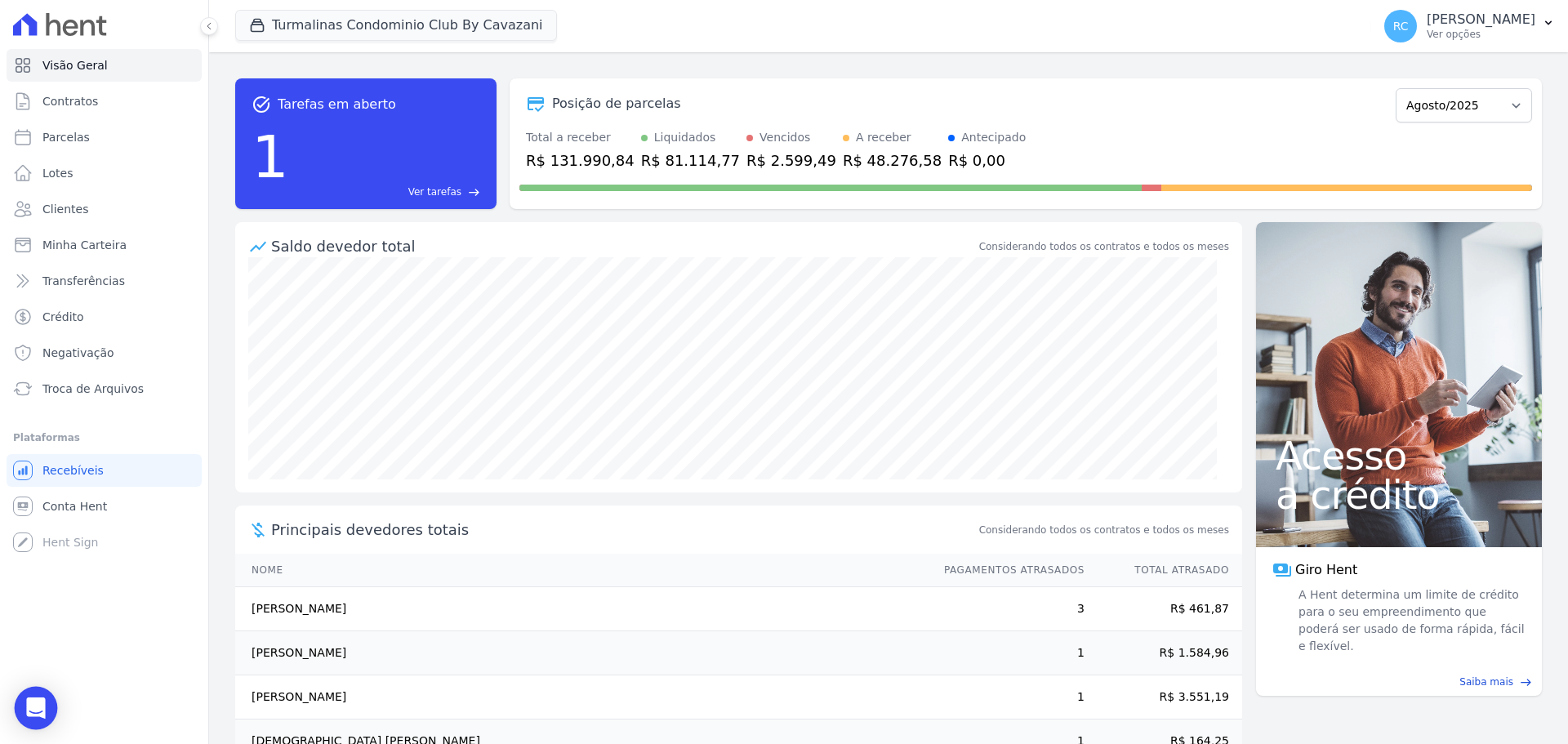
click at [35, 701] on icon "Open Intercom Messenger" at bounding box center [35, 707] width 18 height 21
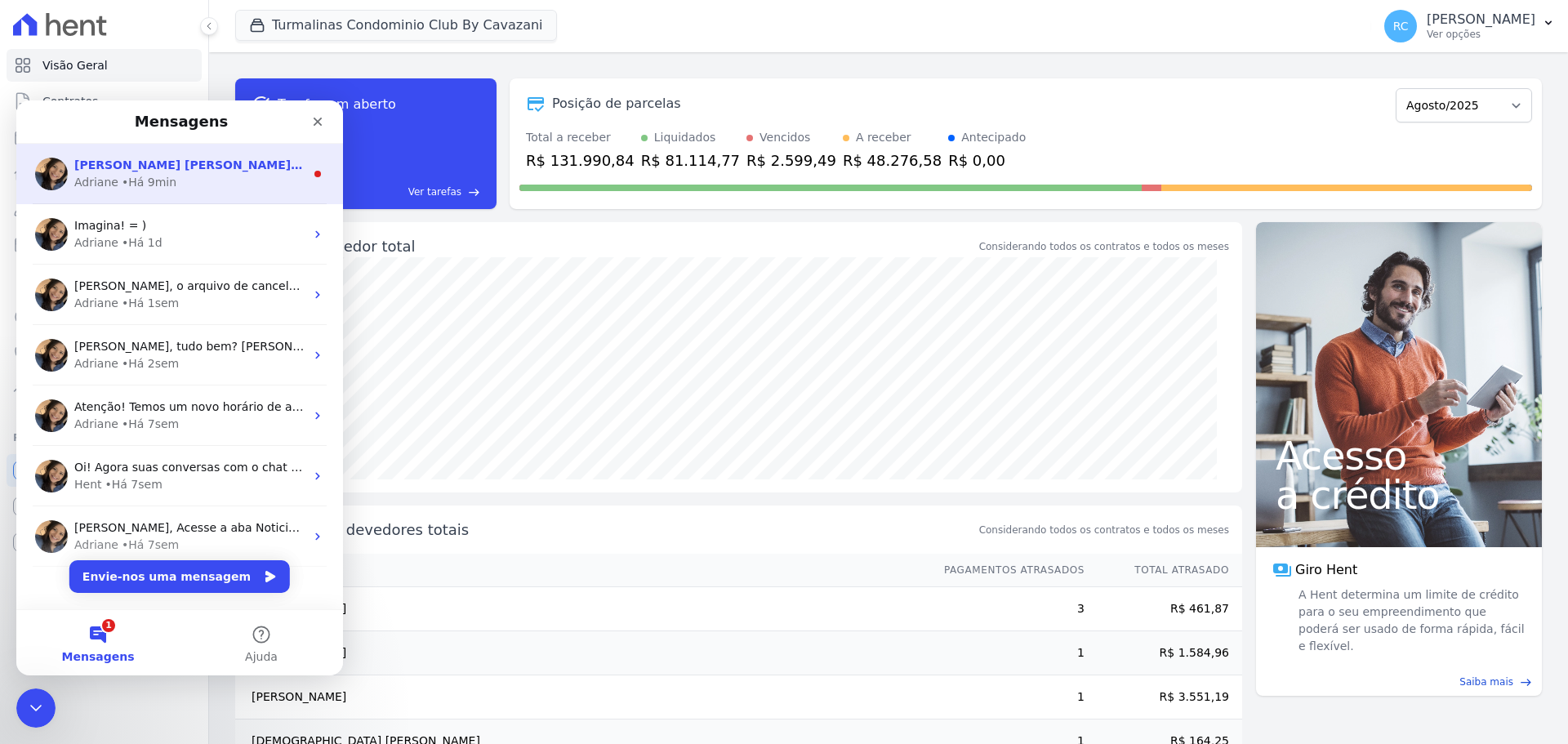
click at [197, 178] on div "Adriane • Há 9min" at bounding box center [190, 182] width 230 height 17
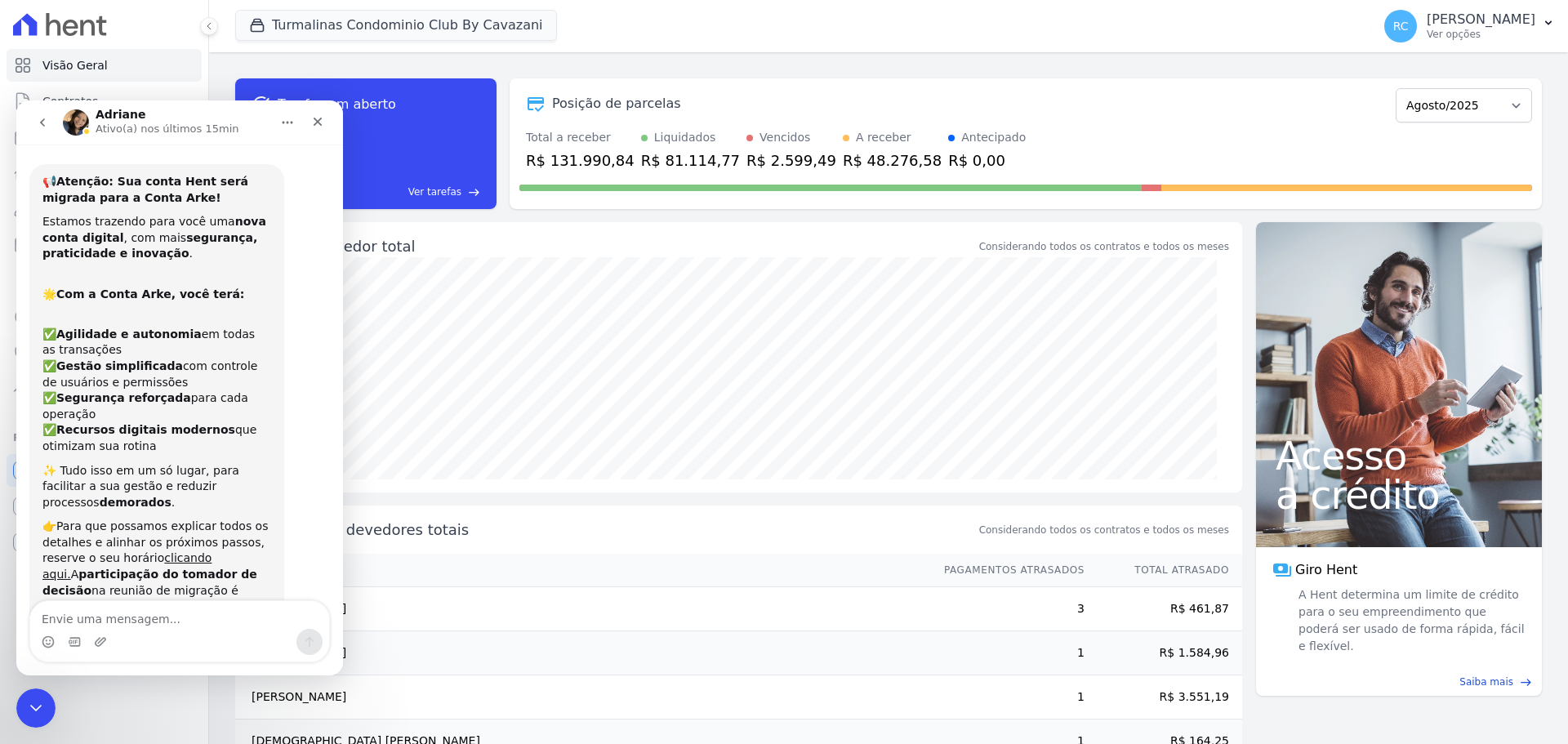
scroll to position [18, 0]
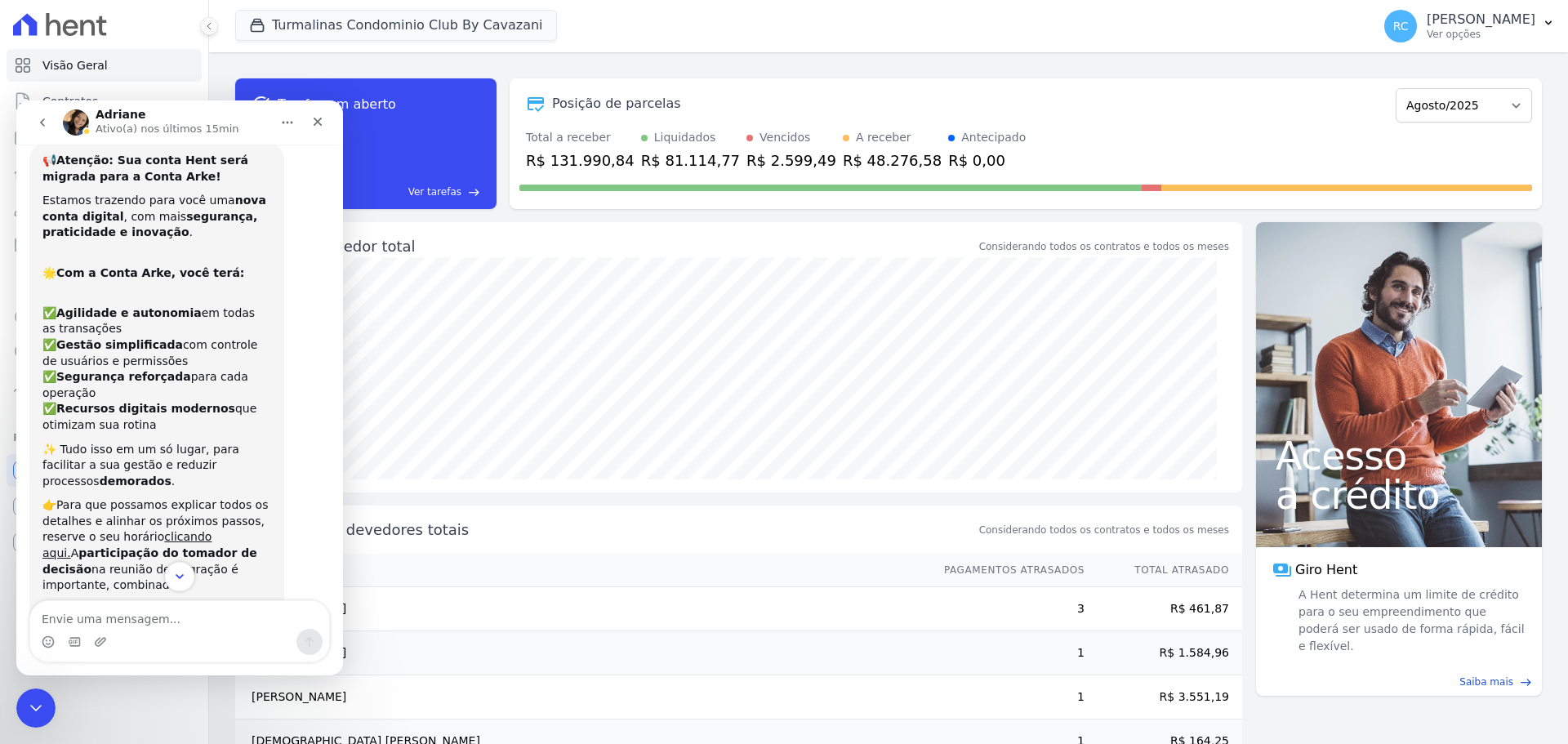
click at [172, 575] on icon "Scroll to bottom" at bounding box center [180, 576] width 15 height 15
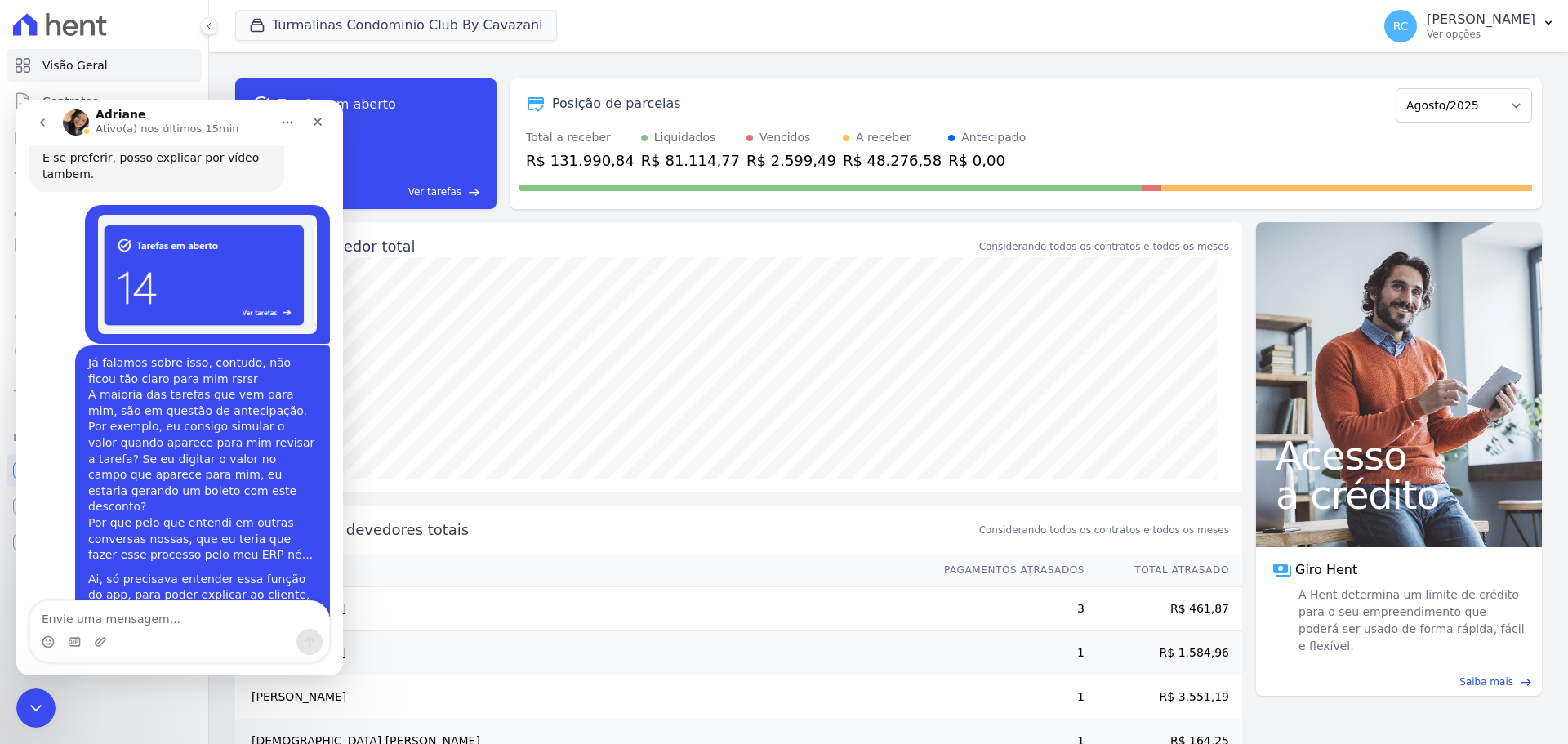
scroll to position [6821, 0]
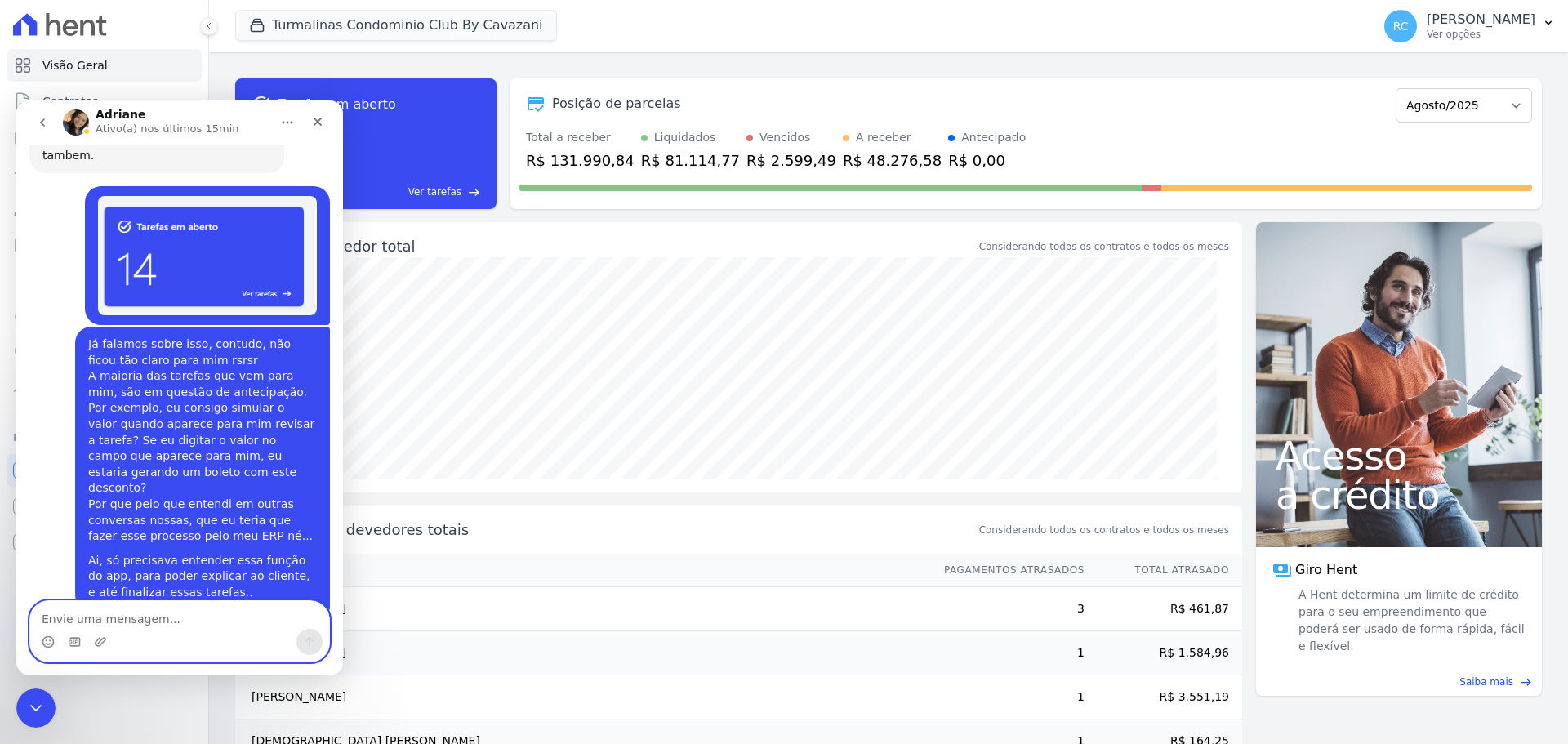
click at [159, 617] on textarea "Envie uma mensagem..." at bounding box center [180, 615] width 299 height 28
type textarea "Extrati"
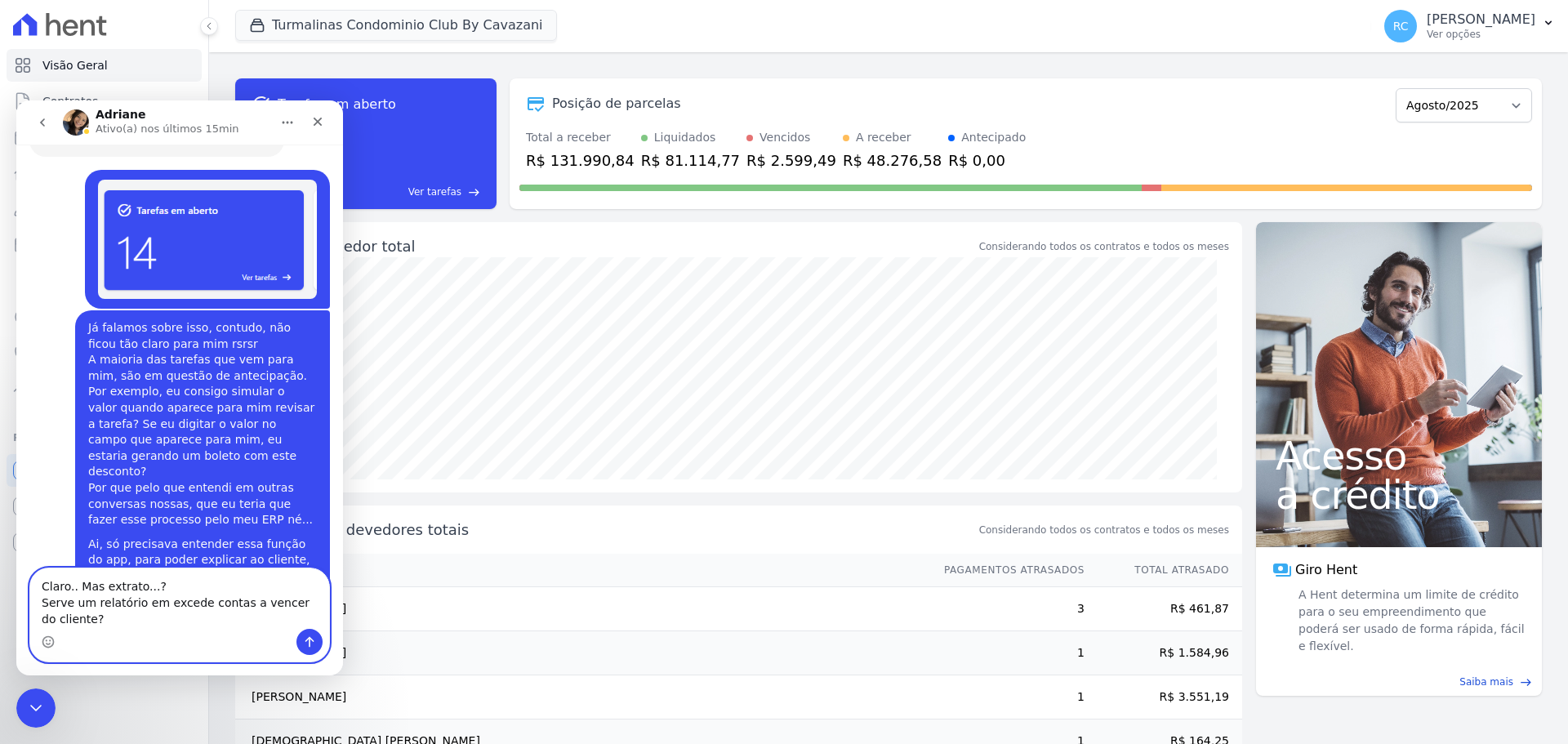
scroll to position [6853, 0]
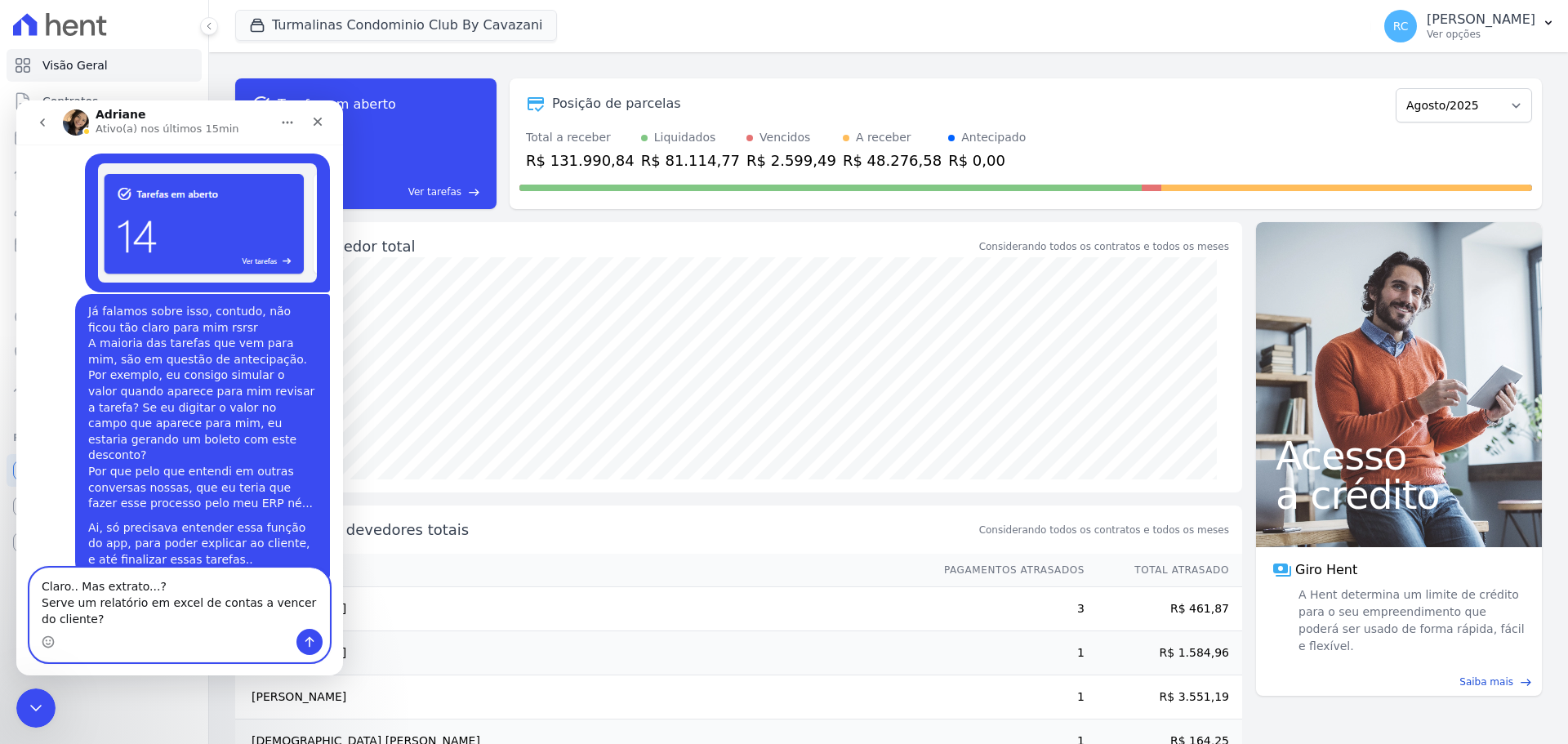
click at [182, 587] on textarea "Claro.. Mas extrato...? Serve um relatório em excel de contas a vencer do clien…" at bounding box center [180, 599] width 299 height 61
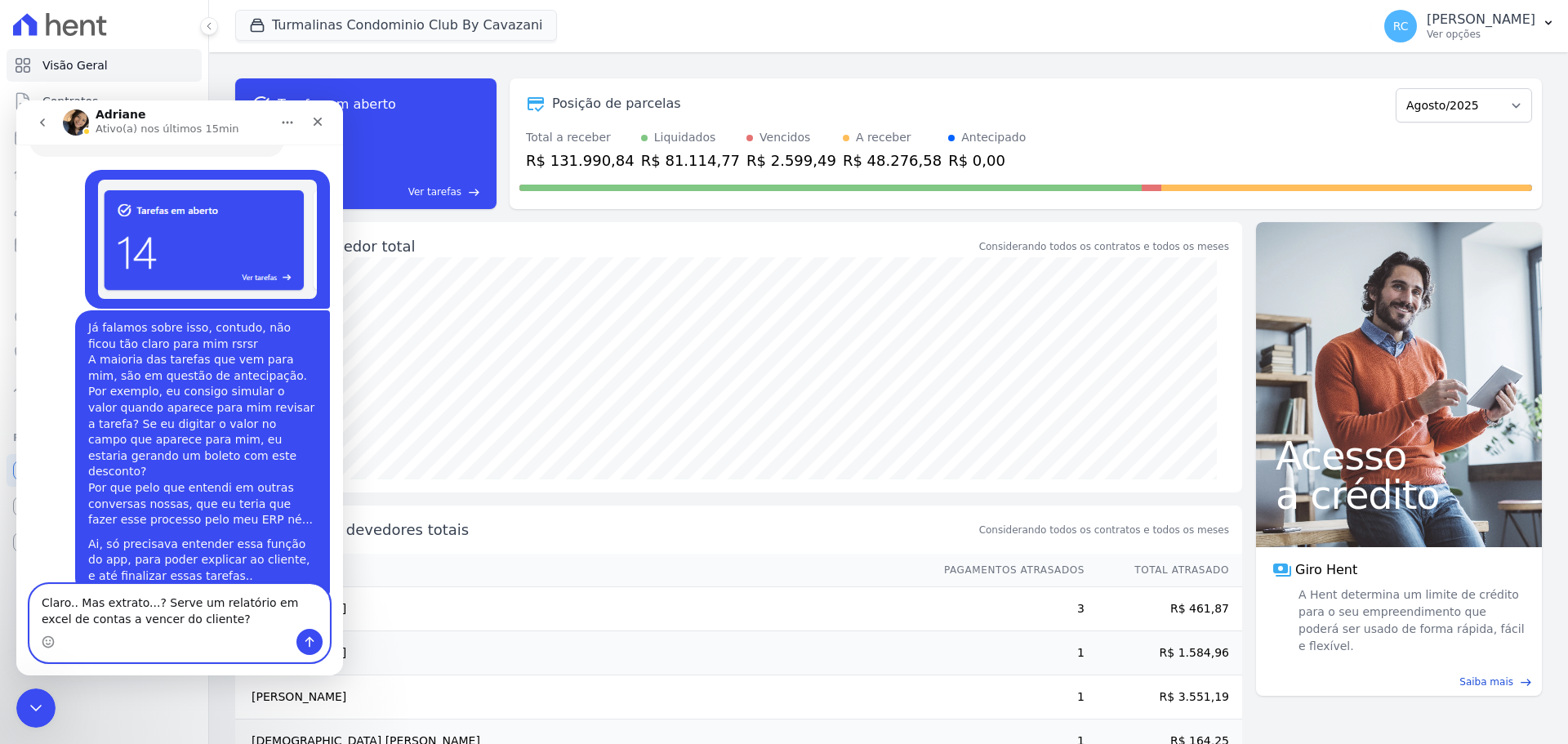
click at [291, 604] on textarea "Claro.. Mas extrato...? Serve um relatório em excel de contas a vencer do clien…" at bounding box center [180, 607] width 299 height 44
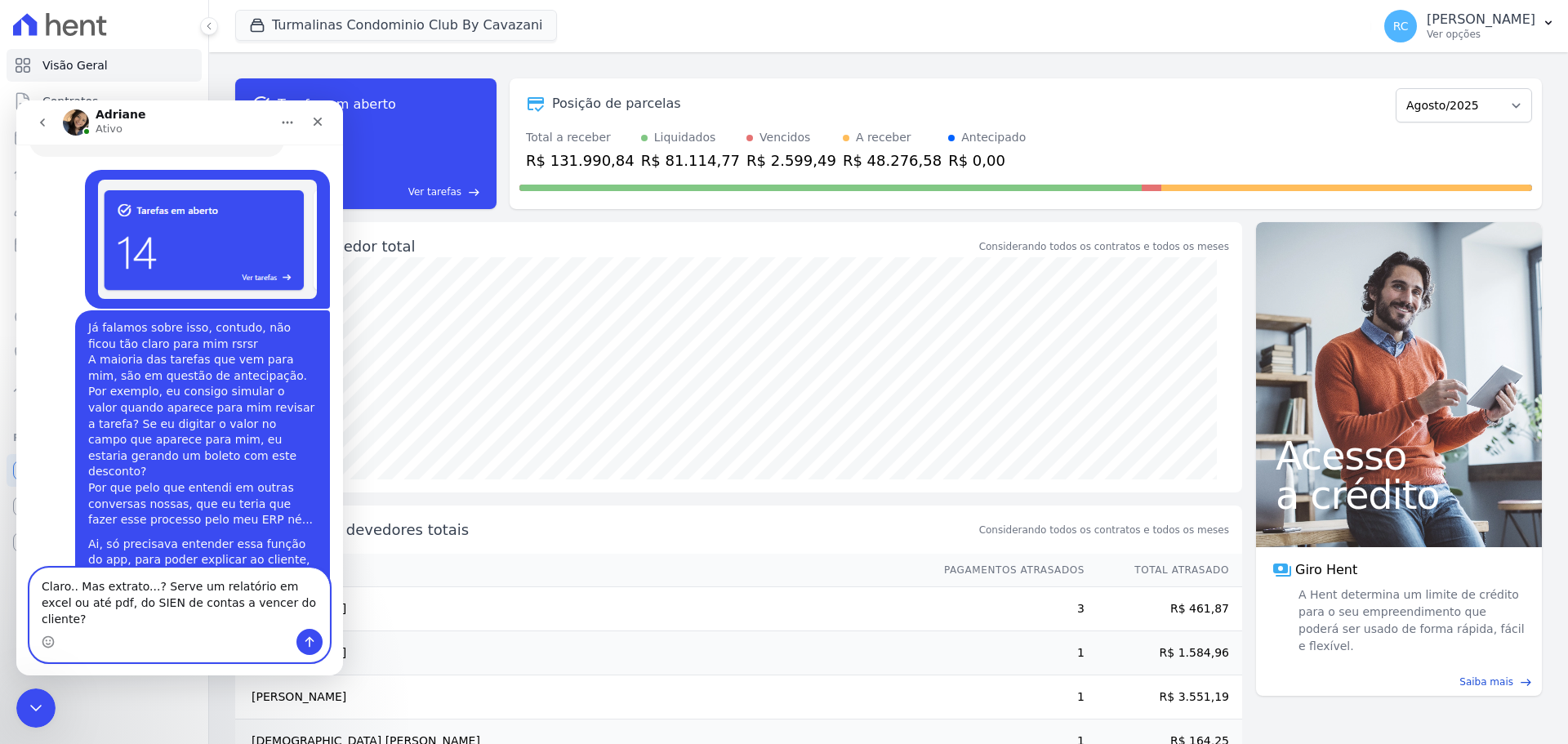
type textarea "Claro.. Mas extrato...? Serve um relatório em excel ou até pdf, do SIENG de con…"
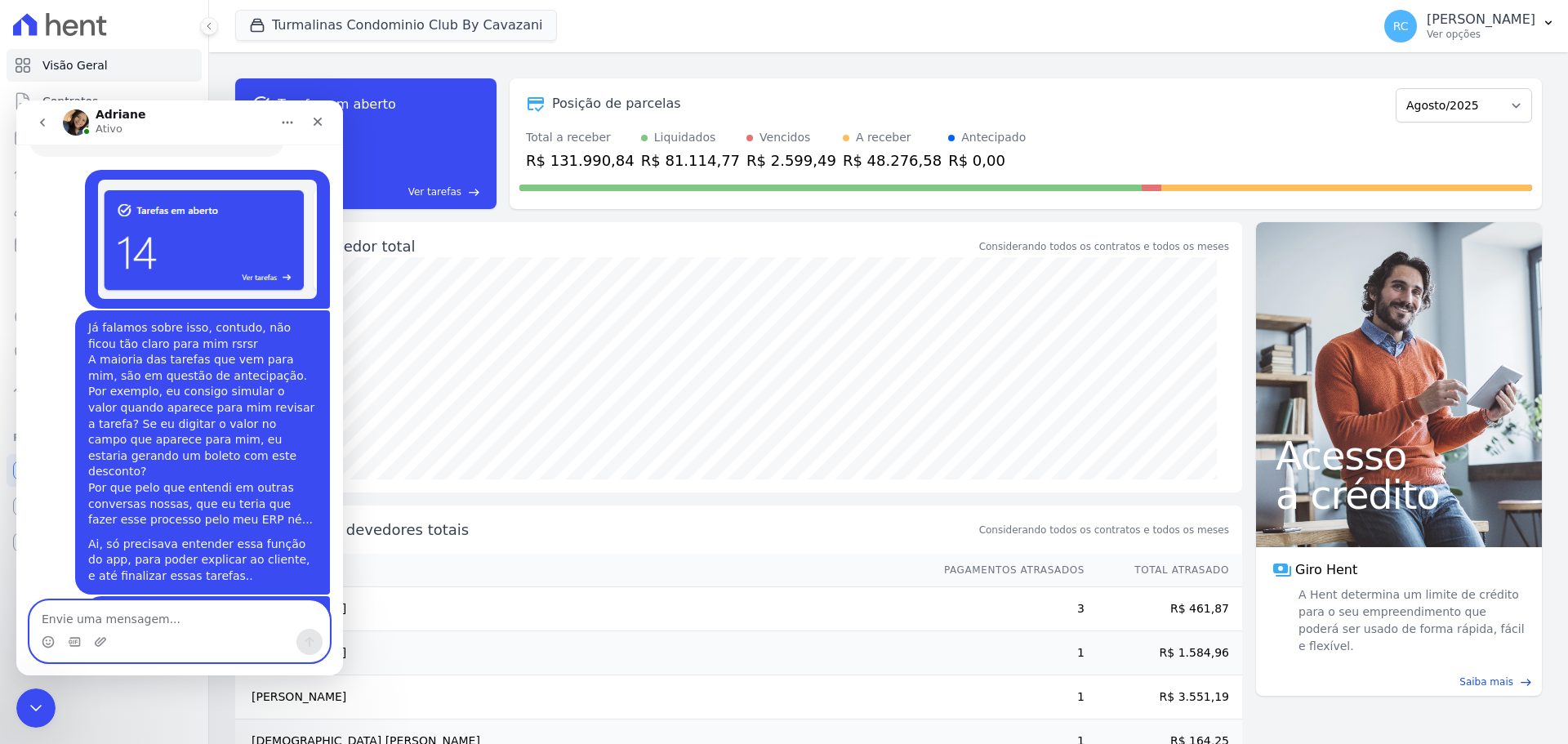
scroll to position [6901, 0]
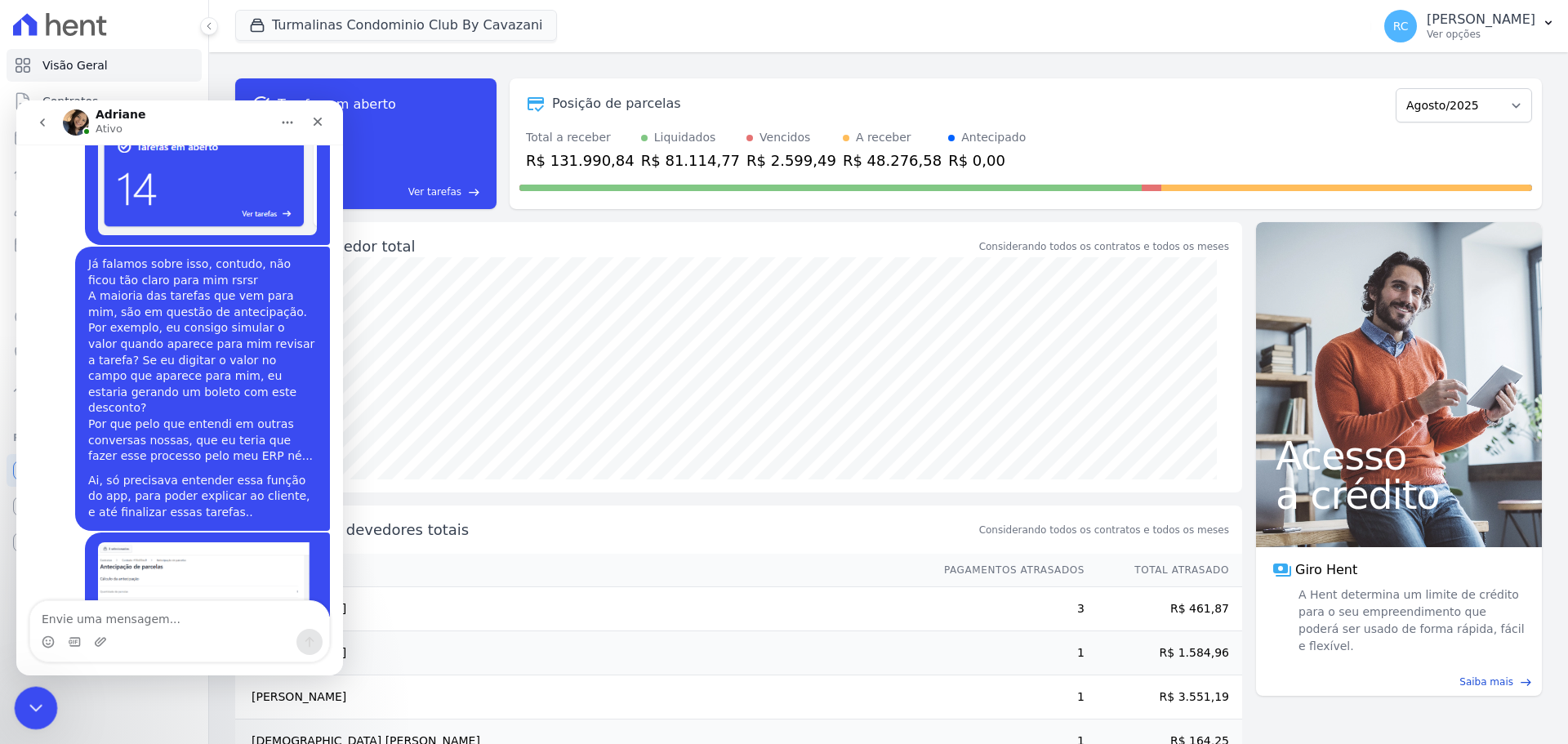
click at [25, 706] on icon "Fechar mensagem da Intercom" at bounding box center [33, 705] width 19 height 19
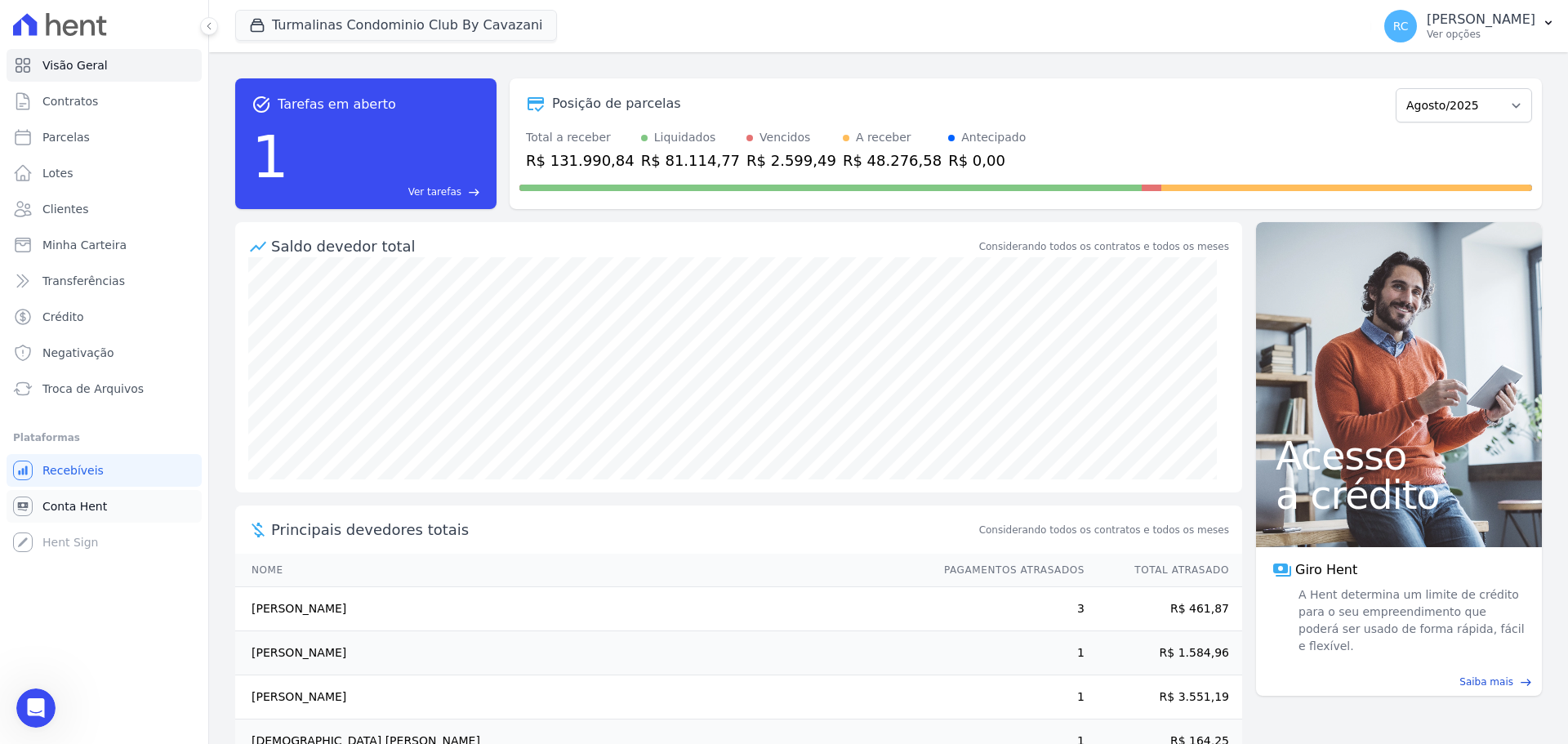
click at [120, 502] on link "Conta Hent" at bounding box center [104, 506] width 195 height 32
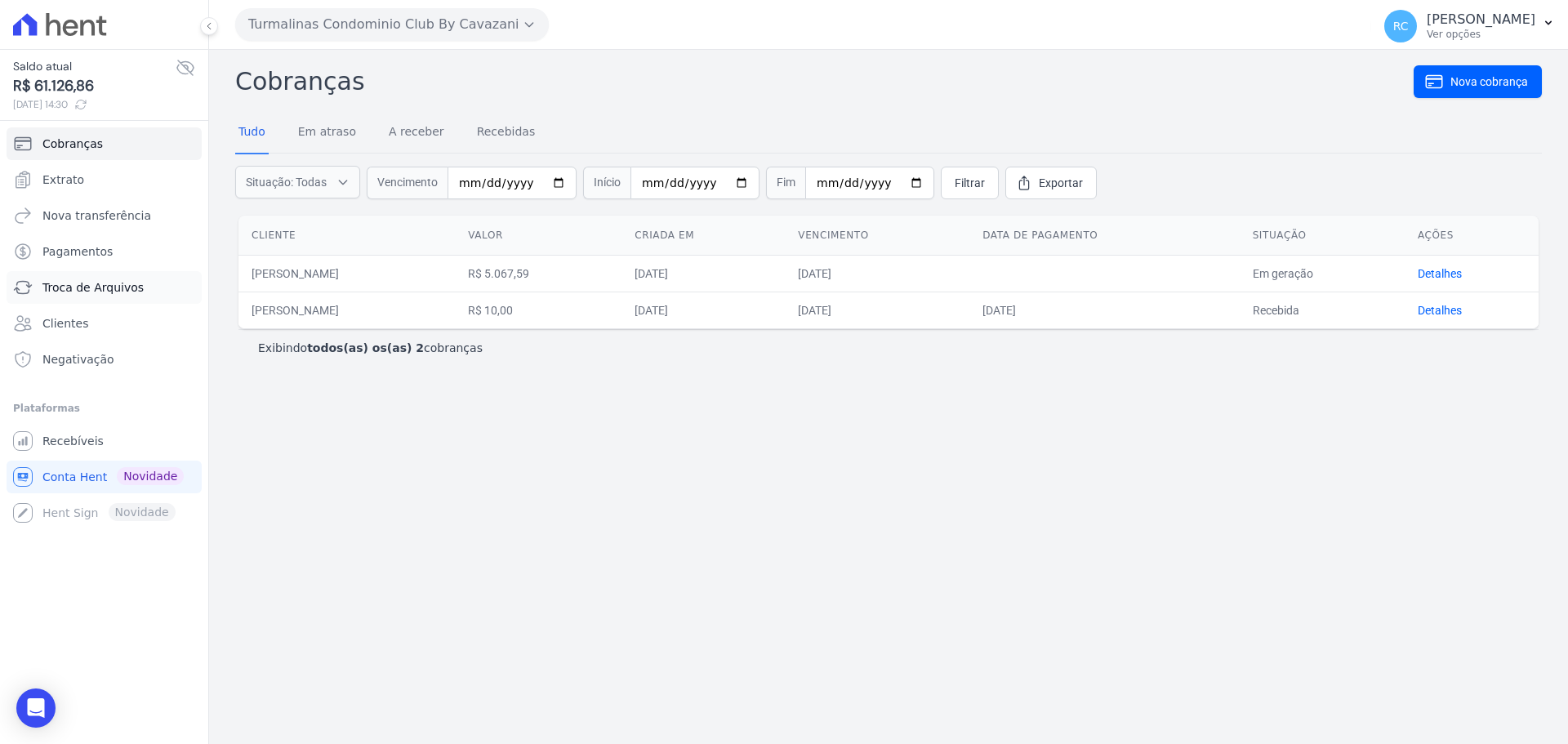
click at [99, 293] on span "Troca de Arquivos" at bounding box center [93, 287] width 101 height 17
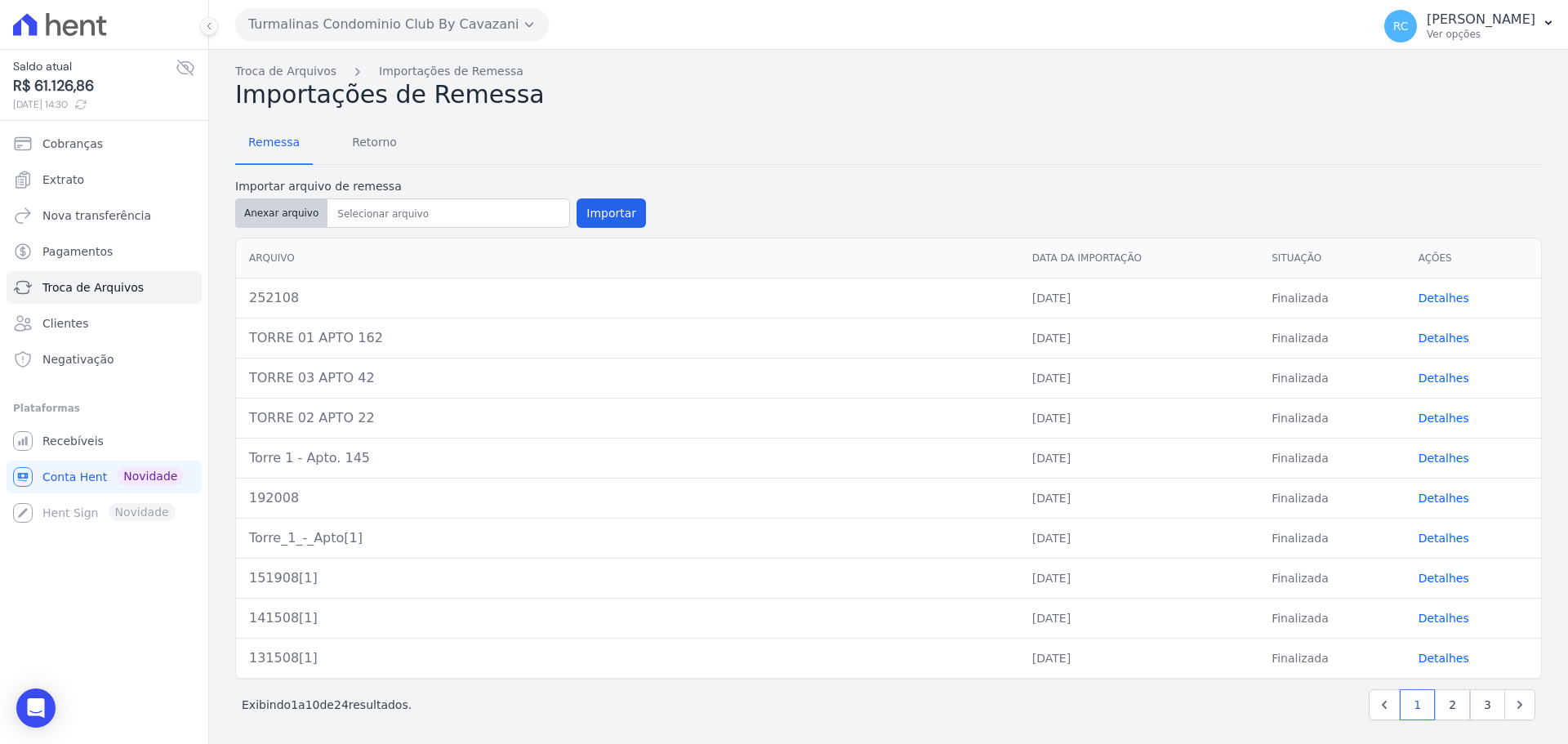
click at [284, 206] on button "Anexar arquivo" at bounding box center [281, 214] width 92 height 29
type input "262108"
click at [610, 214] on button "Importar" at bounding box center [610, 214] width 69 height 29
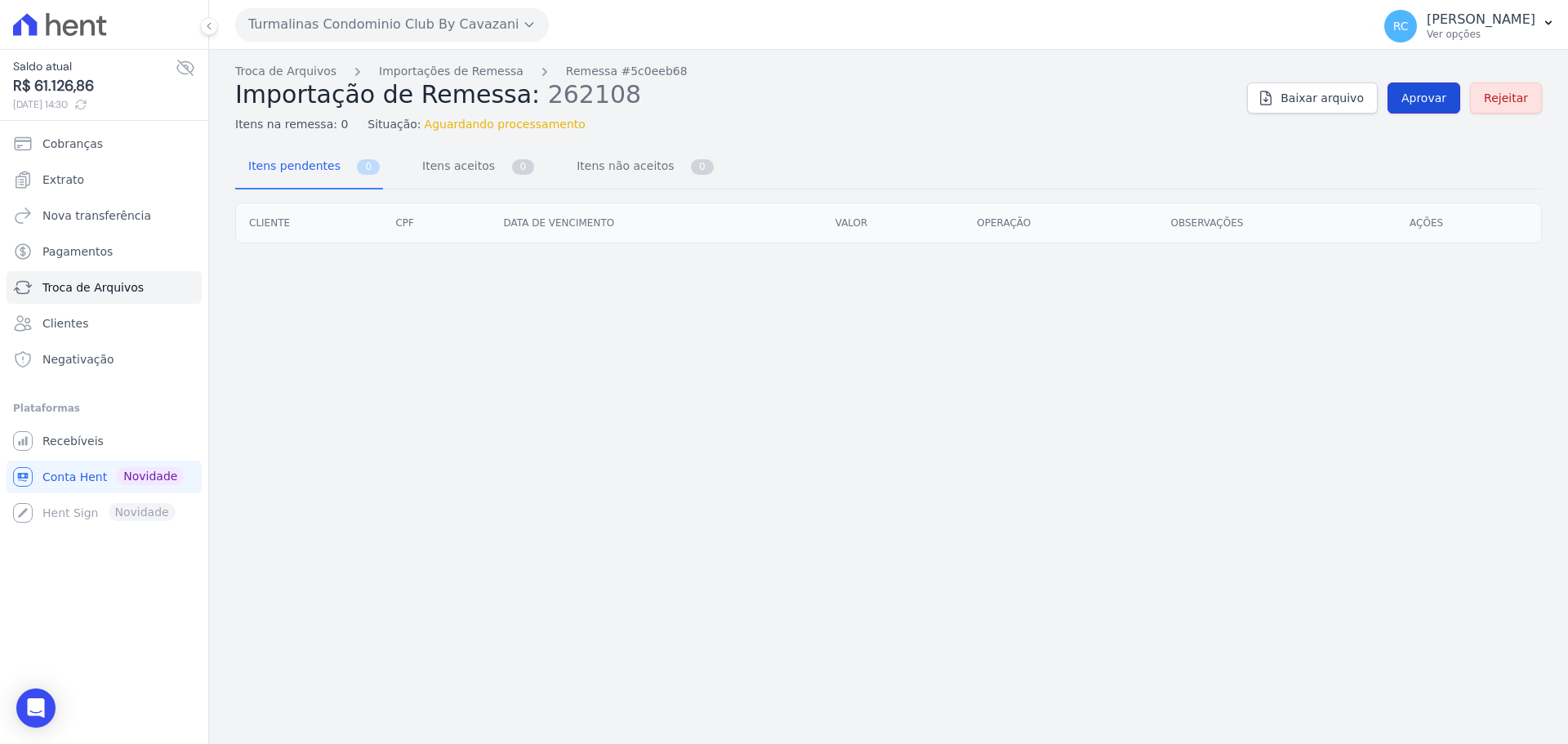
click at [1423, 94] on span "Aprovar" at bounding box center [1423, 99] width 45 height 17
click at [1412, 99] on span "Aprovar" at bounding box center [1423, 99] width 45 height 17
click at [1430, 97] on span "Aprovar" at bounding box center [1423, 99] width 45 height 17
click at [1434, 93] on span "Aprovar" at bounding box center [1423, 99] width 45 height 17
click at [1419, 96] on span "Aprovar" at bounding box center [1423, 99] width 45 height 17
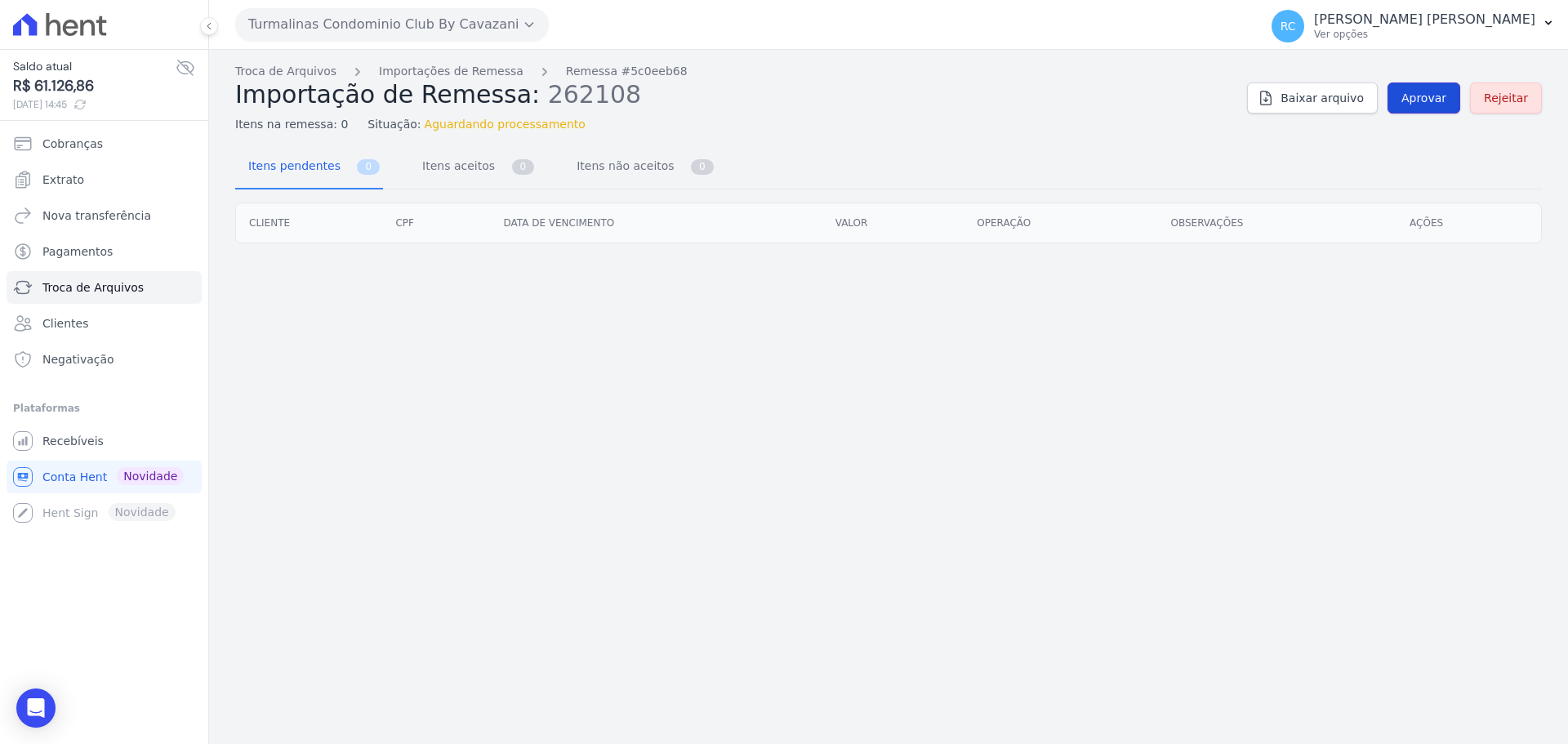
click at [1423, 98] on span "Aprovar" at bounding box center [1423, 99] width 45 height 17
click at [283, 76] on link "Troca de Arquivos" at bounding box center [285, 71] width 101 height 17
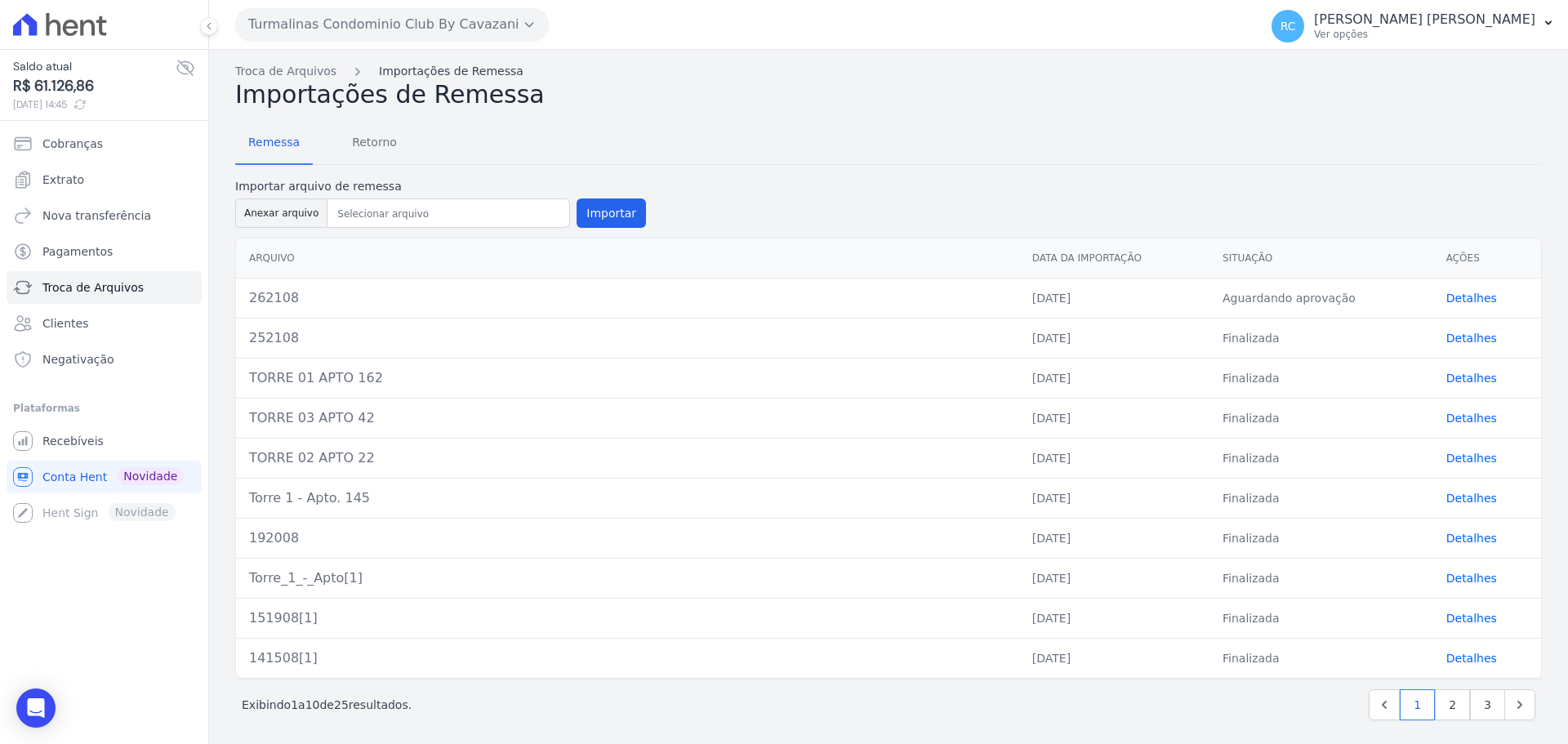
click at [423, 69] on link "Importações de Remessa" at bounding box center [451, 71] width 145 height 17
click at [1459, 296] on link "Detalhes" at bounding box center [1471, 298] width 51 height 13
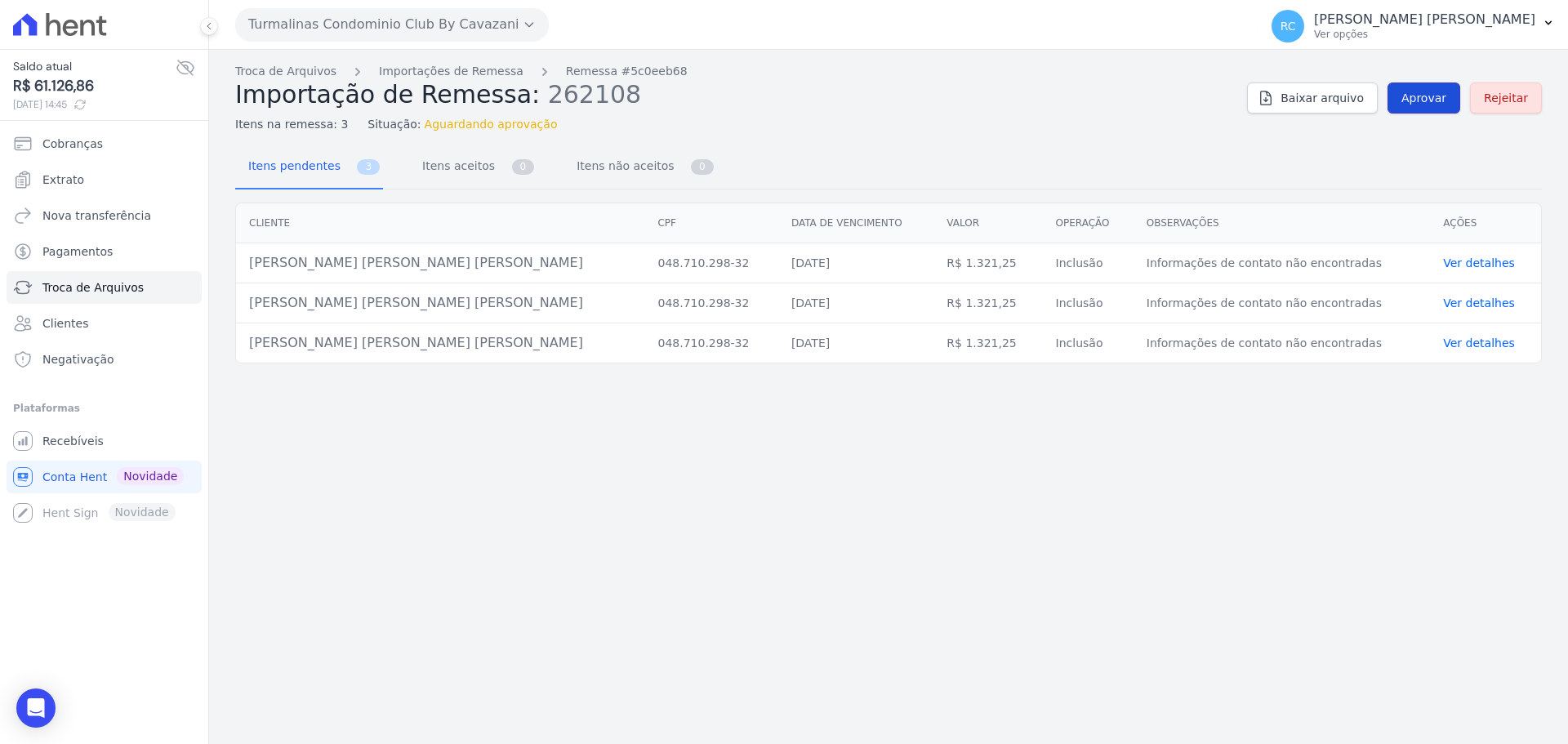
click at [1441, 105] on span "Aprovar" at bounding box center [1423, 99] width 45 height 17
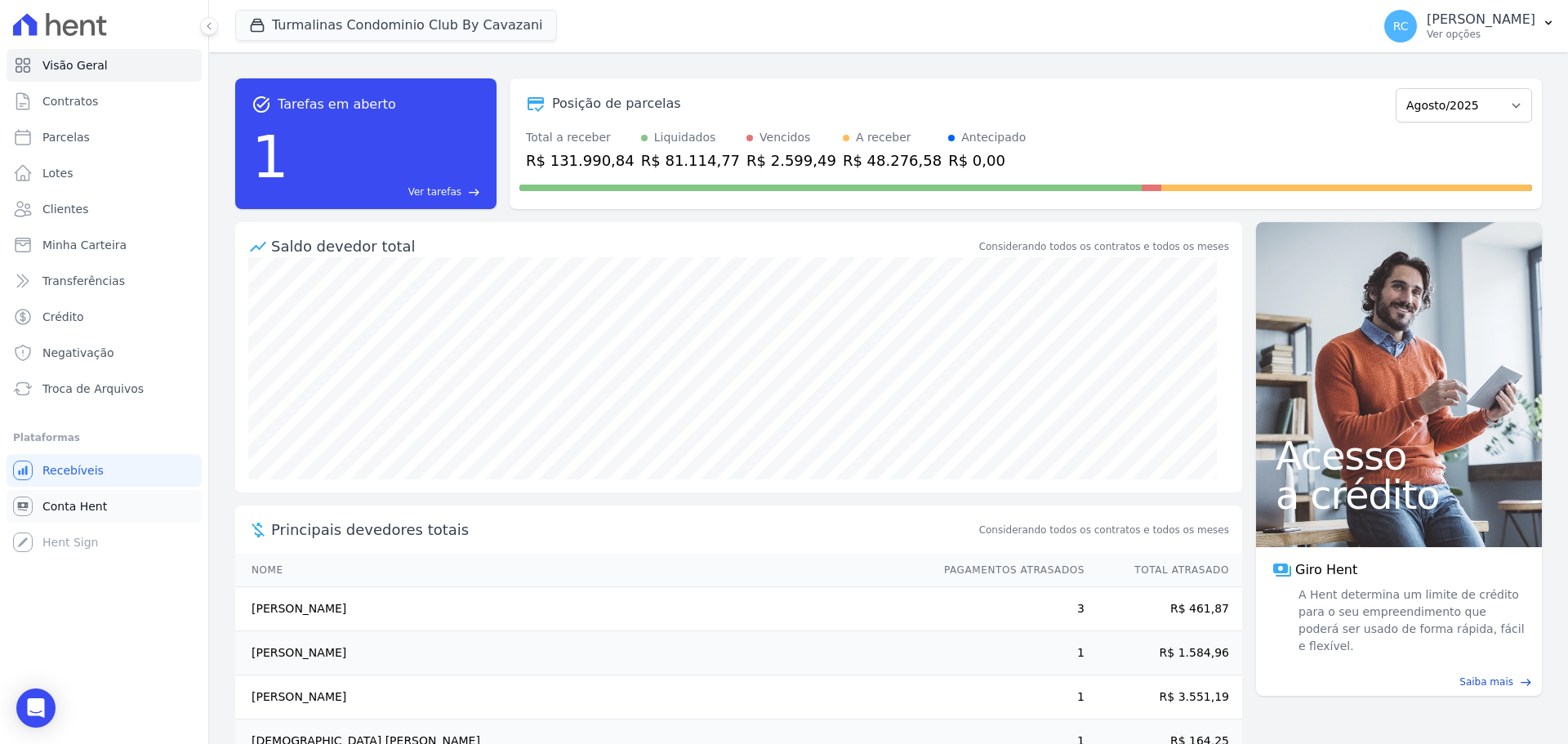
click at [90, 504] on span "Conta Hent" at bounding box center [75, 506] width 64 height 17
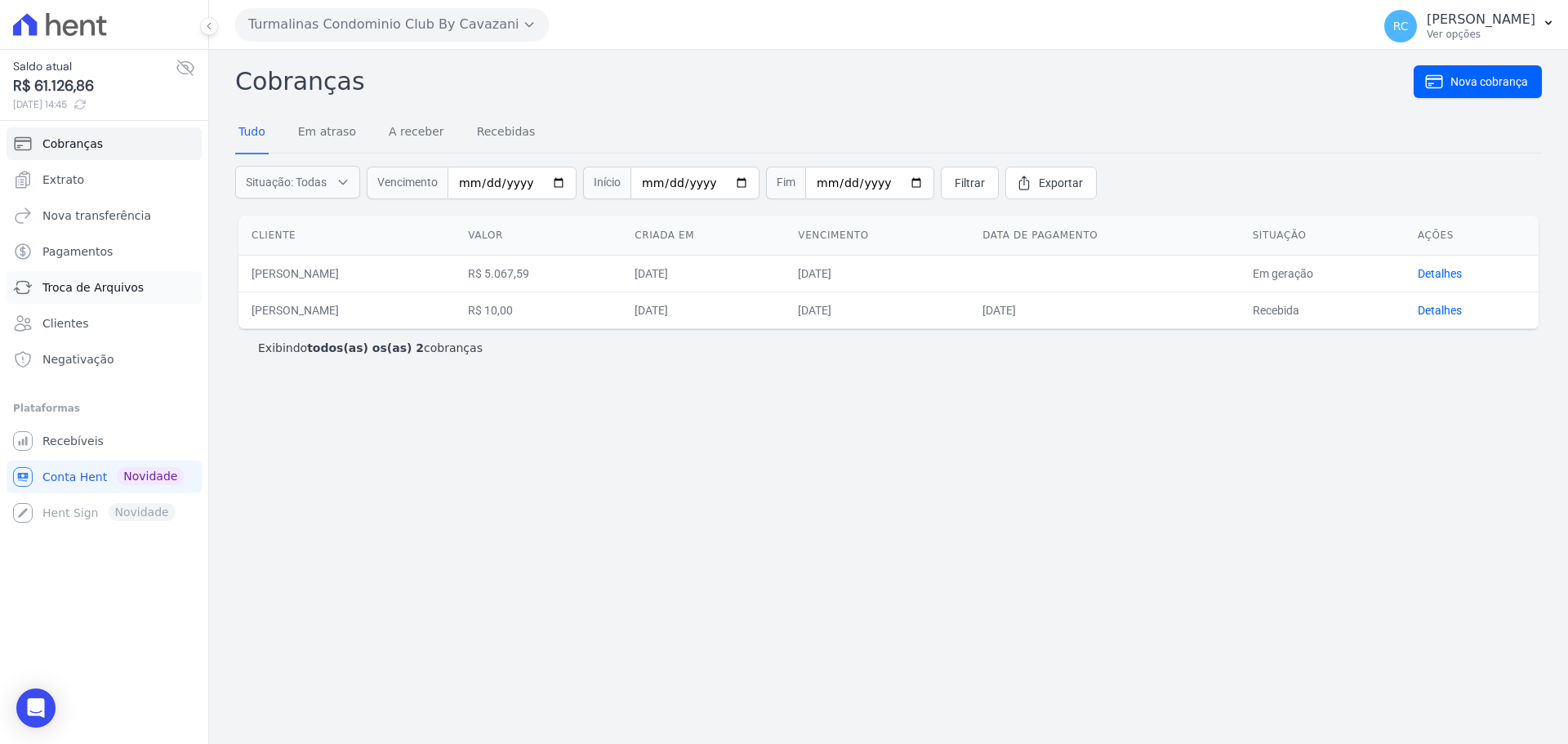
click at [121, 291] on span "Troca de Arquivos" at bounding box center [93, 287] width 101 height 17
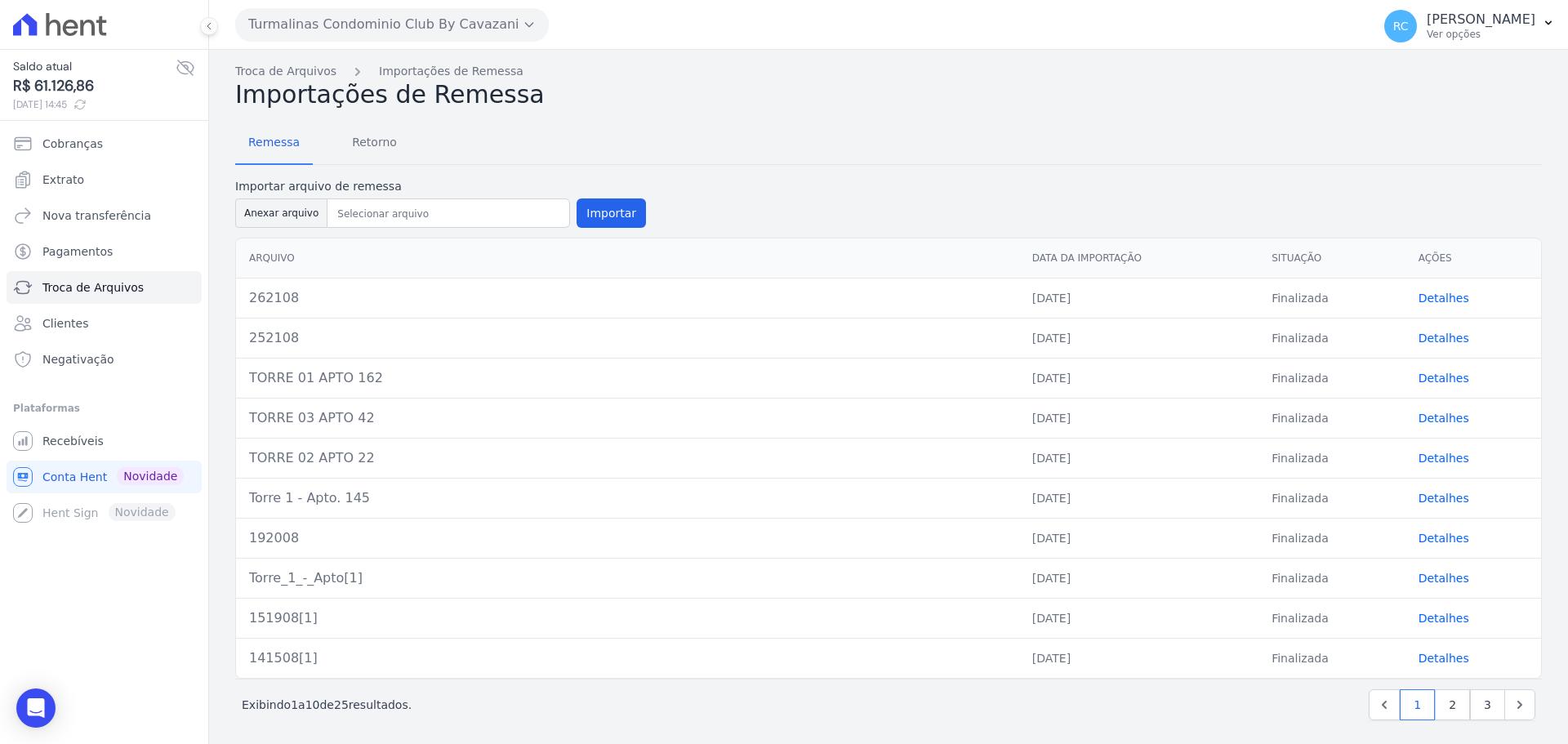
click at [1421, 300] on link "Detalhes" at bounding box center [1444, 298] width 51 height 13
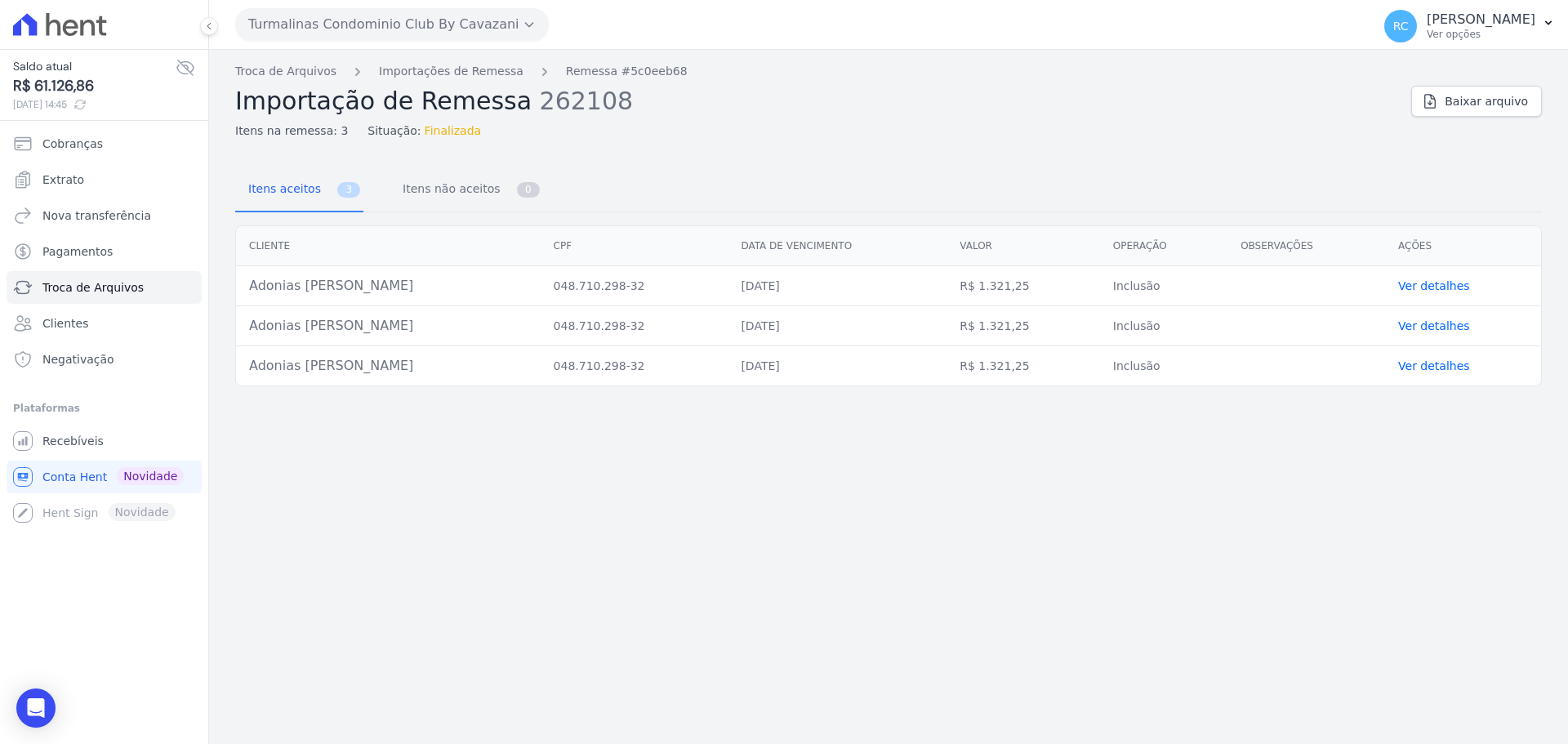
click at [344, 287] on td "Adonias [PERSON_NAME]" at bounding box center [388, 285] width 305 height 40
click at [346, 285] on td "Adonias [PERSON_NAME]" at bounding box center [388, 285] width 305 height 40
drag, startPoint x: 346, startPoint y: 285, endPoint x: 319, endPoint y: 296, distance: 29.2
click at [345, 285] on td "Adonias [PERSON_NAME]" at bounding box center [388, 285] width 305 height 40
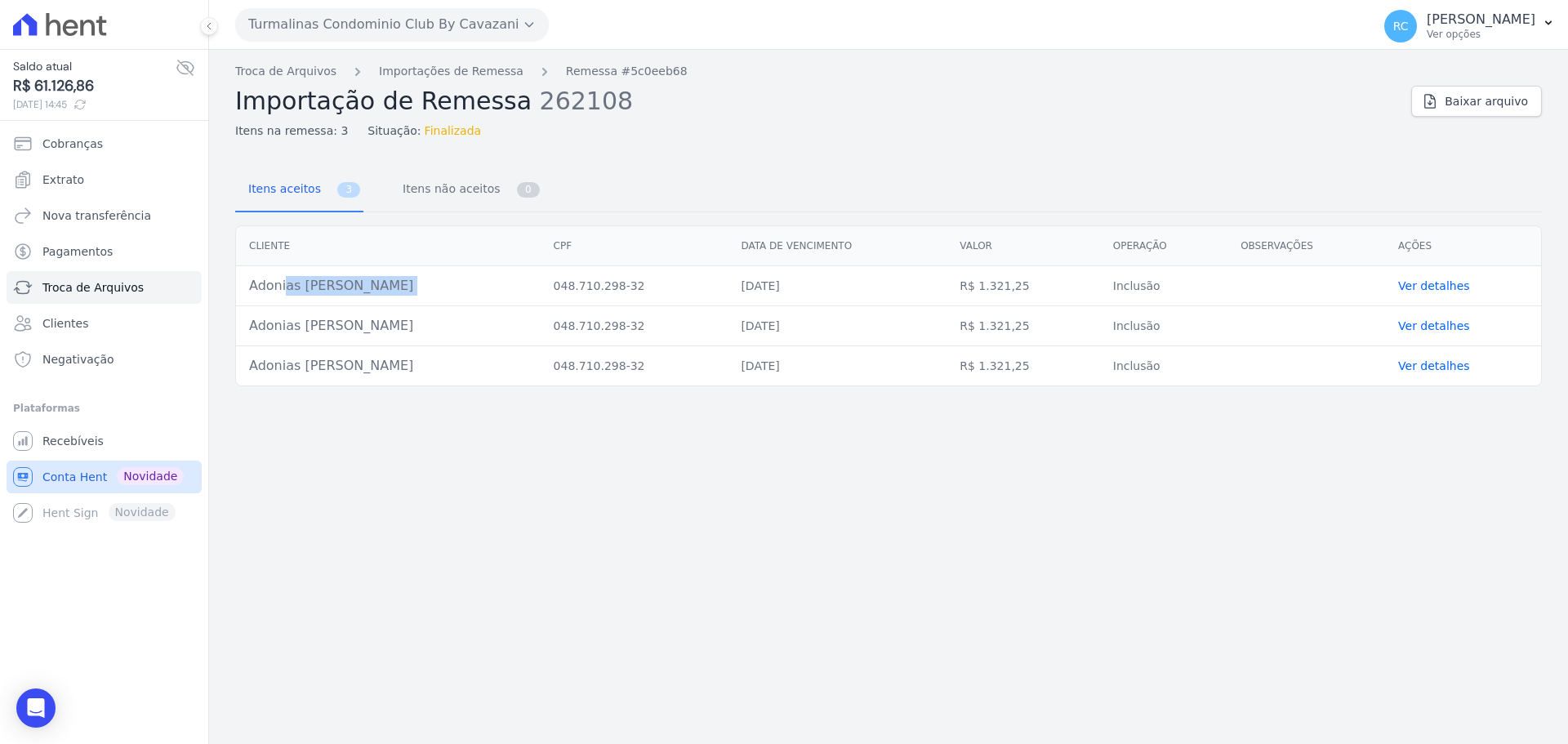
copy tr "Adonias [PERSON_NAME]"
click at [299, 71] on link "Troca de Arquivos" at bounding box center [285, 71] width 101 height 17
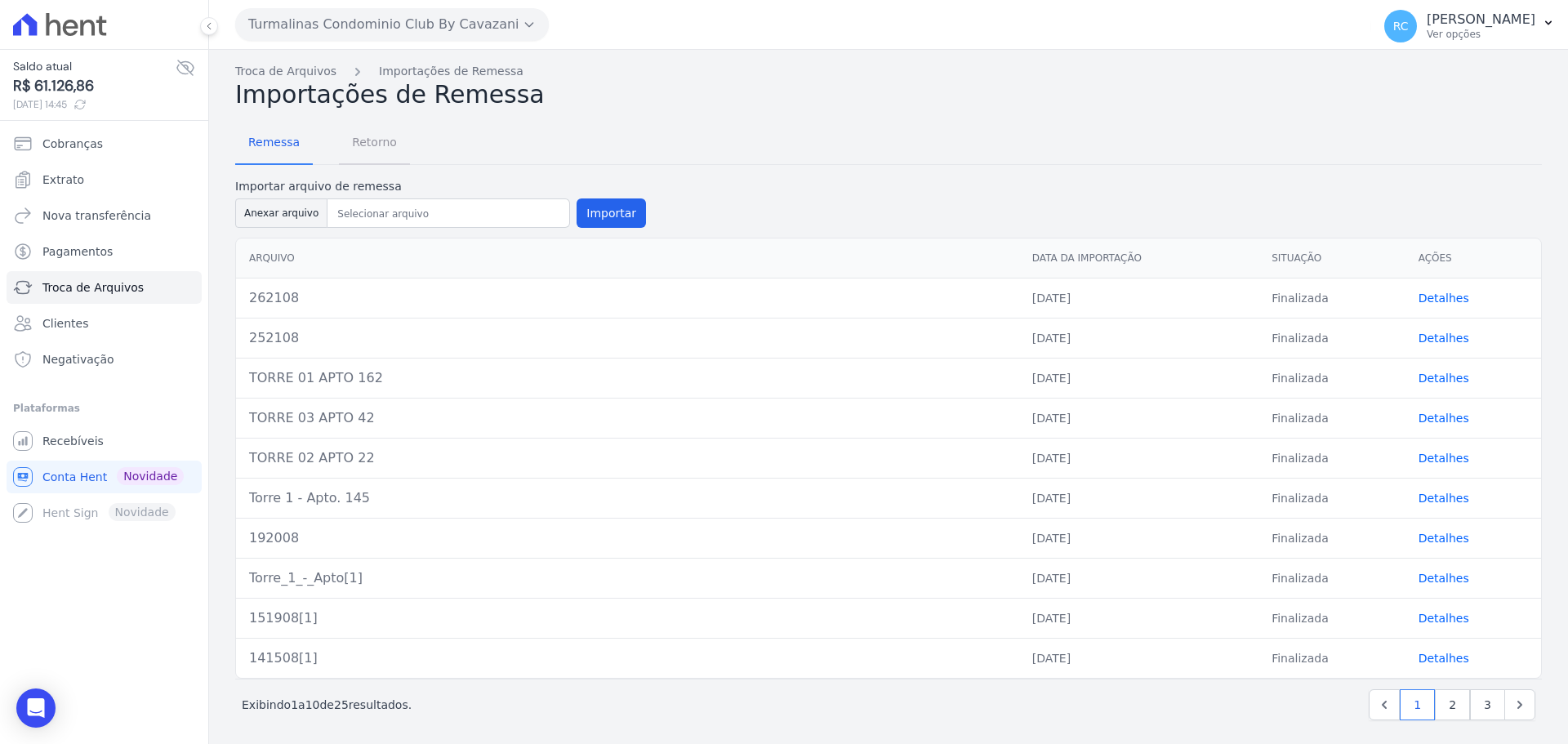
click at [383, 151] on span "Retorno" at bounding box center [375, 142] width 64 height 32
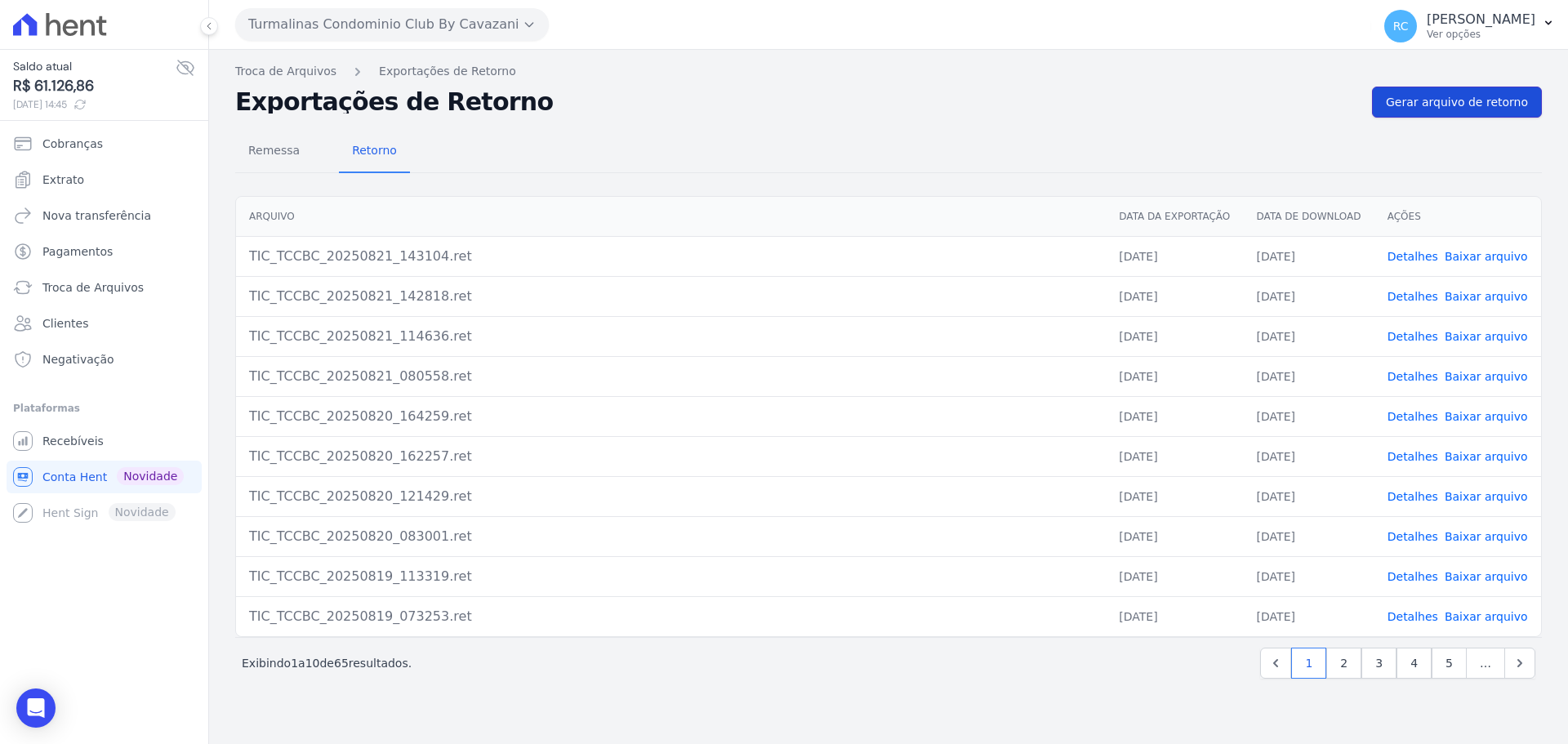
click at [1495, 90] on link "Gerar arquivo de retorno" at bounding box center [1457, 102] width 169 height 31
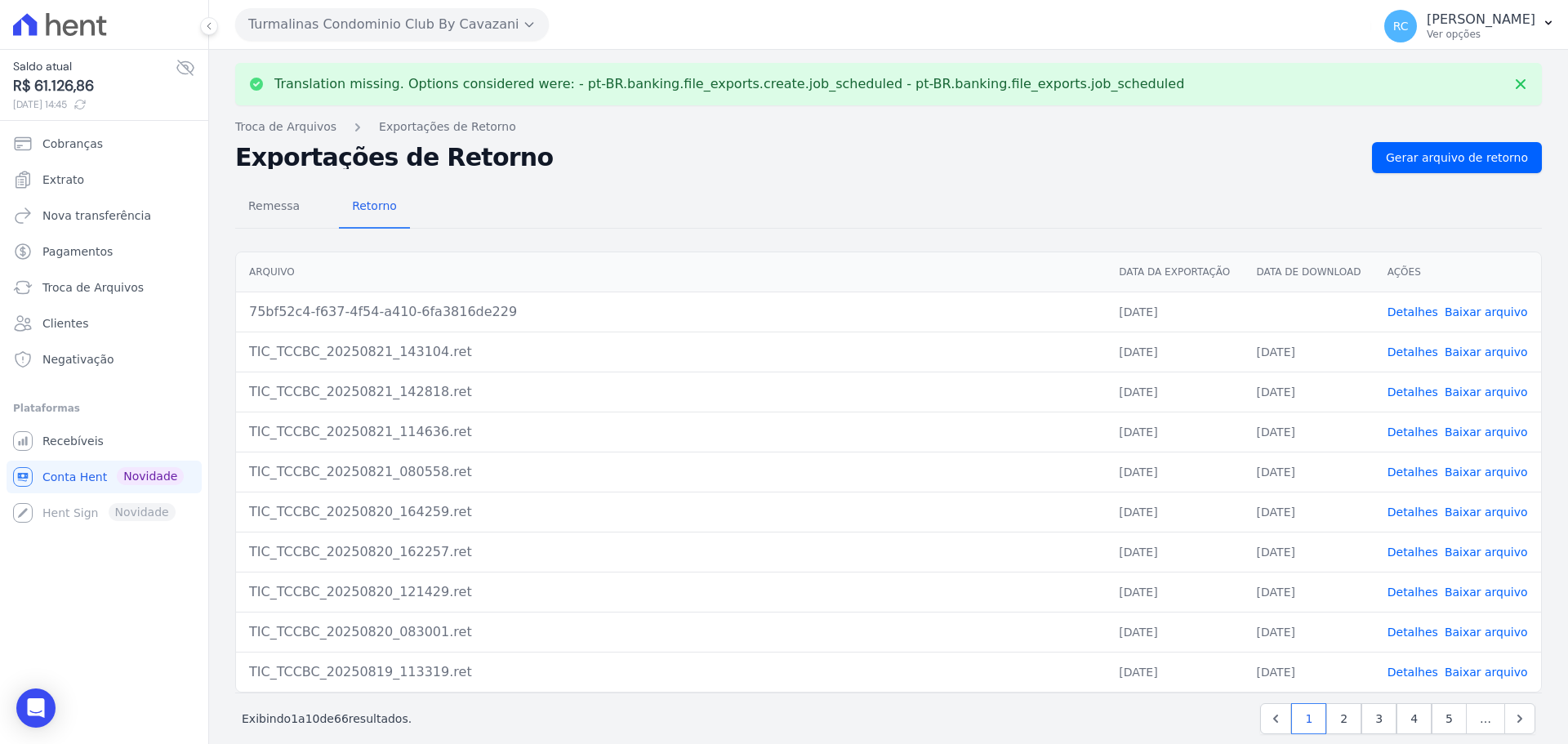
click at [1489, 312] on link "Baixar arquivo" at bounding box center [1486, 312] width 83 height 13
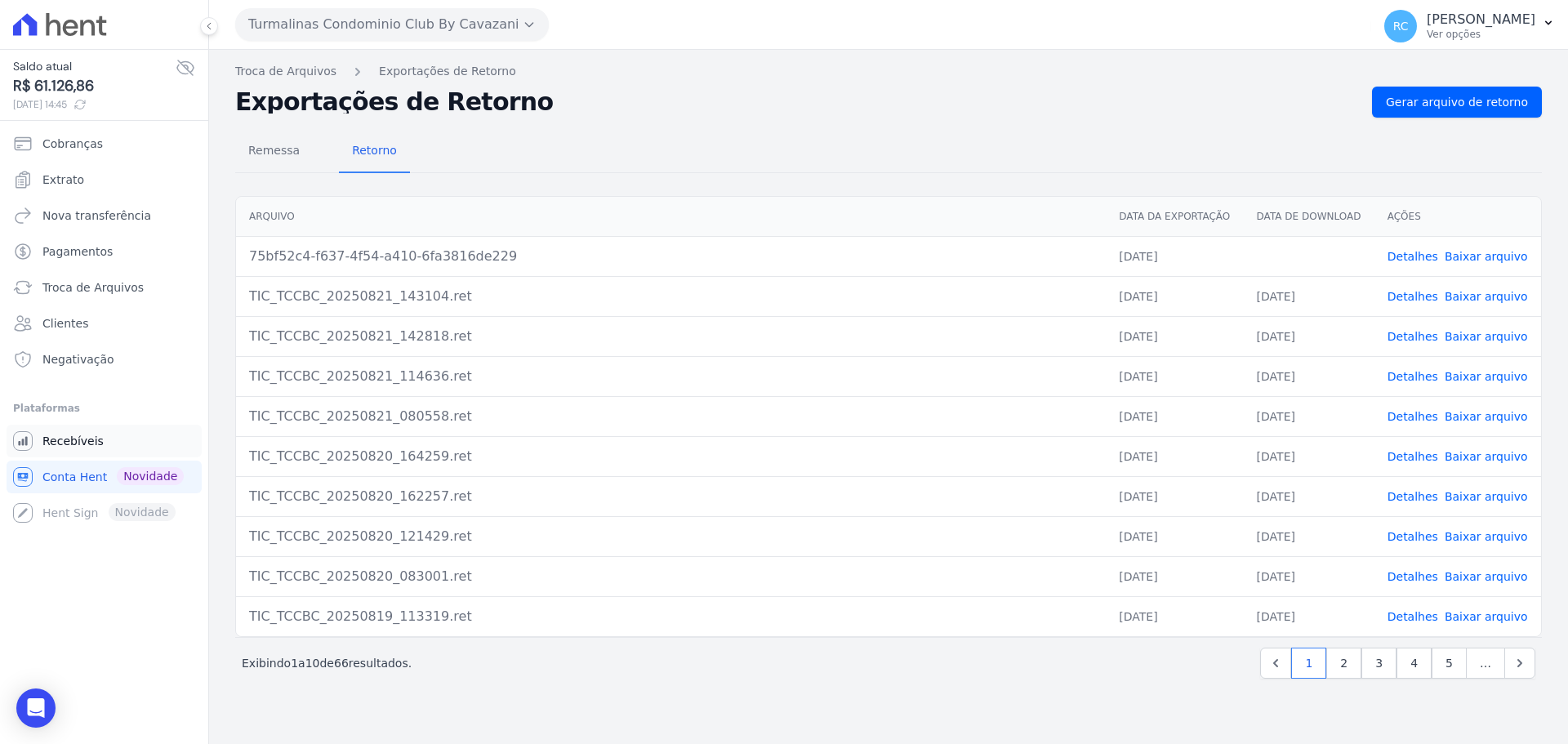
click at [113, 450] on link "Recebíveis" at bounding box center [104, 440] width 195 height 32
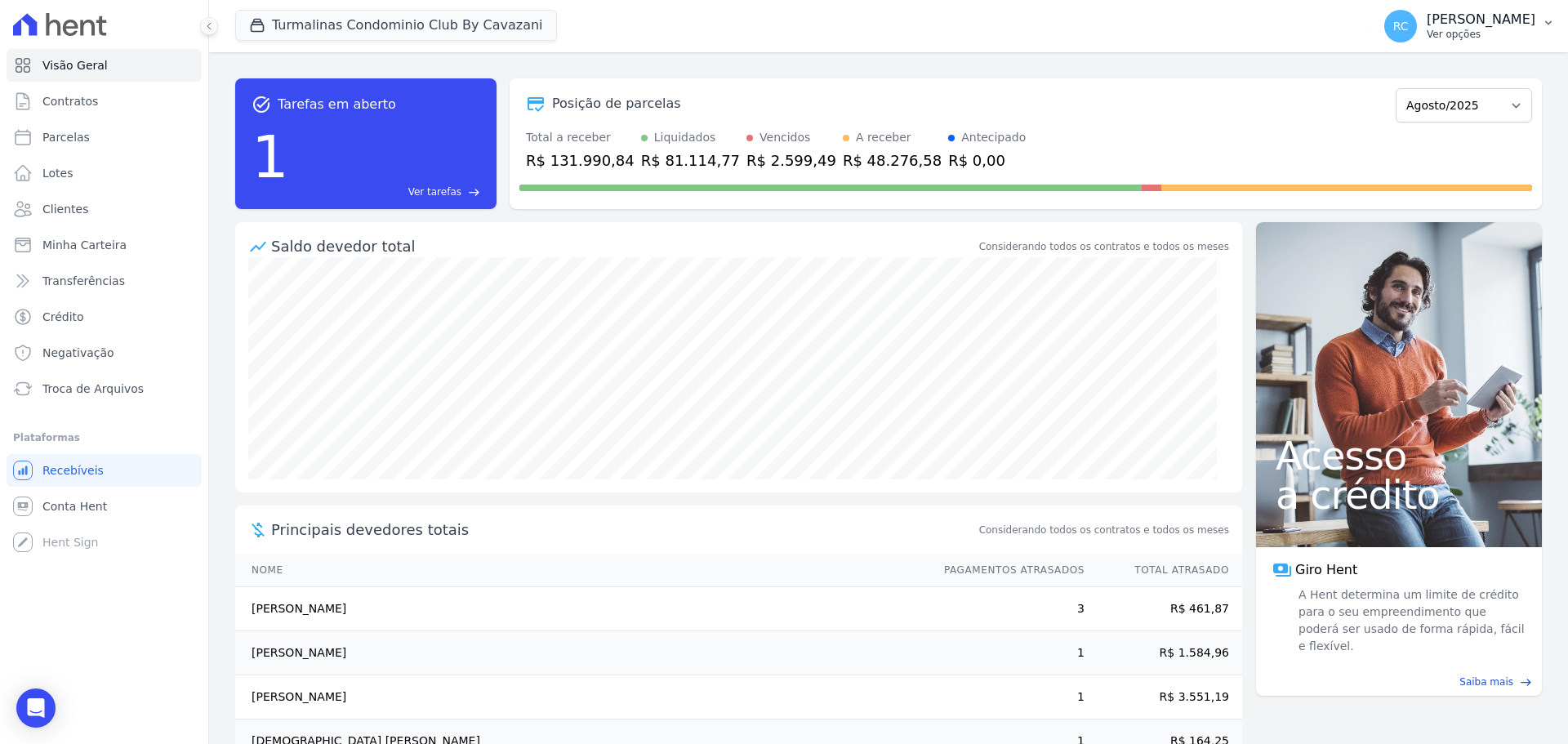
click at [1459, 32] on p "Ver opções" at bounding box center [1481, 34] width 109 height 13
click at [1394, 64] on link "Perfil do empreendimento" at bounding box center [1463, 70] width 209 height 29
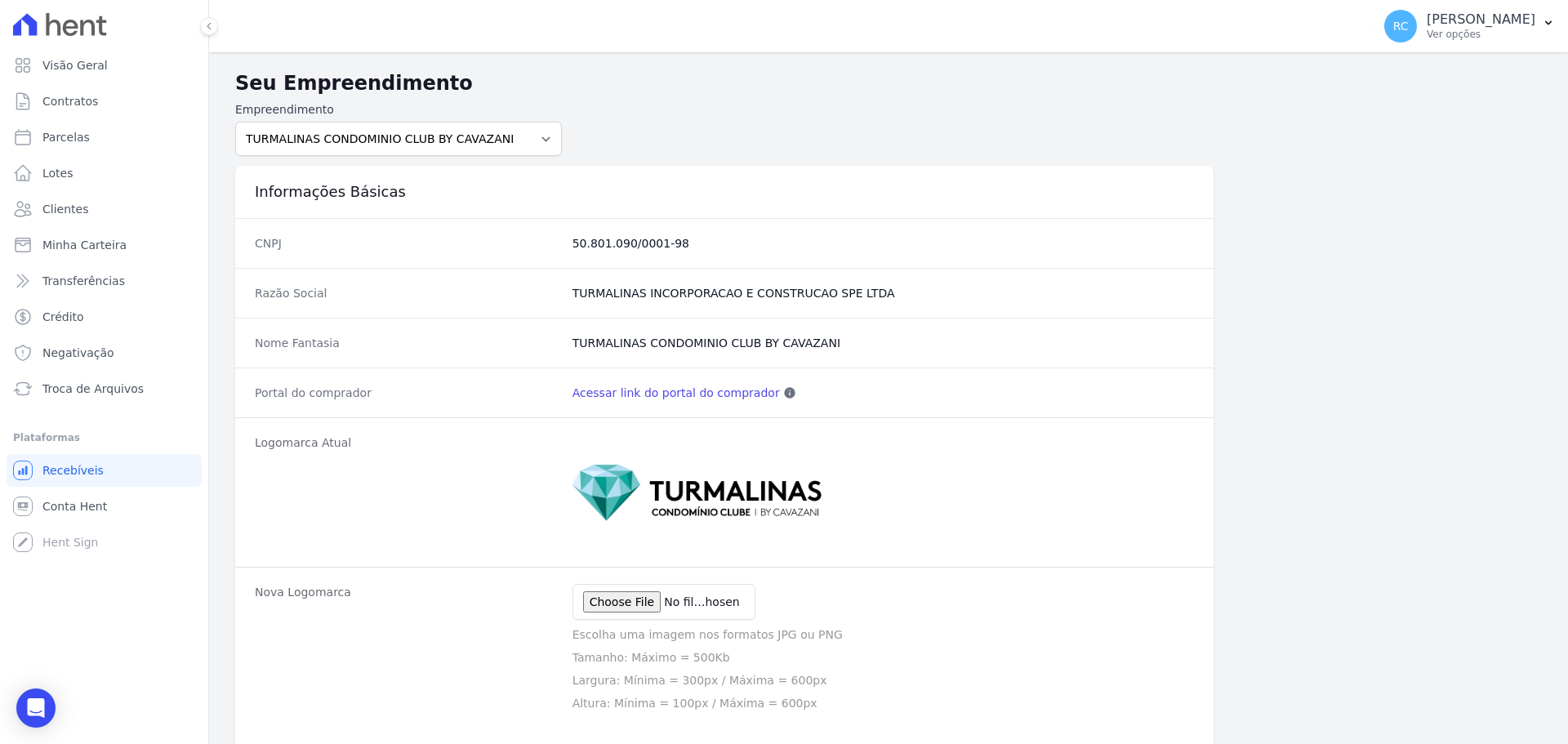
click at [683, 400] on link "Acessar link do portal do comprador" at bounding box center [676, 393] width 207 height 17
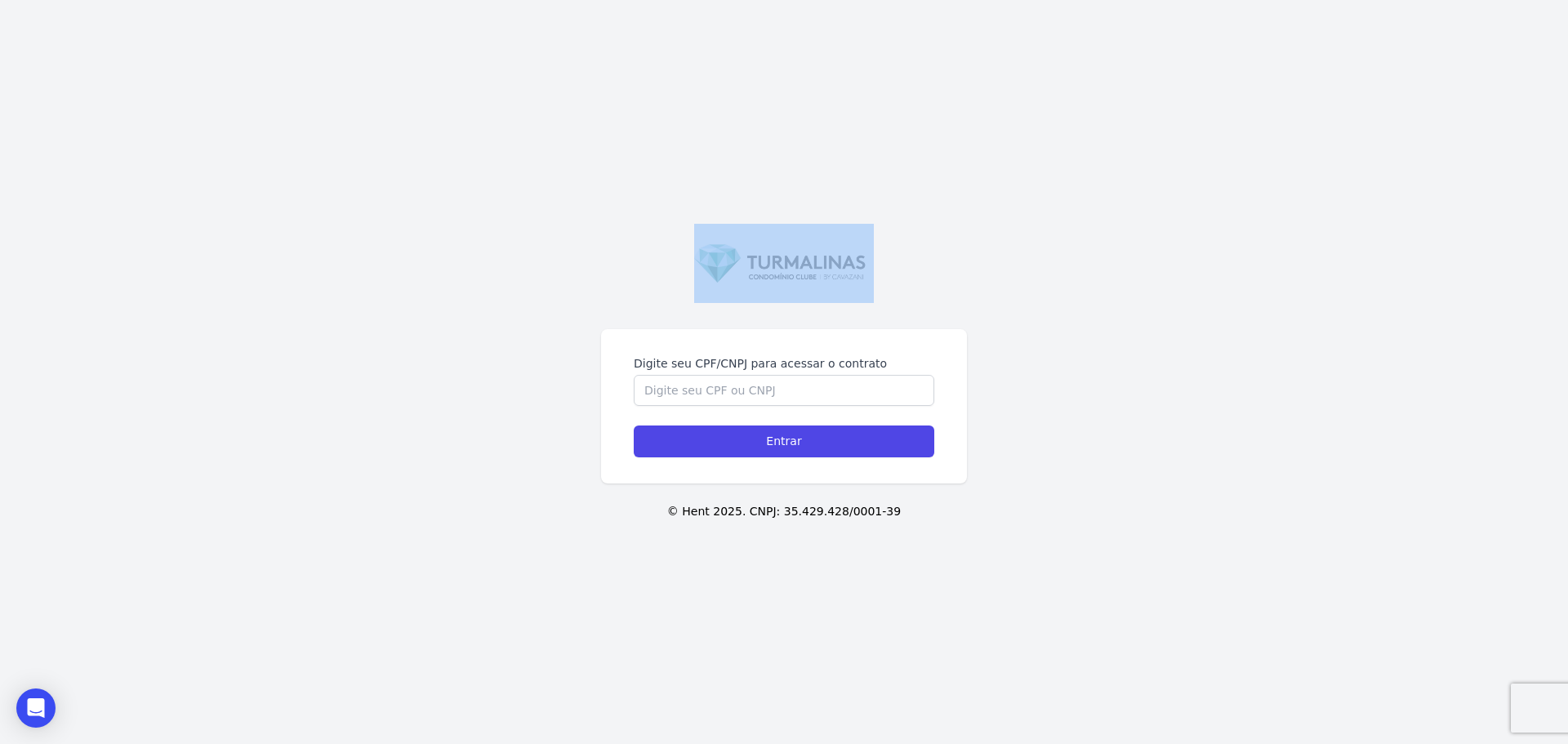
click at [898, 141] on div "Digite seu CPF/CNPJ para acessar o contrato Entrar © Hent 2025. CNPJ: 35.429.42…" at bounding box center [784, 372] width 1568 height 744
drag, startPoint x: 1115, startPoint y: 288, endPoint x: 1080, endPoint y: 356, distance: 76.5
click at [1113, 290] on div "Digite seu CPF/CNPJ para acessar o contrato Entrar © Hent 2025. CNPJ: 35.429.42…" at bounding box center [784, 372] width 1568 height 744
click at [626, 262] on div at bounding box center [784, 263] width 366 height 80
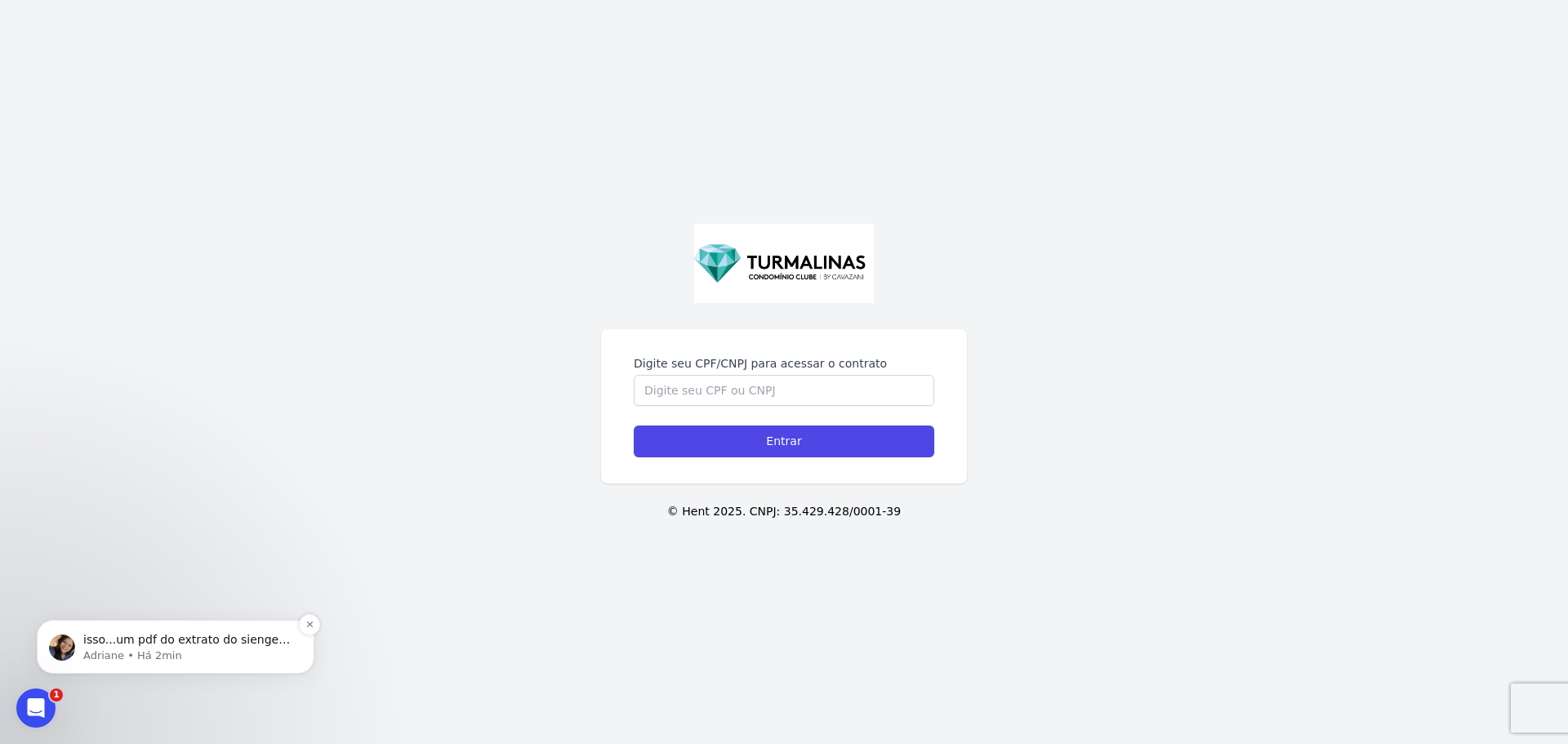
click at [157, 654] on p "Adriane • Há 2min" at bounding box center [188, 656] width 211 height 15
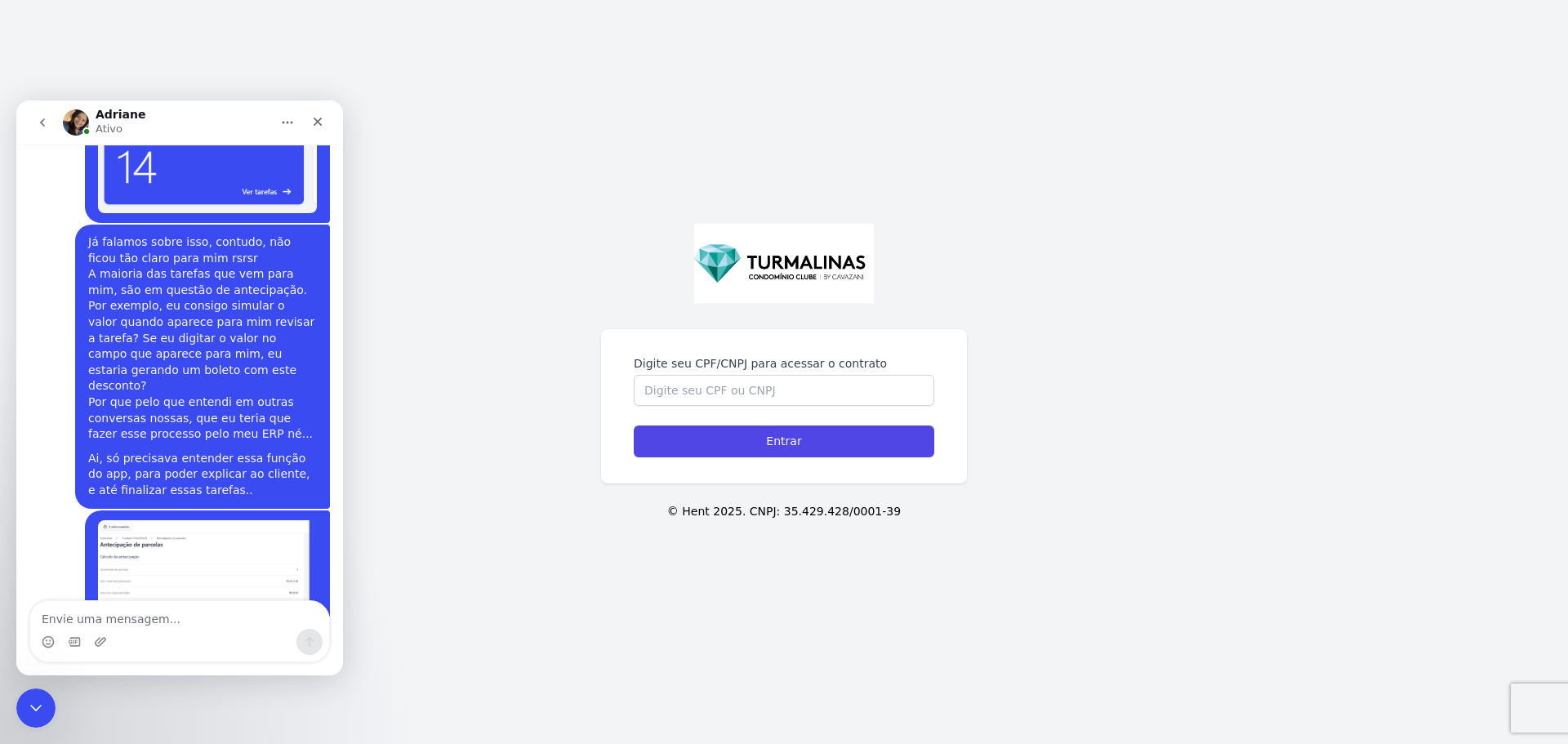
scroll to position [6977, 0]
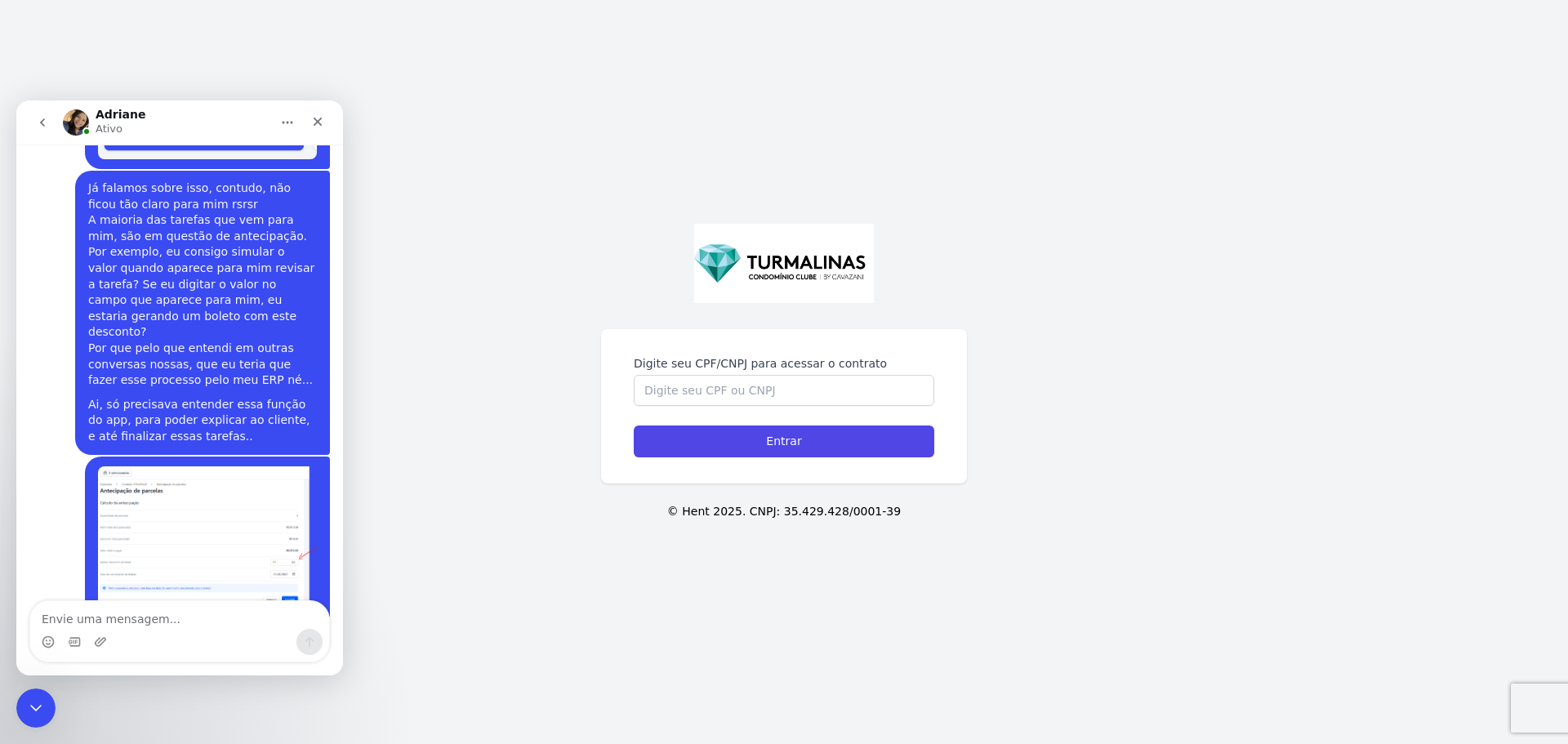
click at [37, 684] on div "Digite seu CPF/CNPJ para acessar o contrato Entrar © Hent 2025. CNPJ: 35.429.42…" at bounding box center [784, 372] width 1568 height 744
drag, startPoint x: 56, startPoint y: 1372, endPoint x: 33, endPoint y: 693, distance: 679.4
click at [32, 692] on div "Fechar mensagem da Intercom" at bounding box center [33, 705] width 40 height 40
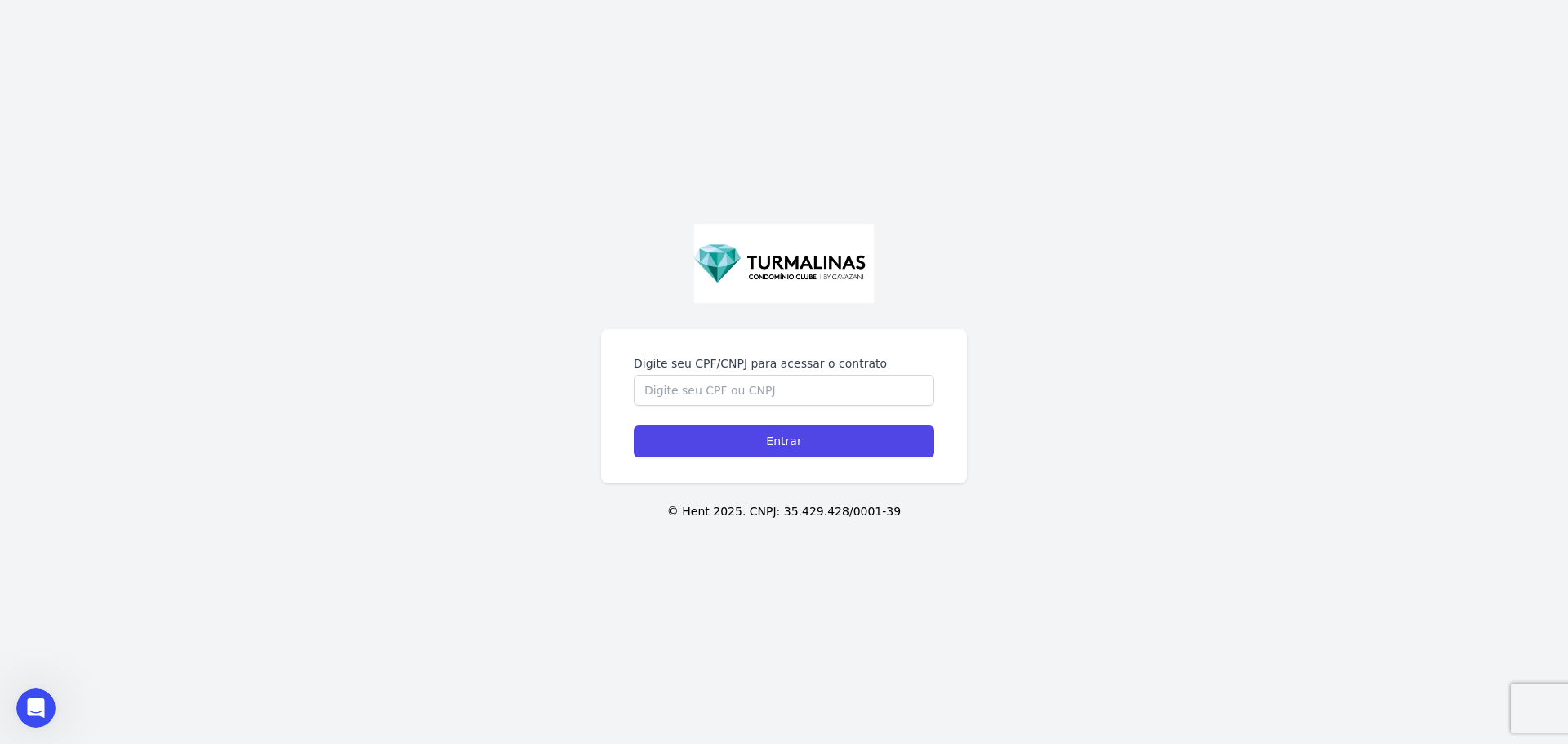
scroll to position [6950, 0]
